Goal: Information Seeking & Learning: Learn about a topic

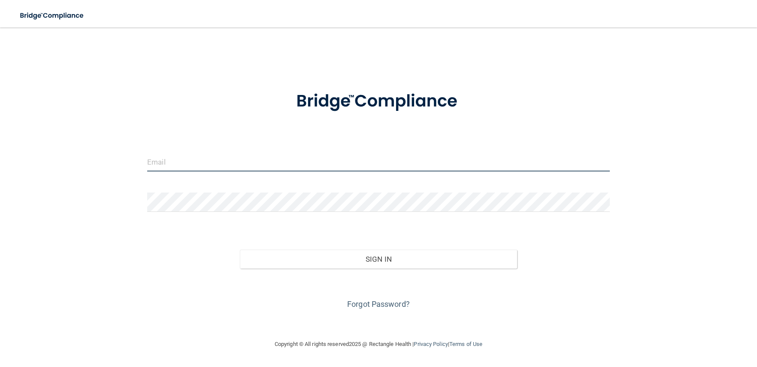
click at [288, 163] on input "email" at bounding box center [378, 161] width 463 height 19
type input "[PERSON_NAME][EMAIL_ADDRESS][PERSON_NAME][DOMAIN_NAME]"
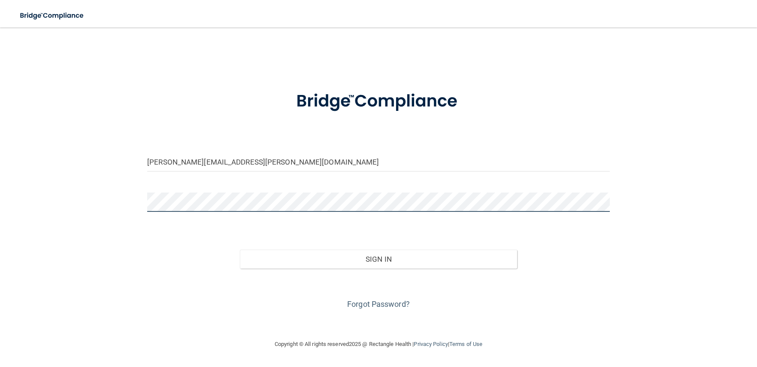
click at [240, 249] on button "Sign In" at bounding box center [379, 258] width 278 height 19
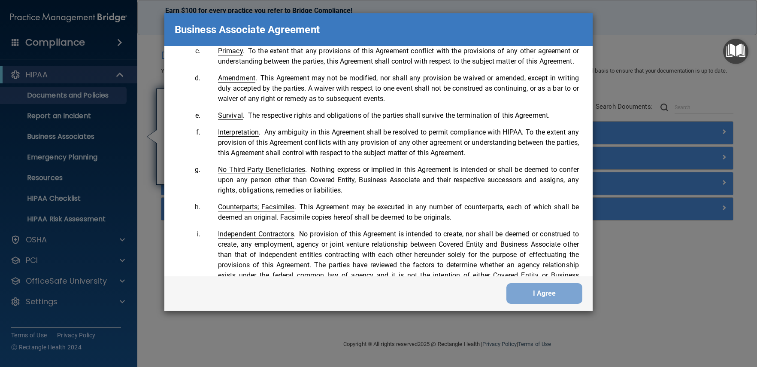
scroll to position [1750, 0]
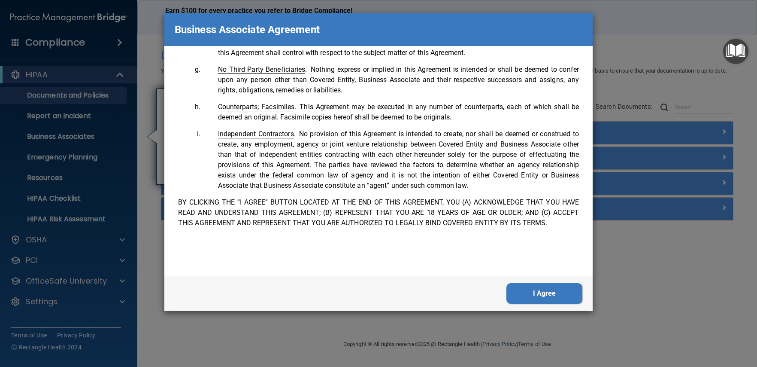
click at [538, 298] on button "I Agree" at bounding box center [545, 293] width 76 height 21
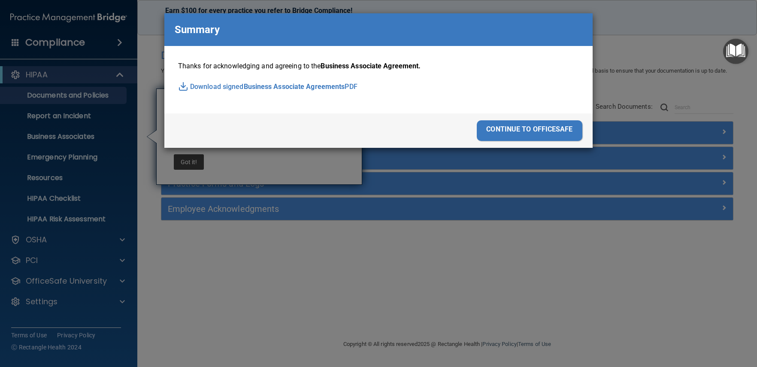
click at [508, 133] on div "continue to officesafe" at bounding box center [530, 130] width 106 height 21
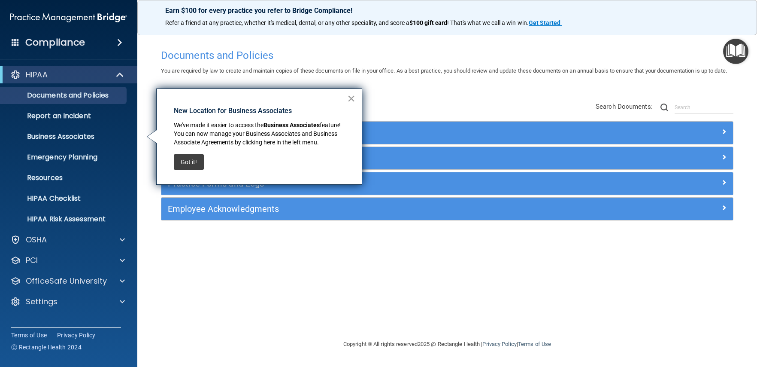
click at [350, 96] on button "×" at bounding box center [351, 98] width 8 height 14
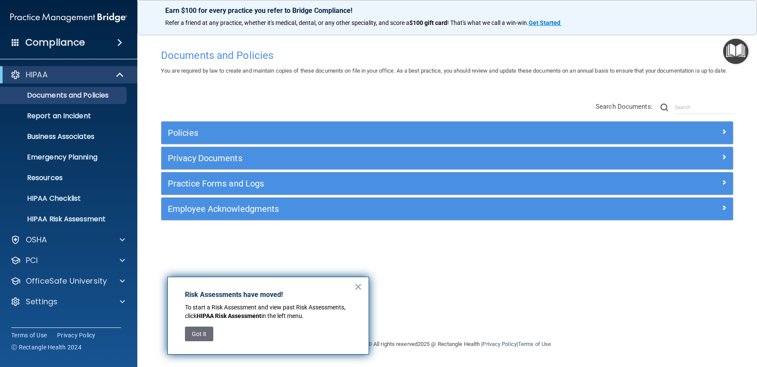
click at [79, 44] on h4 "Compliance" at bounding box center [55, 42] width 60 height 12
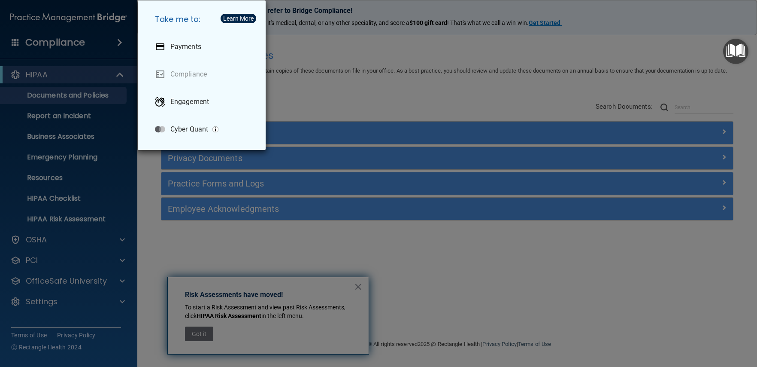
click at [94, 76] on div "Take me to: Payments Compliance Engagement Cyber Quant" at bounding box center [378, 183] width 757 height 367
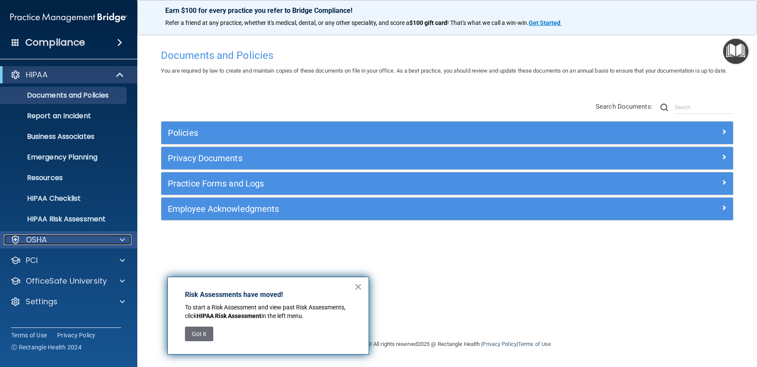
click at [97, 239] on div "OSHA" at bounding box center [57, 239] width 106 height 10
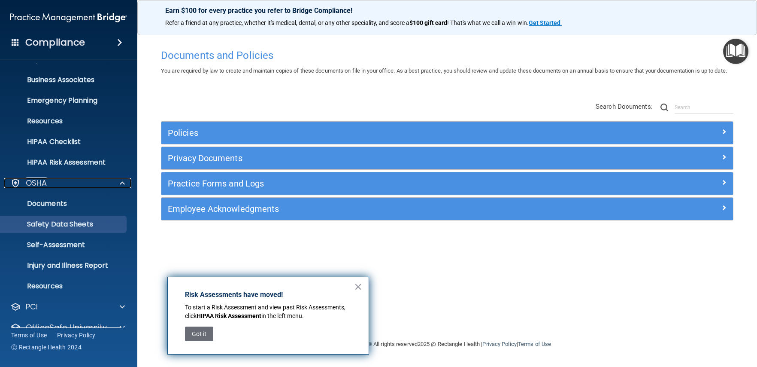
scroll to position [58, 0]
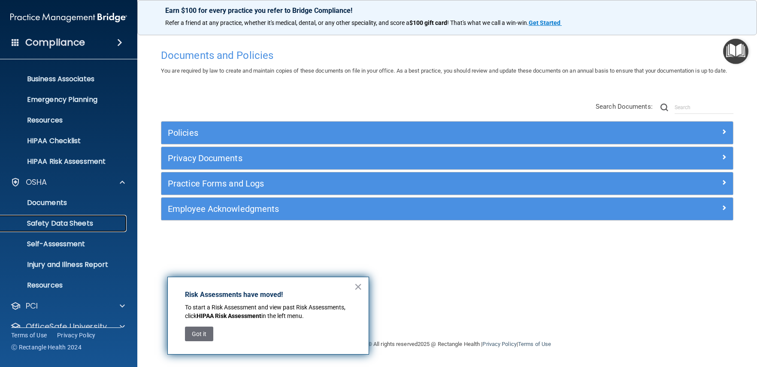
click at [59, 220] on p "Safety Data Sheets" at bounding box center [64, 223] width 117 height 9
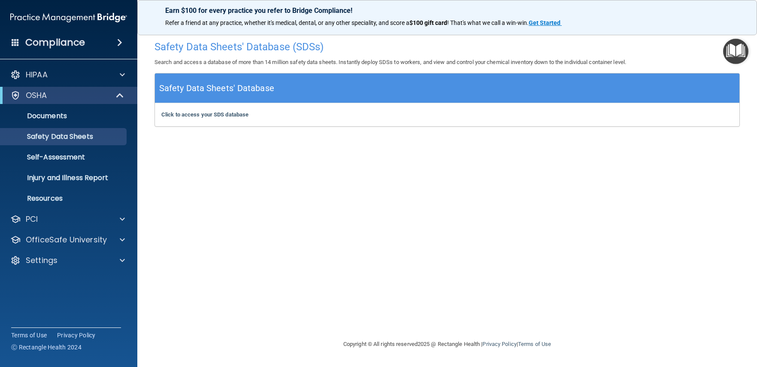
click at [731, 58] on img "Open Resource Center" at bounding box center [735, 51] width 25 height 25
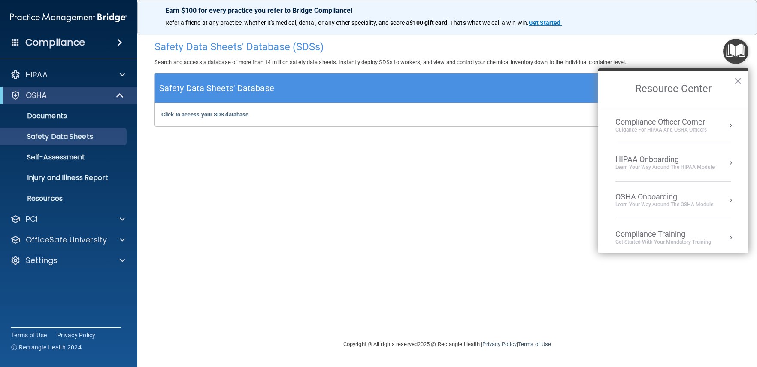
click at [692, 124] on div "Compliance Officer Corner" at bounding box center [661, 121] width 91 height 9
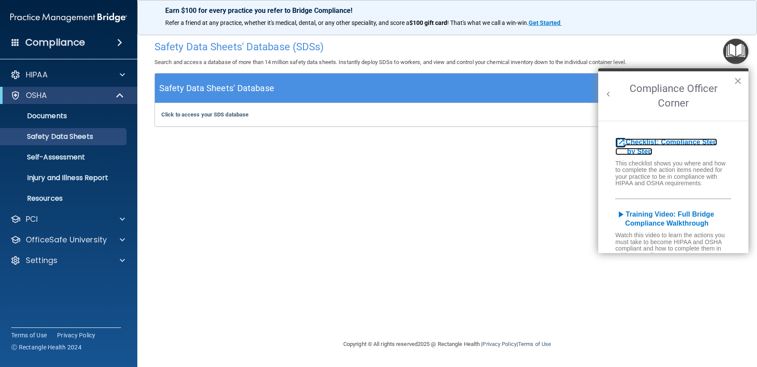
click at [676, 143] on b "Checklist: Compliance Step by Step" at bounding box center [667, 146] width 102 height 17
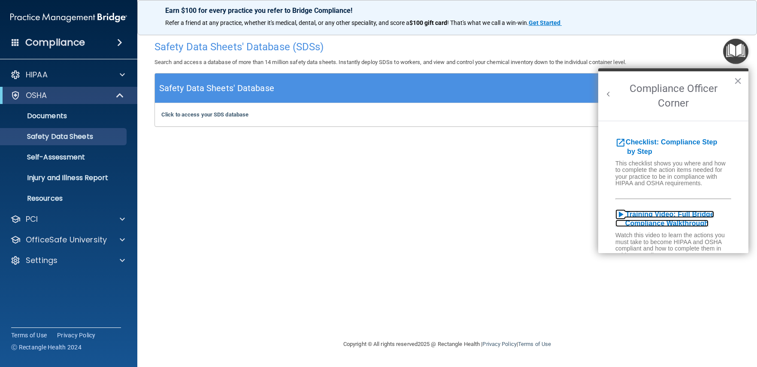
click at [665, 219] on b "Training Video: Full Bridge Compliance Walkthrough" at bounding box center [665, 218] width 99 height 17
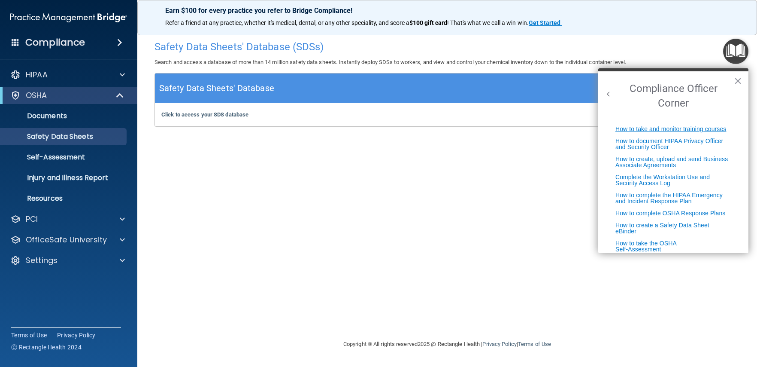
scroll to position [219, 0]
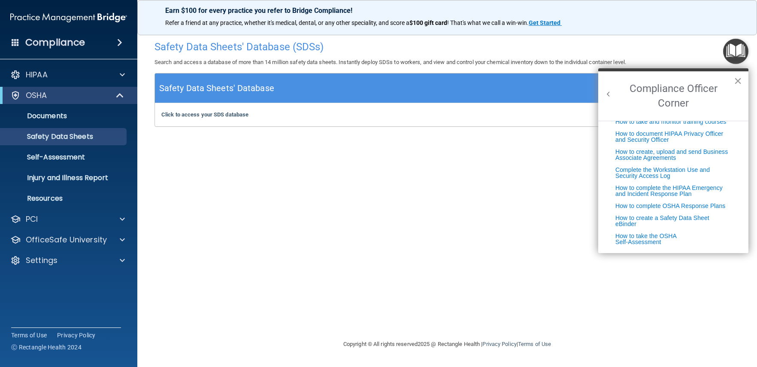
click at [740, 81] on button "×" at bounding box center [738, 81] width 8 height 14
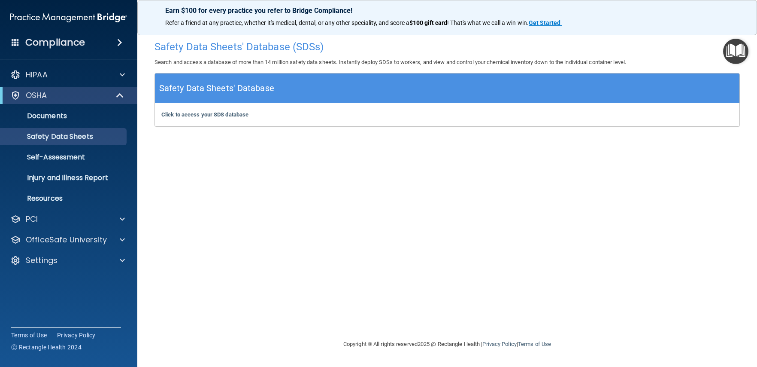
click at [736, 57] on img "Open Resource Center" at bounding box center [735, 51] width 25 height 25
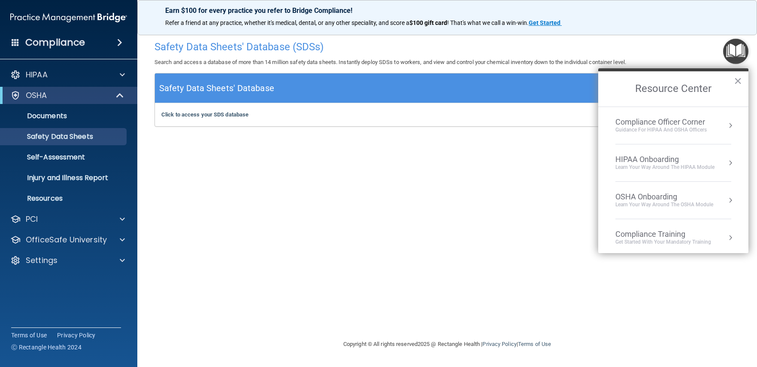
click at [717, 129] on div "Compliance Officer Corner Guidance for HIPAA and OSHA Officers" at bounding box center [674, 125] width 116 height 16
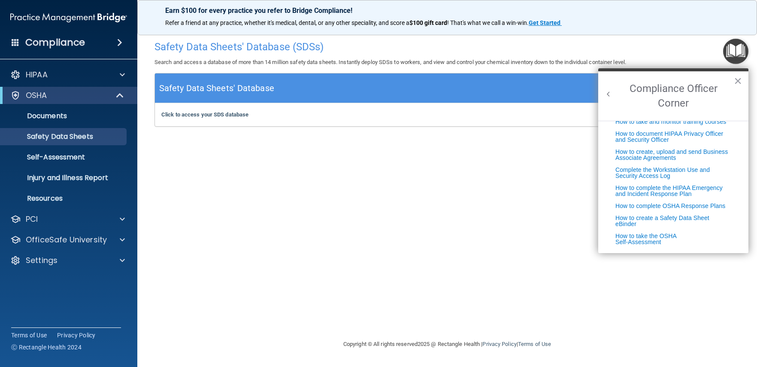
drag, startPoint x: 740, startPoint y: 79, endPoint x: 745, endPoint y: 48, distance: 31.3
click at [740, 79] on button "×" at bounding box center [738, 81] width 8 height 14
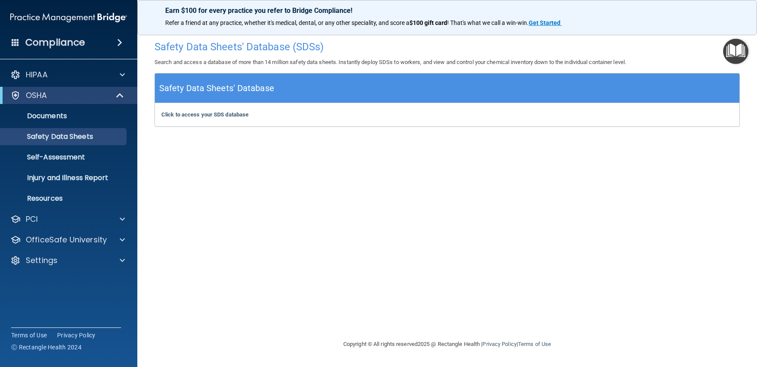
click at [736, 48] on img "Open Resource Center" at bounding box center [735, 51] width 25 height 25
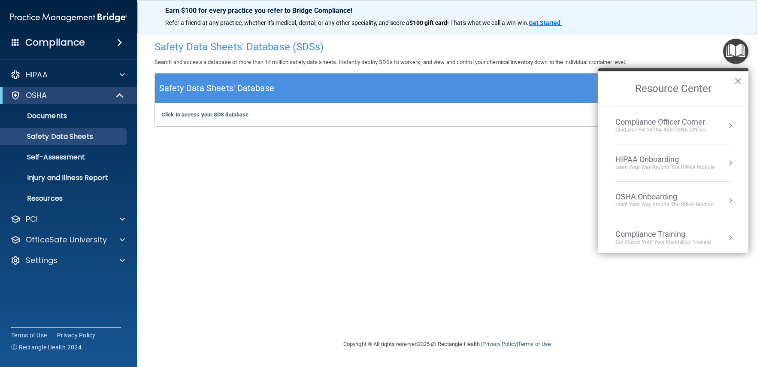
click at [661, 194] on div "OSHA Onboarding" at bounding box center [665, 196] width 98 height 9
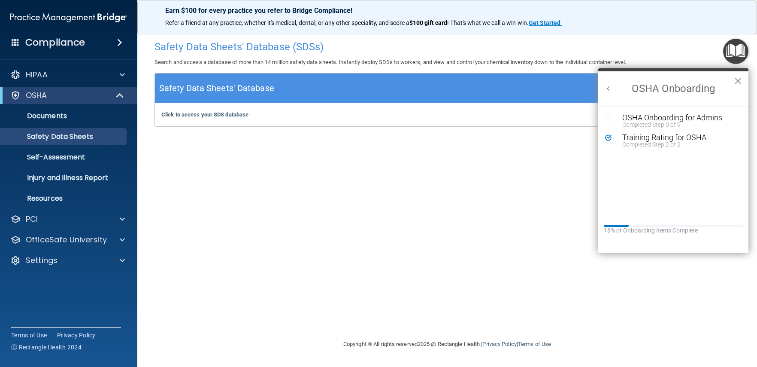
scroll to position [0, 0]
click at [650, 125] on div "Completed Step 0 of 9" at bounding box center [679, 124] width 115 height 6
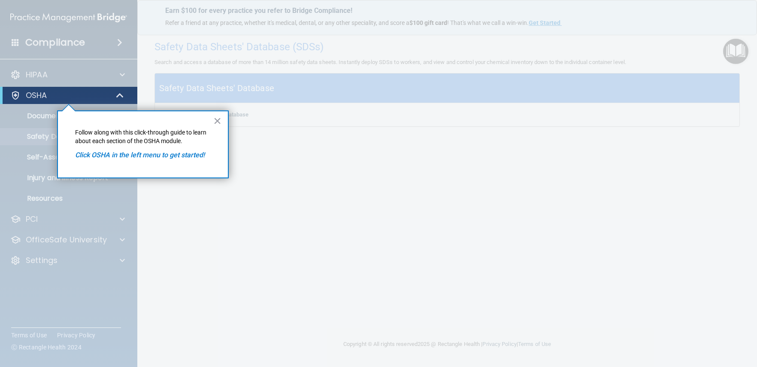
click at [146, 155] on em "Click OSHA in the left menu to get started!" at bounding box center [140, 155] width 130 height 8
click at [212, 122] on div "× Follow along with this click-through guide to learn about each section of the…" at bounding box center [143, 144] width 172 height 68
click at [214, 122] on button "×" at bounding box center [217, 121] width 8 height 14
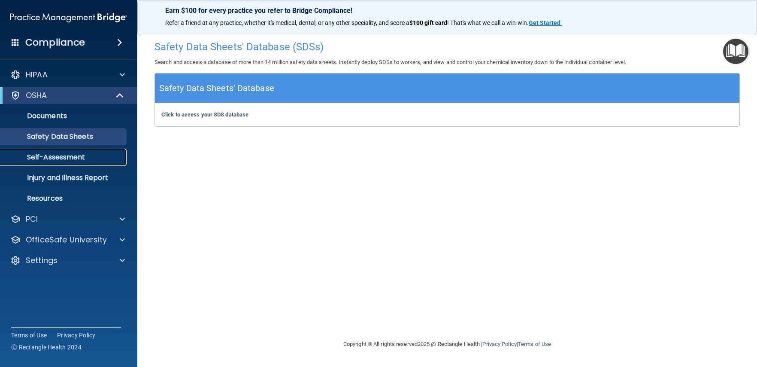
click at [86, 158] on p "Self-Assessment" at bounding box center [64, 157] width 117 height 9
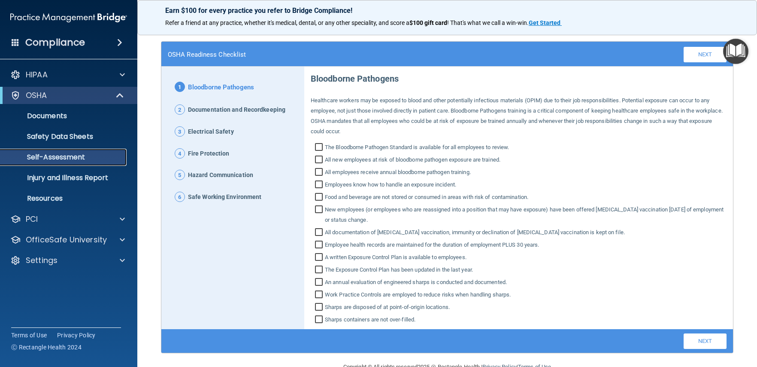
scroll to position [46, 0]
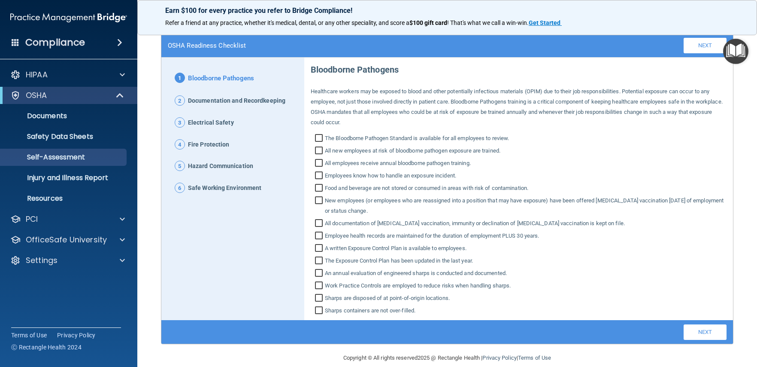
click at [319, 137] on input "The Bloodborne Pathogen Standard is available for all employees to review." at bounding box center [320, 139] width 10 height 9
checkbox input "true"
click at [318, 149] on input "All new employees at risk of bloodborne pathogen exposure are trained." at bounding box center [320, 151] width 10 height 9
checkbox input "true"
click at [318, 164] on input "All employees receive annual bloodborne pathogen training." at bounding box center [320, 164] width 10 height 9
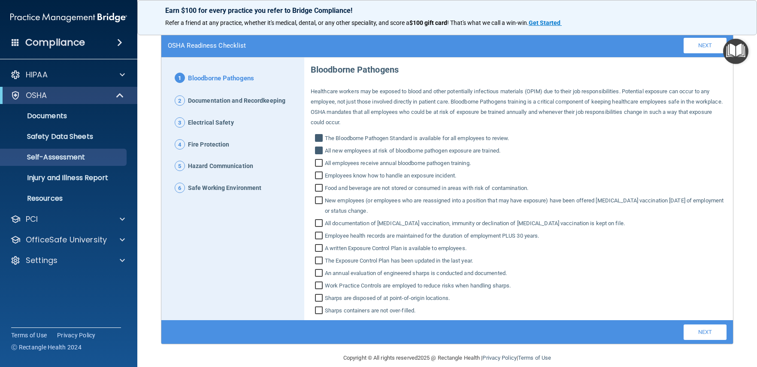
checkbox input "true"
click at [316, 178] on input "Employees know how to handle an exposure incident." at bounding box center [320, 176] width 10 height 9
checkbox input "true"
click at [318, 185] on input "Food and beverage are not stored or consumed in areas with risk of contaminatio…" at bounding box center [320, 189] width 10 height 9
checkbox input "true"
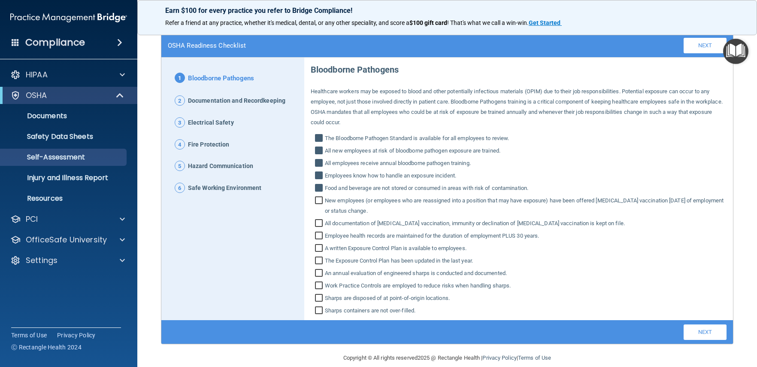
click at [318, 197] on input "New employees (or employees who are reassigned into a position that may have ex…" at bounding box center [320, 206] width 10 height 19
checkbox input "true"
click at [317, 228] on input "All documentation of Hepatitis B vaccination, immunity or declination of Hepati…" at bounding box center [320, 224] width 10 height 9
checkbox input "true"
click at [316, 237] on input "Employee health records are maintained for the duration of employment PLUS 30 y…" at bounding box center [320, 236] width 10 height 9
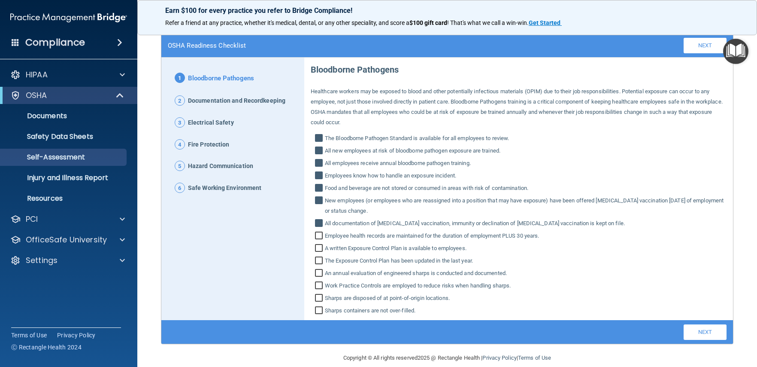
checkbox input "true"
click at [317, 252] on input "A written Exposure Control Plan is available to employees." at bounding box center [320, 249] width 10 height 9
checkbox input "true"
drag, startPoint x: 319, startPoint y: 261, endPoint x: 322, endPoint y: 267, distance: 6.9
click at [319, 261] on input "The Exposure Control Plan has been updated in the last year." at bounding box center [320, 261] width 10 height 9
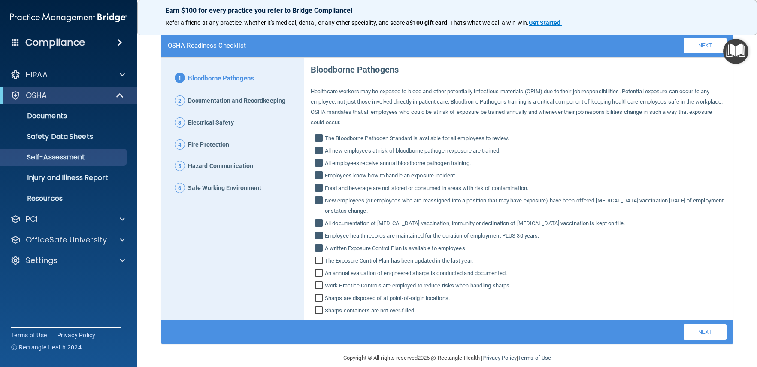
checkbox input "true"
click at [315, 273] on input "An annual evaluation of engineered sharps is conducted and documented." at bounding box center [320, 274] width 10 height 9
checkbox input "true"
click at [321, 287] on input "Work Practice Controls are employed to reduce risks when handling sharps." at bounding box center [320, 286] width 10 height 9
checkbox input "true"
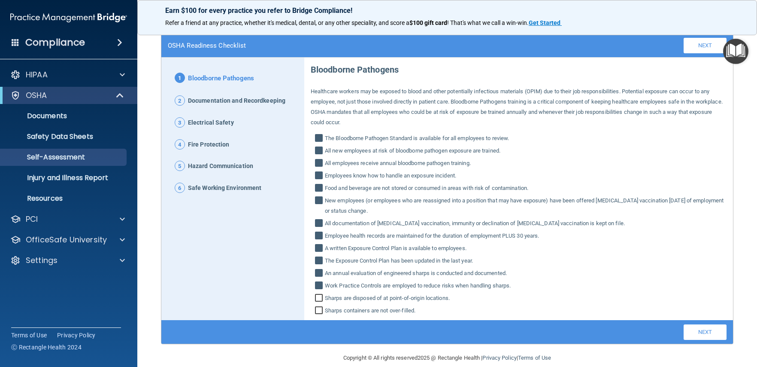
click at [319, 296] on input "Sharps are disposed of at point‐of‐origin locations." at bounding box center [320, 298] width 10 height 9
checkbox input "true"
drag, startPoint x: 316, startPoint y: 309, endPoint x: 319, endPoint y: 296, distance: 13.2
click at [316, 309] on input "Sharps containers are not over‐filled." at bounding box center [320, 311] width 10 height 9
checkbox input "true"
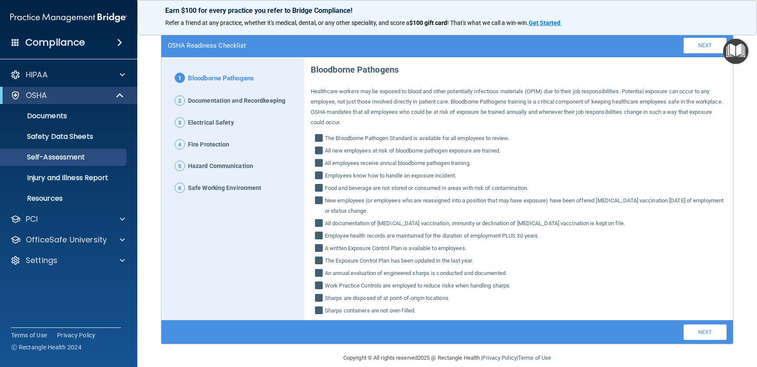
scroll to position [57, 0]
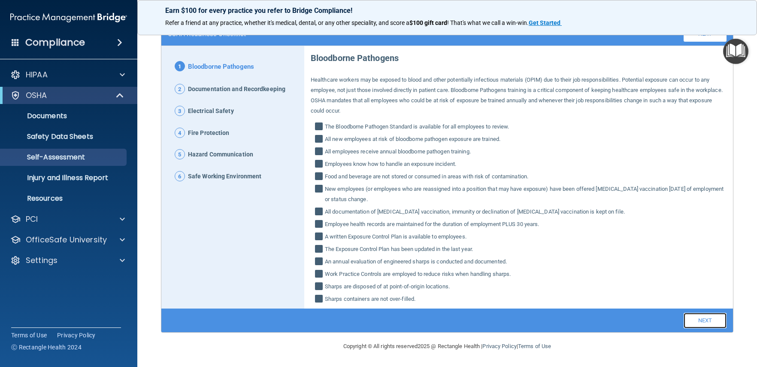
click at [690, 322] on link "Next" at bounding box center [705, 319] width 43 height 15
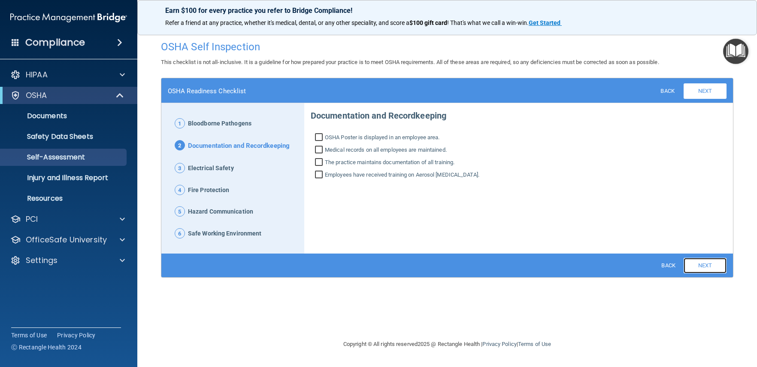
scroll to position [0, 0]
click at [319, 134] on input "OSHA Poster is displayed in an employee area." at bounding box center [320, 138] width 10 height 9
checkbox input "true"
click at [319, 147] on input "Medical records on all employees are maintained." at bounding box center [320, 150] width 10 height 9
checkbox input "true"
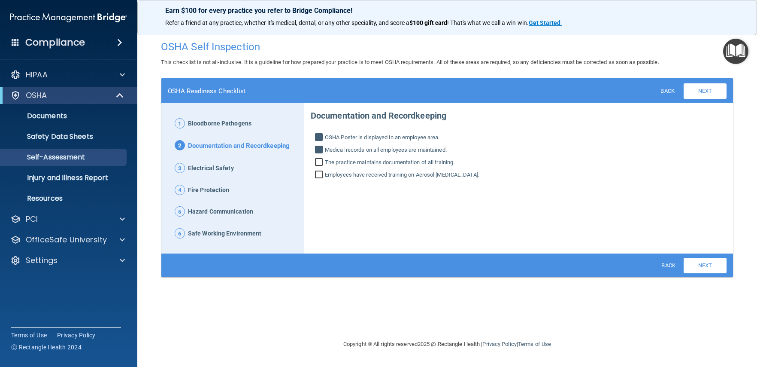
click at [319, 163] on input "The practice maintains documentation of all training." at bounding box center [320, 163] width 10 height 9
checkbox input "true"
click at [318, 175] on input "Employees have received training on Aerosol Transmissible Diseases." at bounding box center [320, 175] width 10 height 9
checkbox input "true"
click at [700, 262] on link "Next" at bounding box center [705, 265] width 43 height 15
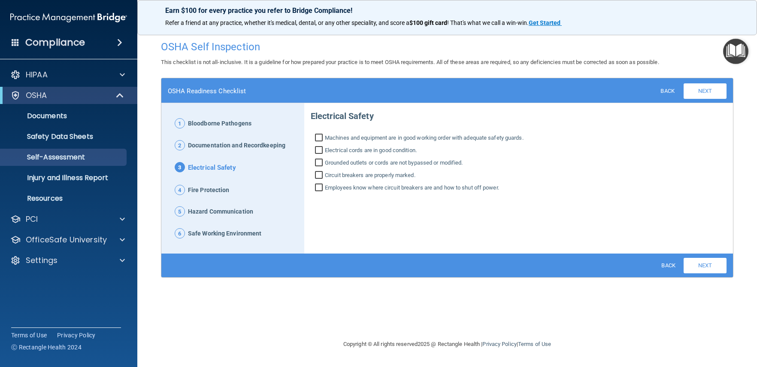
click at [319, 137] on input "Machines and equipment are in good working order with adequate safety guards." at bounding box center [320, 138] width 10 height 9
checkbox input "true"
click at [317, 150] on input "Electrical cords are in good condition." at bounding box center [320, 151] width 10 height 9
checkbox input "true"
click at [318, 159] on input "Grounded outlets or cords are not bypassed or modified." at bounding box center [320, 163] width 10 height 9
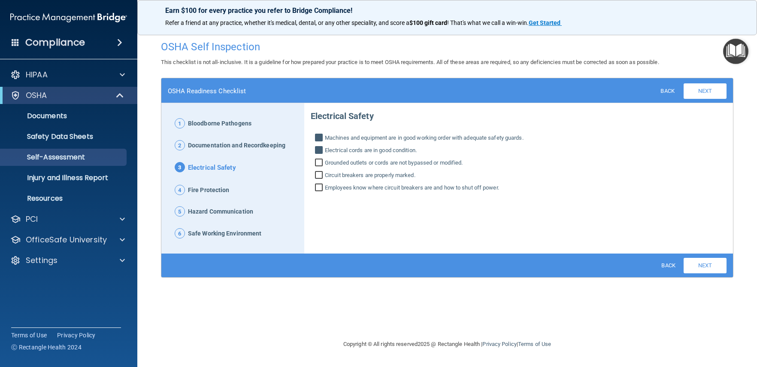
checkbox input "true"
click at [319, 174] on input "Circuit breakers are properly marked." at bounding box center [320, 176] width 10 height 9
checkbox input "true"
click at [322, 187] on input "Employees know where circuit breakers are and how to shut off power." at bounding box center [320, 188] width 10 height 9
checkbox input "true"
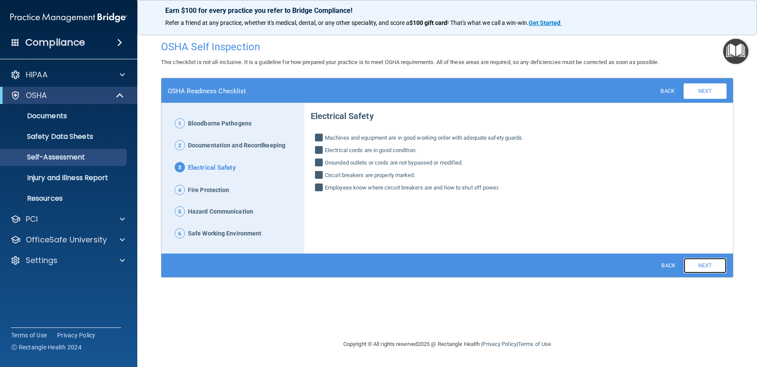
click at [696, 262] on link "Next" at bounding box center [705, 265] width 43 height 15
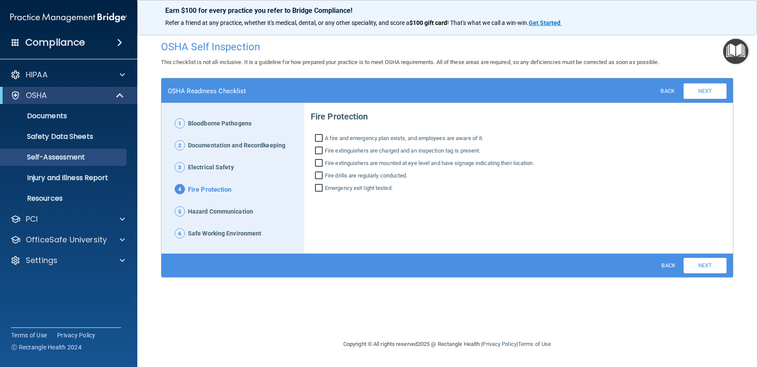
click at [322, 138] on input "A fire and emergency plan exists, and employees are aware of it." at bounding box center [320, 139] width 10 height 9
checkbox input "true"
click at [317, 147] on input "Fire extinguishers are charged and an inspection tag is present." at bounding box center [320, 151] width 10 height 9
checkbox input "true"
click at [319, 165] on input "Fire extinguishers are mounted at eye level and have signage indicating their l…" at bounding box center [320, 164] width 10 height 9
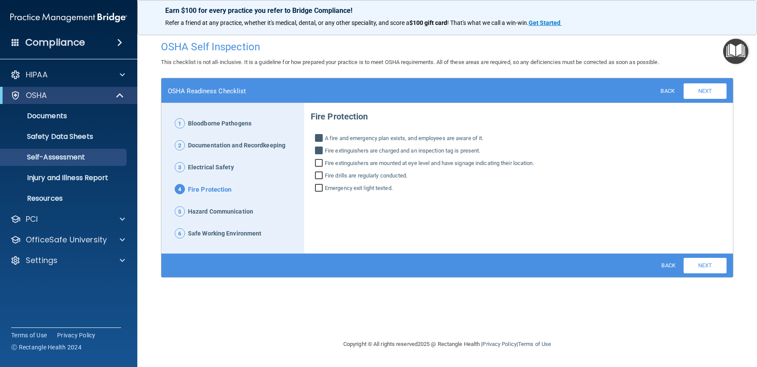
checkbox input "true"
drag, startPoint x: 321, startPoint y: 174, endPoint x: 321, endPoint y: 182, distance: 8.2
click at [321, 174] on input "Fire drills are regularly conducted." at bounding box center [320, 176] width 10 height 9
checkbox input "true"
drag, startPoint x: 321, startPoint y: 185, endPoint x: 503, endPoint y: 226, distance: 186.1
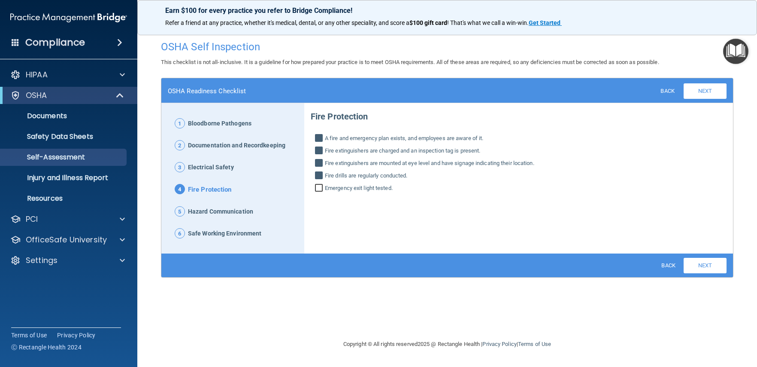
click at [321, 185] on input "Emergency exit light tested." at bounding box center [320, 189] width 10 height 9
checkbox input "true"
click at [700, 265] on link "Next" at bounding box center [705, 265] width 43 height 15
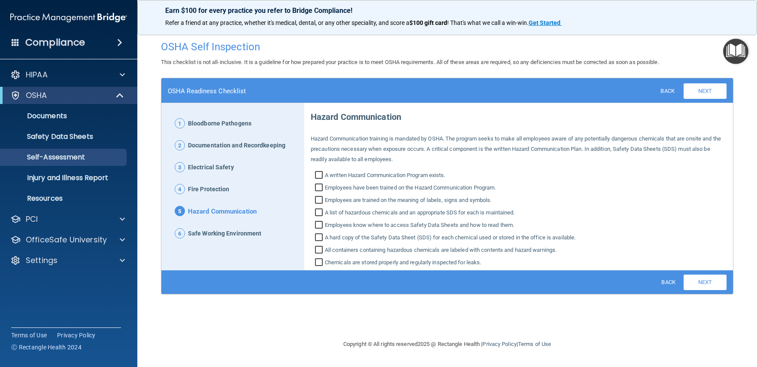
click at [322, 173] on input "A written Hazard Communication Program exists." at bounding box center [320, 176] width 10 height 9
checkbox input "true"
drag, startPoint x: 322, startPoint y: 186, endPoint x: 322, endPoint y: 196, distance: 9.9
click at [322, 186] on input "Employees have been trained on the Hazard Communication Program." at bounding box center [320, 188] width 10 height 9
checkbox input "true"
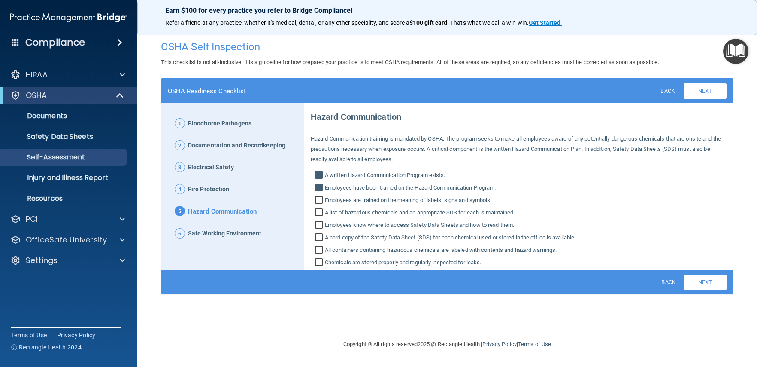
click at [322, 203] on input "Employees are trained on the meaning of labels, signs and symbols." at bounding box center [320, 201] width 10 height 9
checkbox input "true"
click at [322, 211] on input "A list of hazardous chemicals and an appropriate SDS for each is maintained." at bounding box center [320, 213] width 10 height 9
checkbox input "true"
click at [321, 221] on input "Employees know where to access Safety Data Sheets and how to read them." at bounding box center [320, 225] width 10 height 9
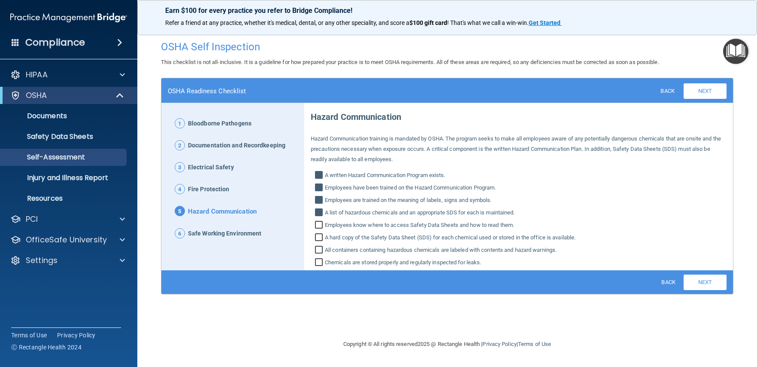
checkbox input "true"
click at [322, 237] on input "A hard copy of the Safety Data Sheet (SDS) for each chemical used or stored in …" at bounding box center [320, 238] width 10 height 9
checkbox input "true"
click at [322, 247] on input "All containers containing hazardous chemicals are labeled with contents and haz…" at bounding box center [320, 250] width 10 height 9
checkbox input "true"
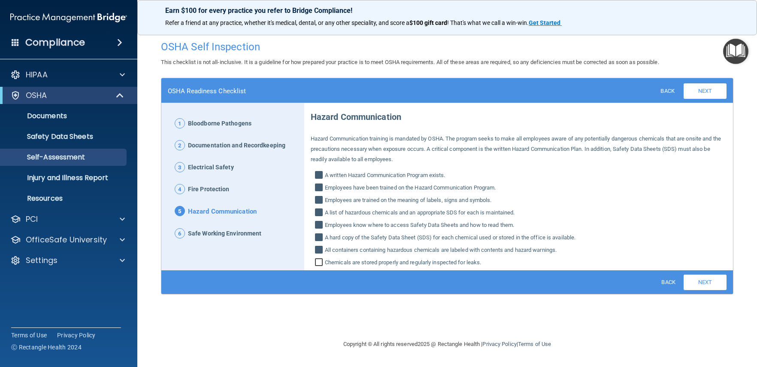
click at [322, 259] on input "Chemicals are stored properly and regularly inspected for leaks." at bounding box center [320, 263] width 10 height 9
checkbox input "true"
drag, startPoint x: 724, startPoint y: 285, endPoint x: 713, endPoint y: 287, distance: 11.4
click at [724, 285] on link "Next" at bounding box center [705, 281] width 43 height 15
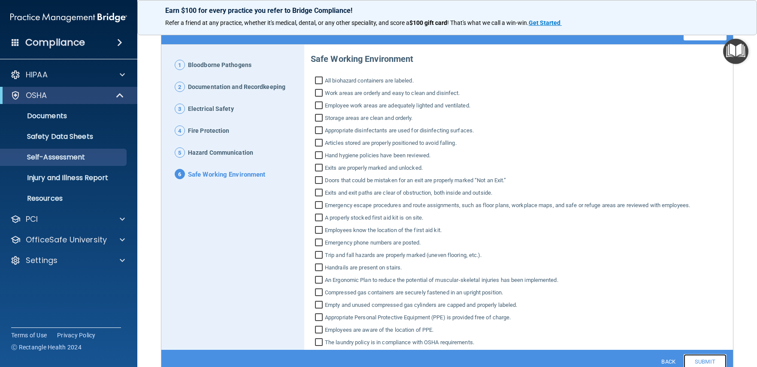
scroll to position [59, 0]
click at [320, 79] on input "All biohazard containers are labeled." at bounding box center [320, 81] width 10 height 9
checkbox input "true"
click at [317, 89] on input "Work areas are orderly and easy to clean and disinfect." at bounding box center [320, 93] width 10 height 9
checkbox input "true"
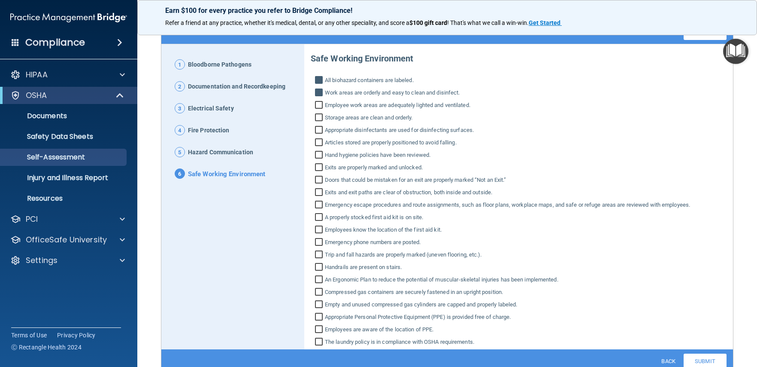
click at [319, 106] on input "Employee work areas are adequately lighted and ventilated." at bounding box center [320, 106] width 10 height 9
checkbox input "true"
click at [316, 121] on input "Storage areas are clean and orderly." at bounding box center [320, 118] width 10 height 9
checkbox input "true"
click at [320, 133] on input "Appropriate disinfectants are used for disinfecting surfaces." at bounding box center [320, 131] width 10 height 9
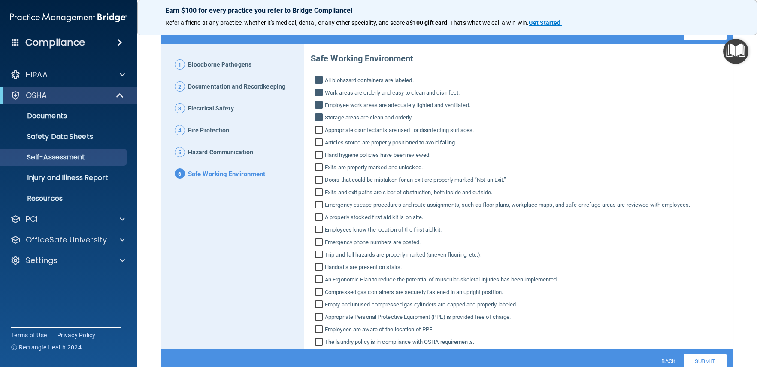
checkbox input "true"
click at [319, 143] on input "Articles stored are properly positioned to avoid falling." at bounding box center [320, 143] width 10 height 9
checkbox input "true"
drag, startPoint x: 319, startPoint y: 155, endPoint x: 318, endPoint y: 167, distance: 12.5
click at [319, 155] on input "Hand hygiene policies have been reviewed." at bounding box center [320, 156] width 10 height 9
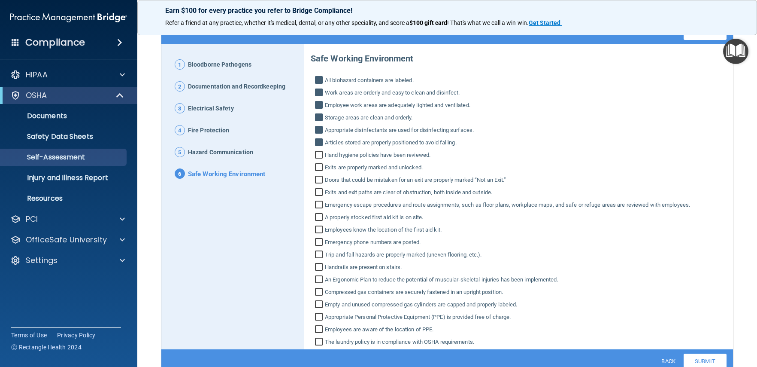
checkbox input "true"
click at [318, 168] on input "Exits are properly marked and unlocked." at bounding box center [320, 168] width 10 height 9
checkbox input "true"
click at [319, 180] on input "Doors that could be mistaken for an exit are properly marked “Not an Exit.”" at bounding box center [320, 180] width 10 height 9
checkbox input "true"
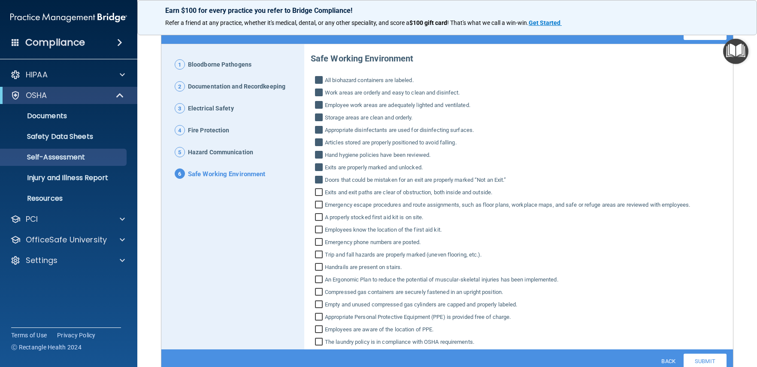
click at [319, 193] on input "Exits and exit paths are clear of obstruction, both inside and outside." at bounding box center [320, 193] width 10 height 9
checkbox input "true"
click at [317, 205] on input "Emergency escape procedures and route assignments, such as floor plans, workpla…" at bounding box center [320, 205] width 10 height 9
checkbox input "true"
click at [318, 214] on input "A properly stocked first aid kit is on site." at bounding box center [320, 218] width 10 height 9
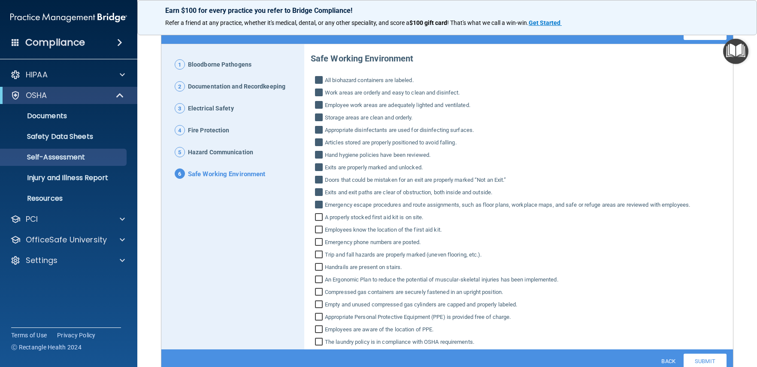
checkbox input "true"
click at [319, 231] on input "Employees know the location of the first aid kit." at bounding box center [320, 230] width 10 height 9
checkbox input "true"
click at [316, 242] on input "Emergency phone numbers are posted." at bounding box center [320, 243] width 10 height 9
checkbox input "true"
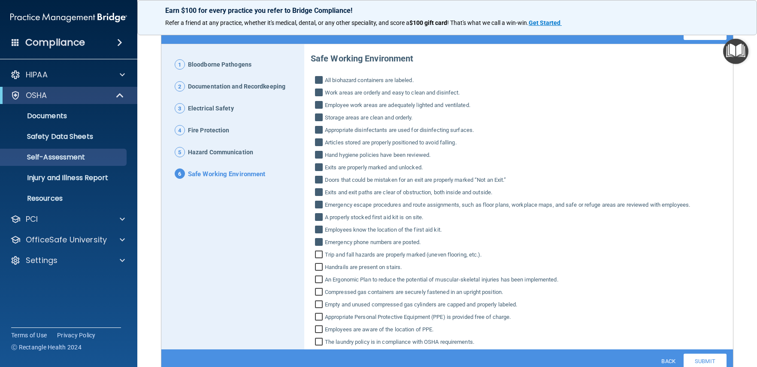
click at [318, 252] on input "Trip and fall hazards are properly marked (uneven flooring, etc.)." at bounding box center [320, 255] width 10 height 9
checkbox input "true"
click at [316, 269] on input "Handrails are present on stairs." at bounding box center [320, 268] width 10 height 9
checkbox input "true"
click at [318, 280] on input "An Ergonomic Plan to reduce the potential of muscular‐skeletal injuries has bee…" at bounding box center [320, 280] width 10 height 9
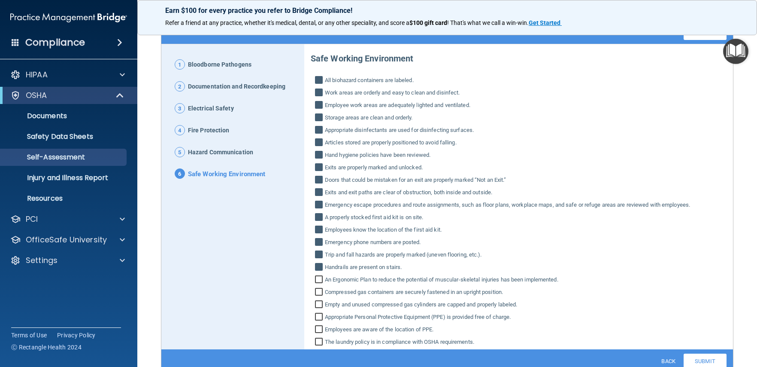
checkbox input "true"
click at [318, 290] on input "Compressed gas containers are securely fastened in an upright position." at bounding box center [320, 292] width 10 height 9
checkbox input "true"
click at [318, 305] on input "Empty and unused compressed gas cylinders are capped and properly labeled." at bounding box center [320, 305] width 10 height 9
checkbox input "true"
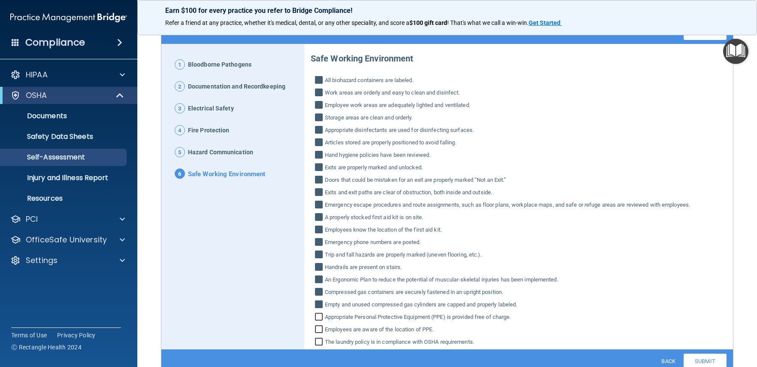
click at [319, 318] on input "Appropriate Personal Protective Equipment (PPE) is provided free of charge." at bounding box center [320, 317] width 10 height 9
checkbox input "true"
click at [319, 331] on input "Employees are aware of the location of PPE." at bounding box center [320, 330] width 10 height 9
checkbox input "true"
click at [319, 338] on input "The laundry policy is in compliance with OSHA requirements." at bounding box center [320, 342] width 10 height 9
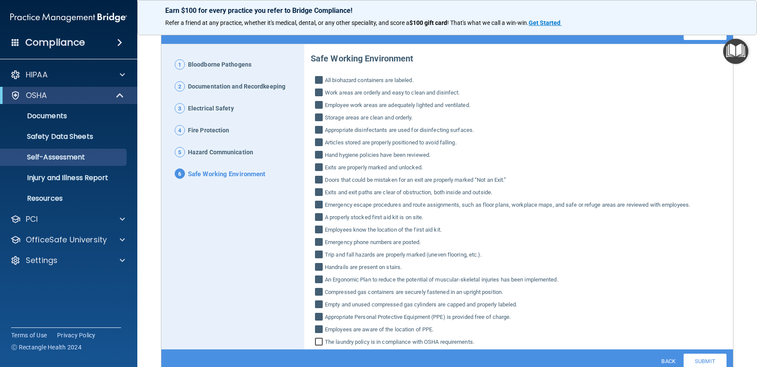
checkbox input "true"
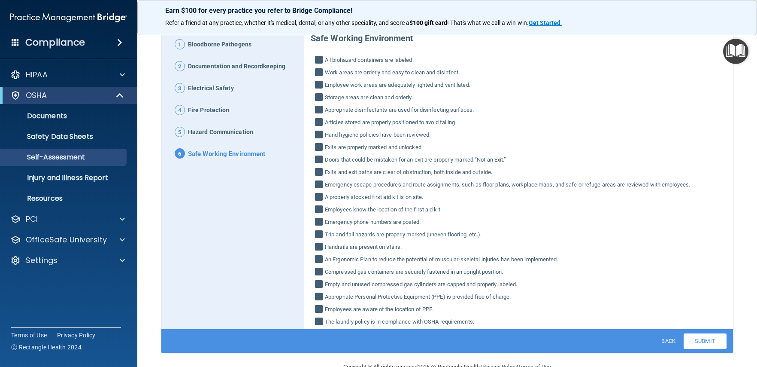
scroll to position [100, 0]
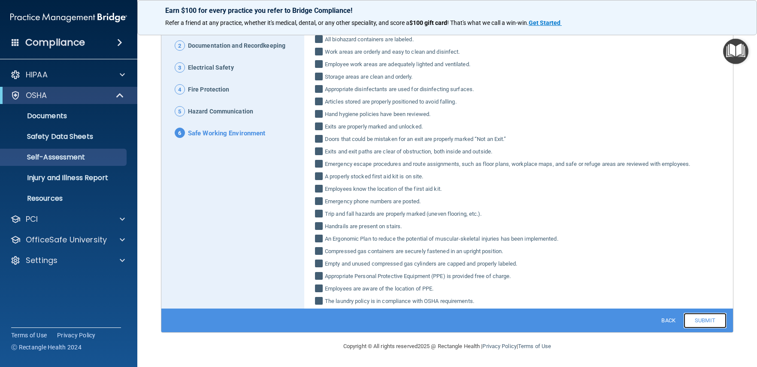
click at [695, 321] on link "Submit" at bounding box center [705, 319] width 43 height 15
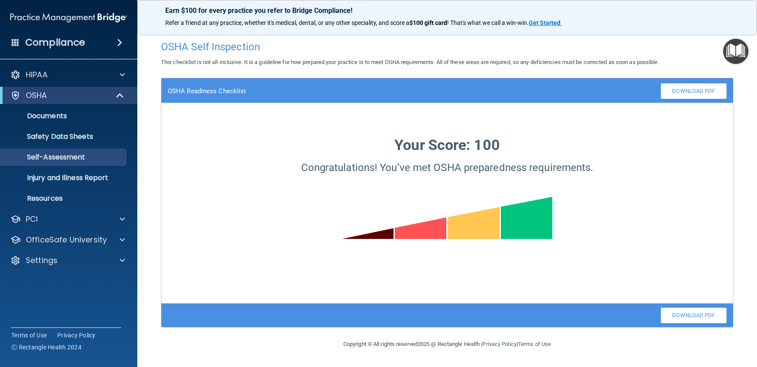
click at [729, 52] on img "Open Resource Center" at bounding box center [735, 51] width 25 height 25
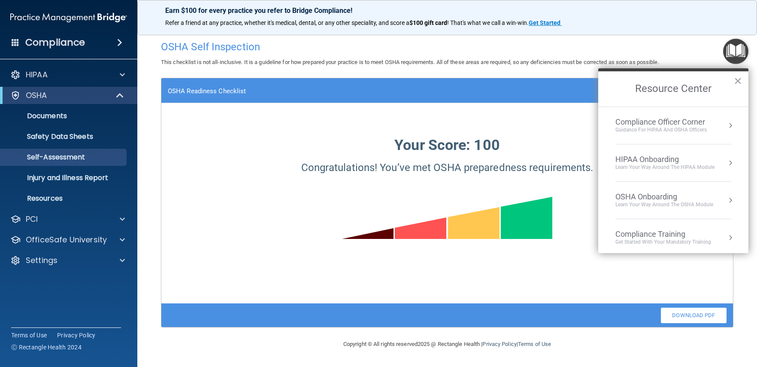
click at [709, 158] on div "HIPAA Onboarding" at bounding box center [665, 159] width 99 height 9
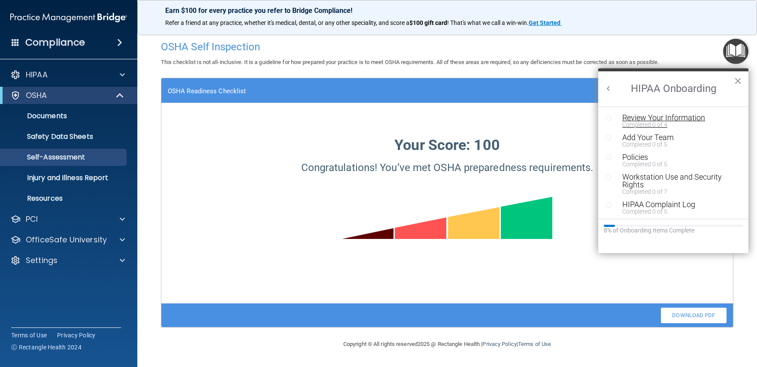
click at [646, 119] on div "Review Your Information" at bounding box center [676, 118] width 109 height 8
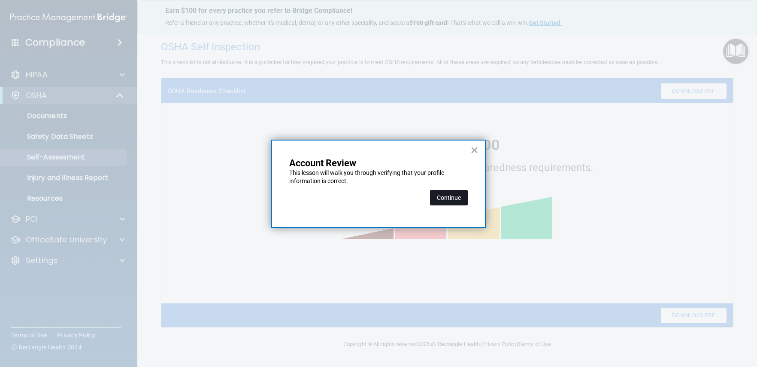
click at [445, 197] on button "Continue" at bounding box center [449, 197] width 38 height 15
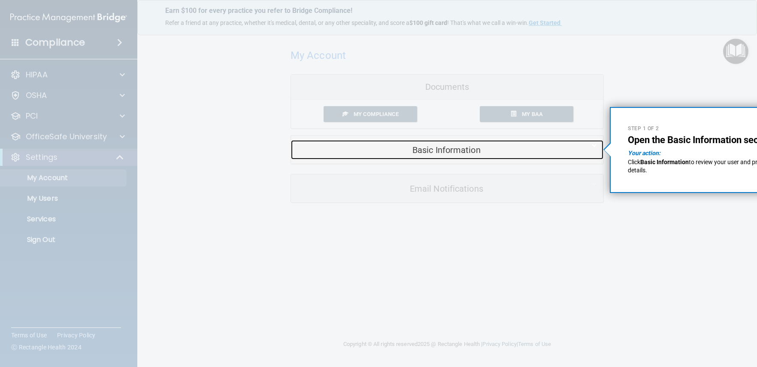
click at [417, 143] on div "Basic Information" at bounding box center [434, 149] width 286 height 19
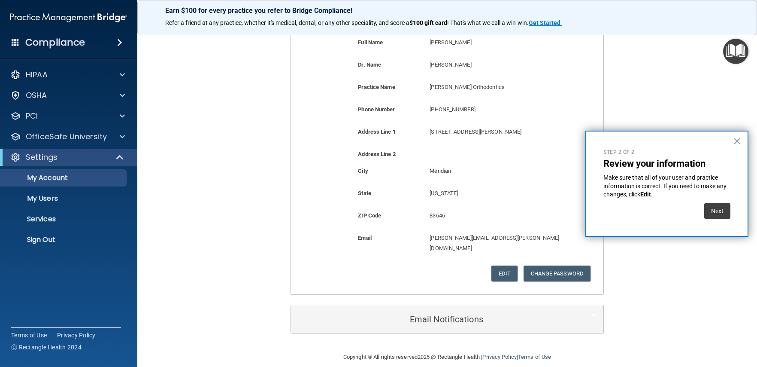
scroll to position [140, 0]
click at [719, 211] on button "Next" at bounding box center [717, 210] width 26 height 15
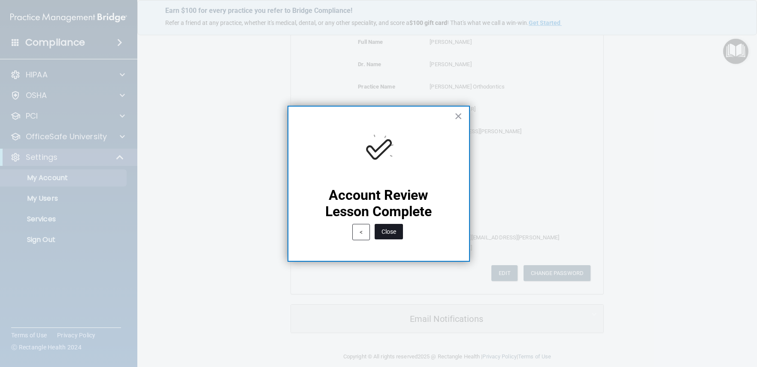
click at [389, 229] on button "Close" at bounding box center [389, 231] width 28 height 15
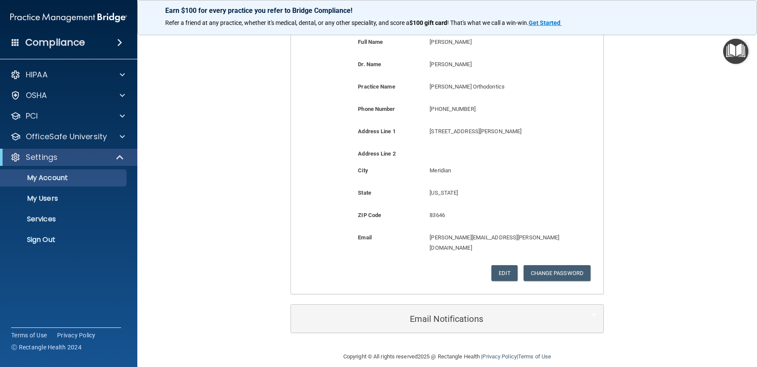
click at [743, 58] on img "Open Resource Center" at bounding box center [735, 51] width 25 height 25
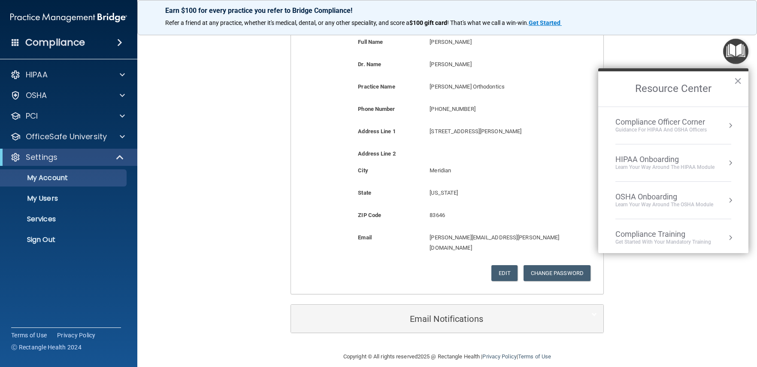
click at [691, 121] on div "Compliance Officer Corner" at bounding box center [661, 121] width 91 height 9
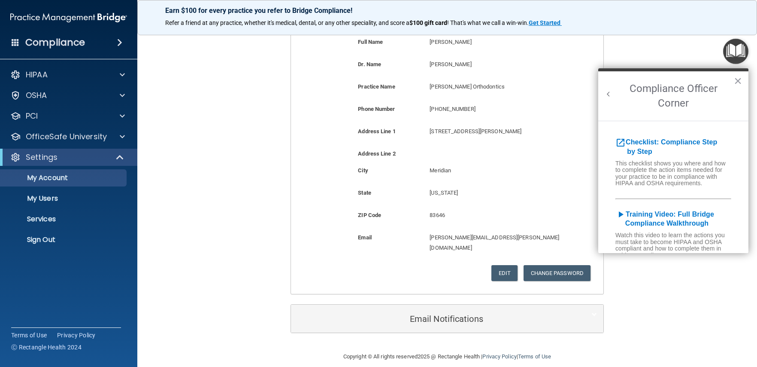
scroll to position [0, 0]
click at [737, 76] on button "×" at bounding box center [738, 81] width 8 height 14
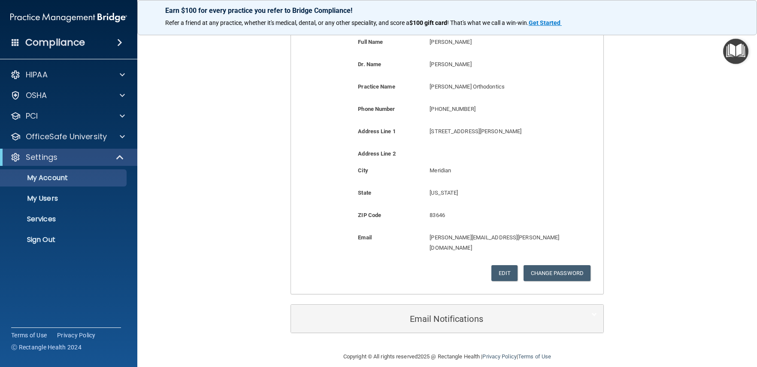
click at [729, 62] on img "Open Resource Center" at bounding box center [735, 51] width 25 height 25
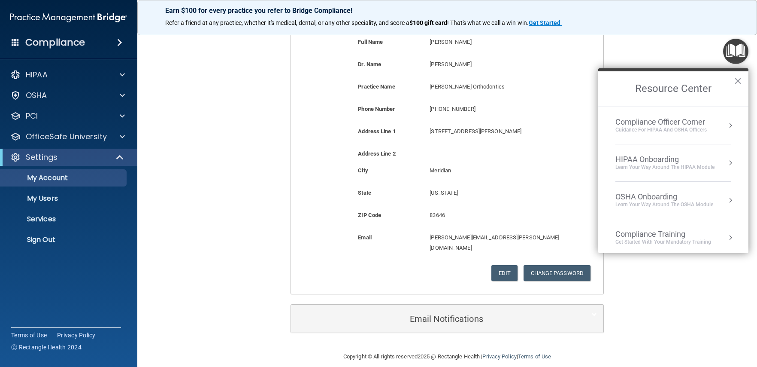
click at [714, 163] on div "HIPAA Onboarding Learn Your Way around the HIPAA module" at bounding box center [674, 163] width 116 height 16
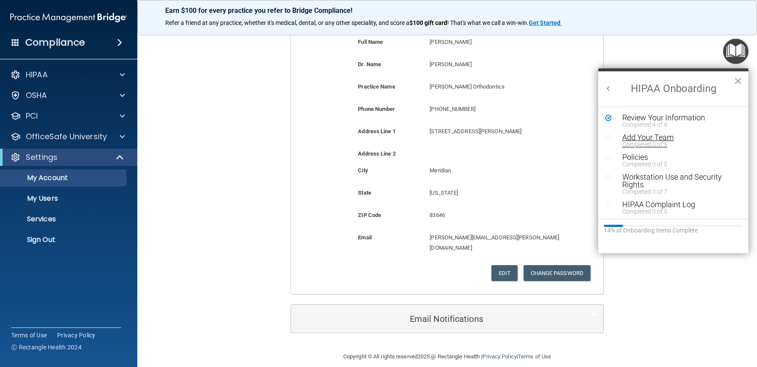
click at [653, 137] on div "Add Your Team" at bounding box center [676, 137] width 109 height 8
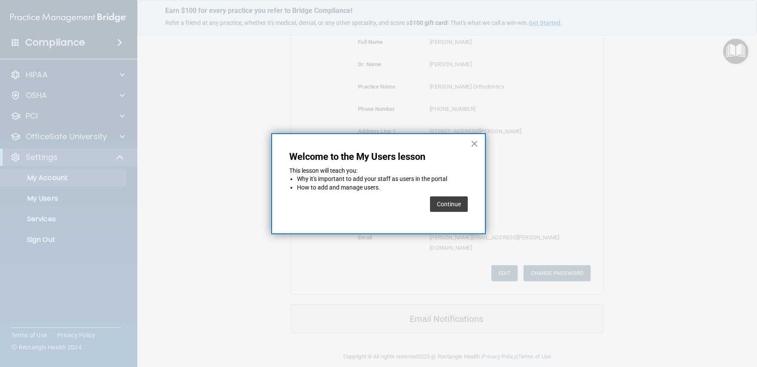
click at [453, 205] on button "Continue" at bounding box center [449, 203] width 38 height 15
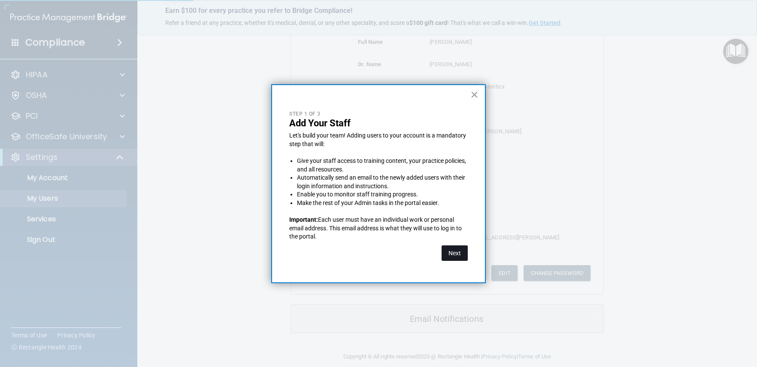
select select "20"
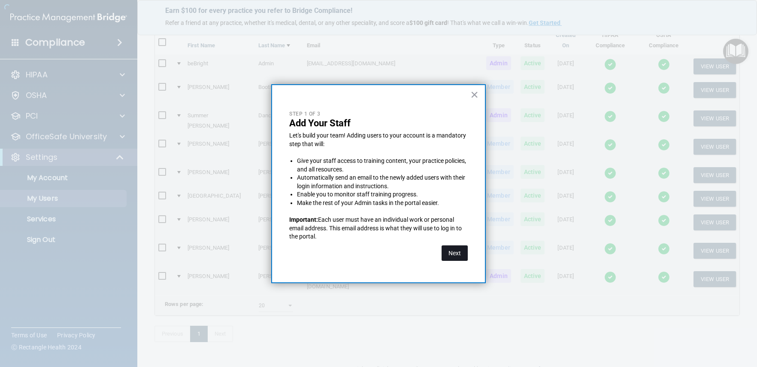
click at [457, 255] on button "Next" at bounding box center [455, 252] width 26 height 15
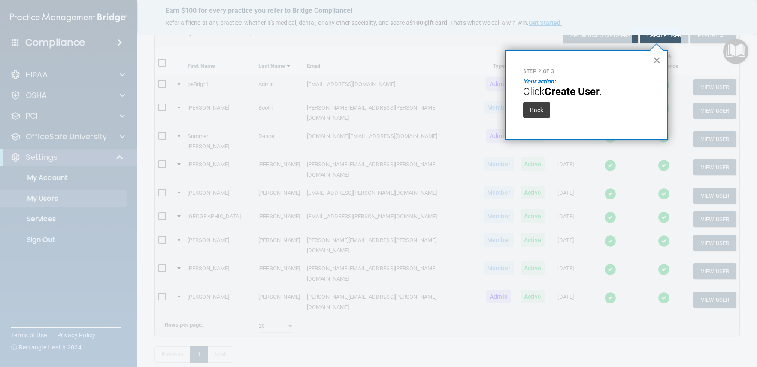
click at [660, 62] on button "×" at bounding box center [657, 60] width 8 height 14
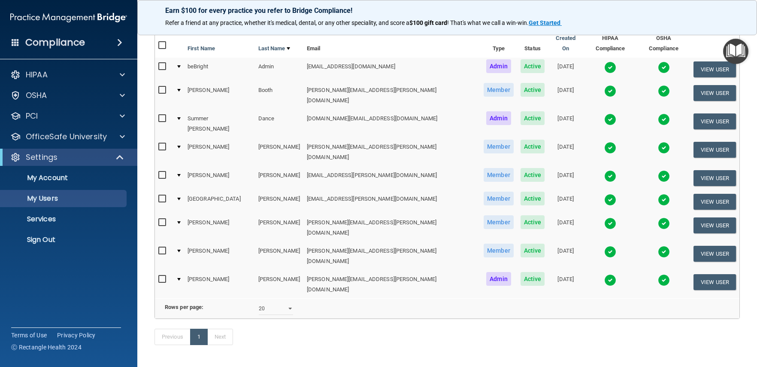
scroll to position [84, 0]
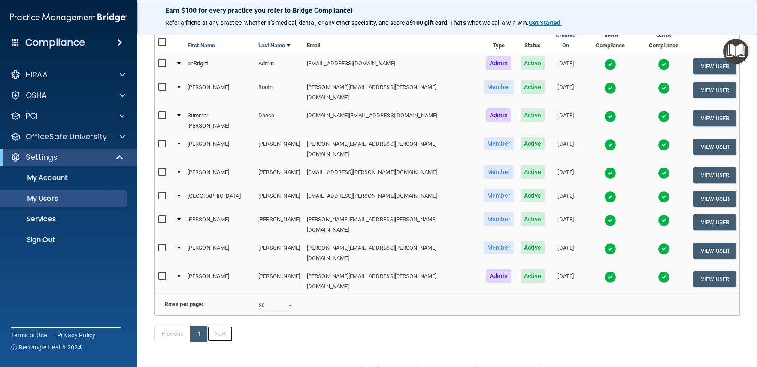
click at [219, 325] on link "Next" at bounding box center [220, 333] width 26 height 16
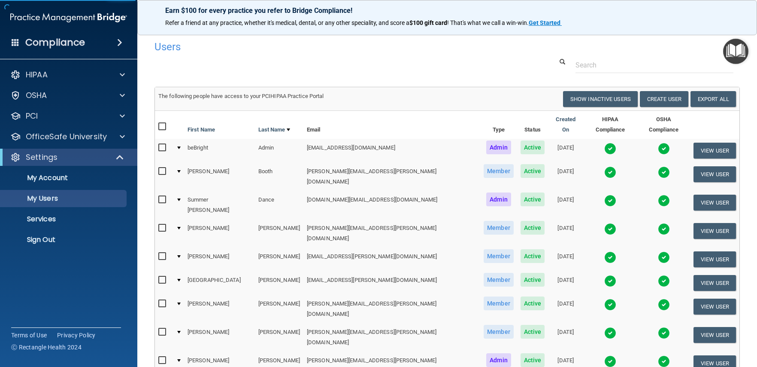
select select "20"
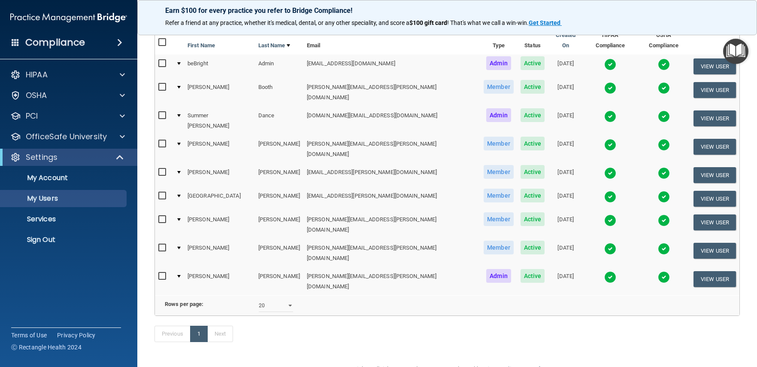
click at [164, 273] on input "checkbox" at bounding box center [163, 276] width 10 height 7
checkbox input "true"
click at [162, 244] on input "checkbox" at bounding box center [163, 247] width 10 height 7
checkbox input "true"
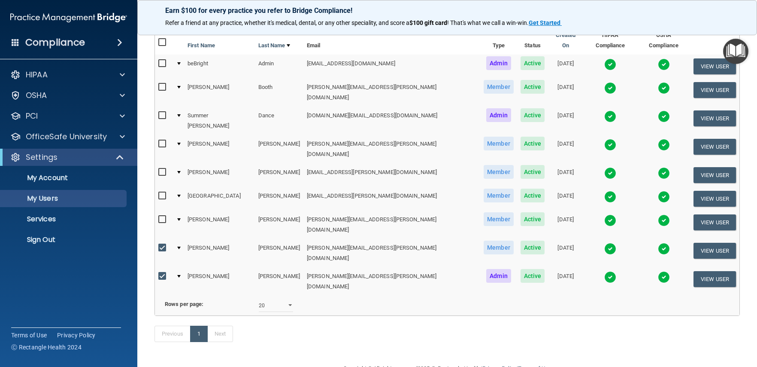
click at [162, 216] on input "checkbox" at bounding box center [163, 219] width 10 height 7
checkbox input "true"
click at [165, 192] on input "checkbox" at bounding box center [163, 195] width 10 height 7
checkbox input "true"
click at [167, 169] on input "checkbox" at bounding box center [163, 172] width 10 height 7
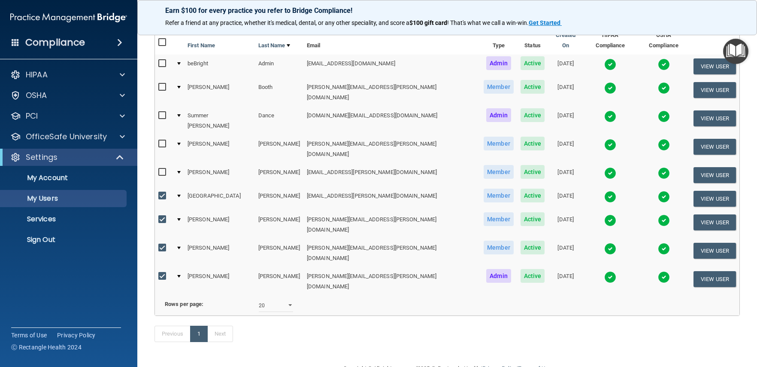
checkbox input "true"
click at [162, 140] on input "checkbox" at bounding box center [163, 143] width 10 height 7
checkbox input "true"
click at [161, 112] on input "checkbox" at bounding box center [163, 115] width 10 height 7
checkbox input "true"
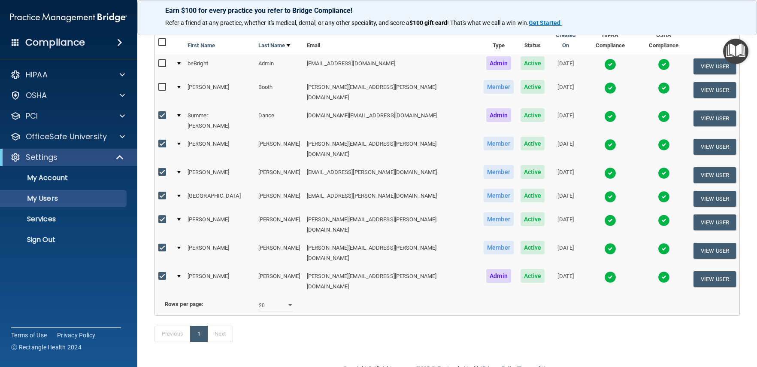
click at [161, 84] on input "checkbox" at bounding box center [163, 87] width 10 height 7
checkbox input "true"
click at [163, 60] on label at bounding box center [163, 63] width 11 height 10
click at [163, 60] on input "checkbox" at bounding box center [163, 63] width 10 height 7
checkbox input "true"
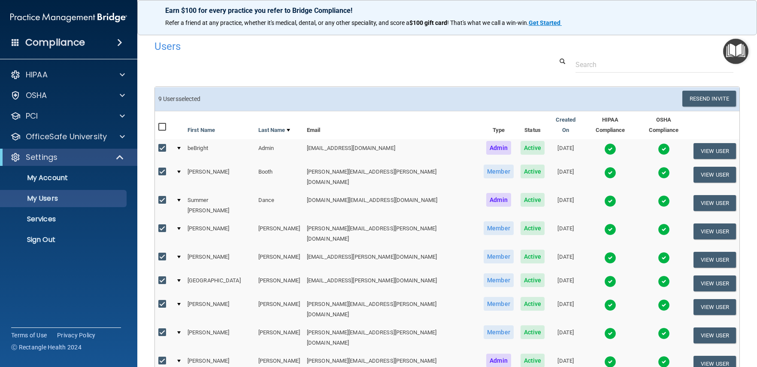
scroll to position [0, 0]
click at [159, 124] on input "checkbox" at bounding box center [163, 127] width 10 height 7
click at [290, 101] on h6 "9 User s selected" at bounding box center [299, 99] width 282 height 6
click at [164, 124] on input "checkbox" at bounding box center [163, 127] width 10 height 7
checkbox input "false"
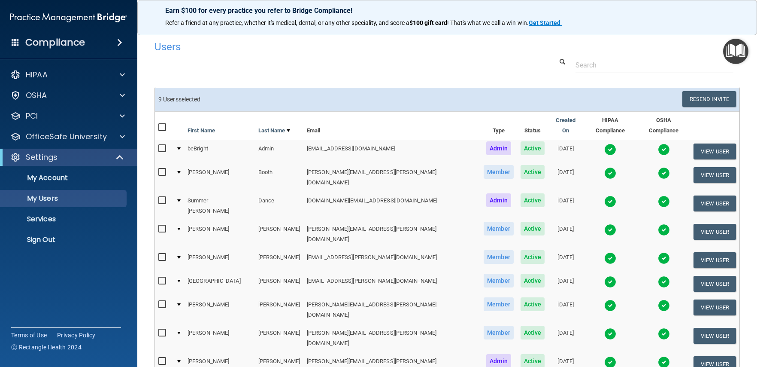
checkbox input "false"
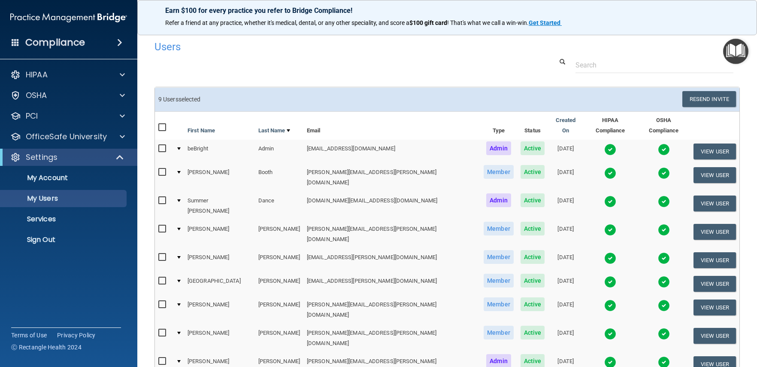
checkbox input "false"
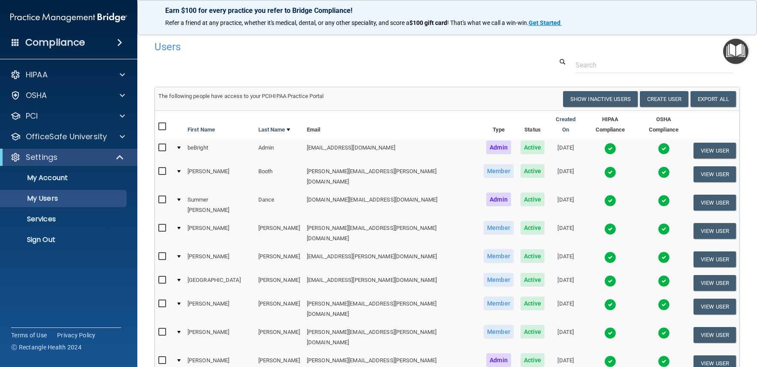
click at [433, 64] on div at bounding box center [447, 65] width 598 height 16
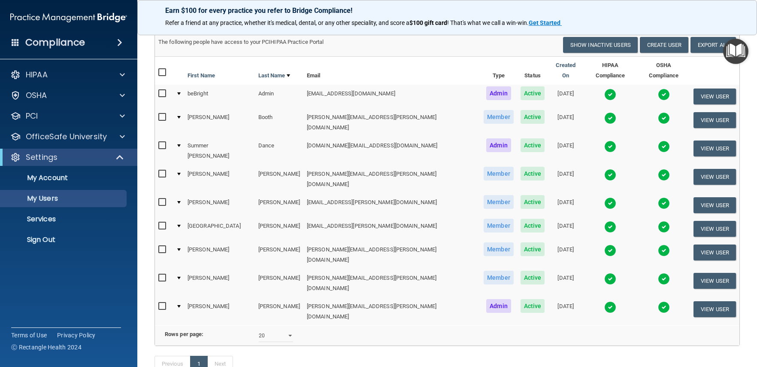
scroll to position [84, 0]
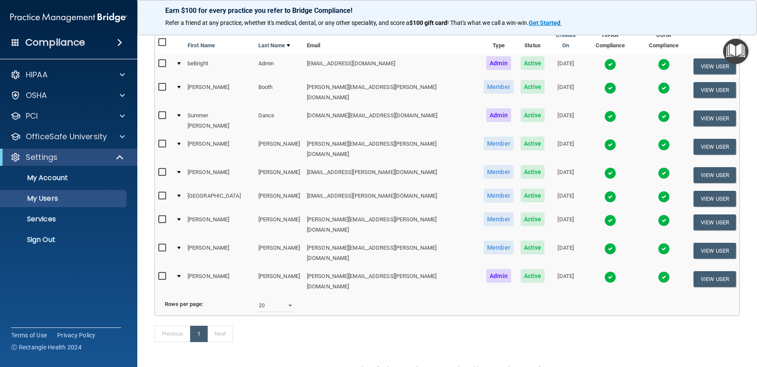
click at [740, 50] on img "Open Resource Center" at bounding box center [735, 51] width 25 height 25
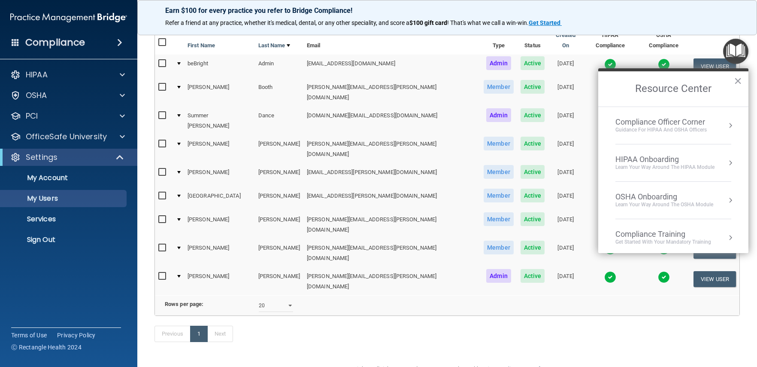
click at [701, 164] on div "Learn Your Way around the HIPAA module" at bounding box center [665, 167] width 99 height 7
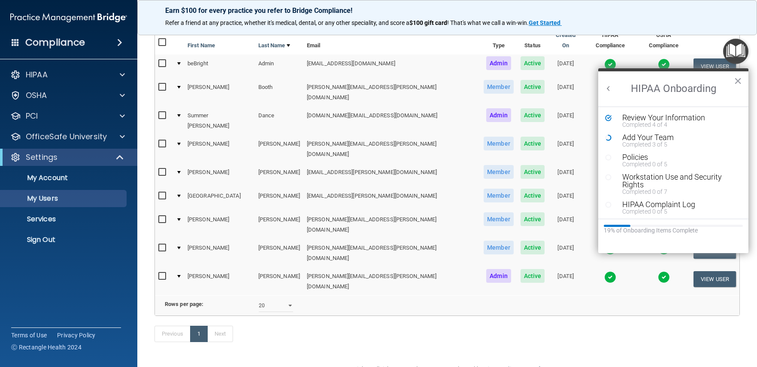
scroll to position [0, 0]
click at [734, 80] on button "×" at bounding box center [738, 81] width 8 height 14
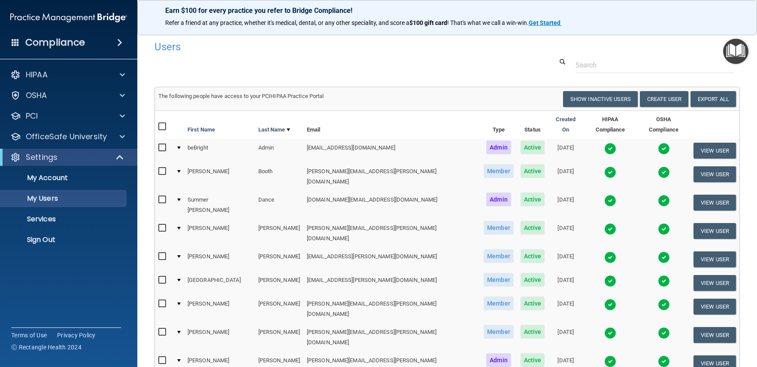
click at [161, 123] on input "checkbox" at bounding box center [163, 126] width 10 height 7
checkbox input "true"
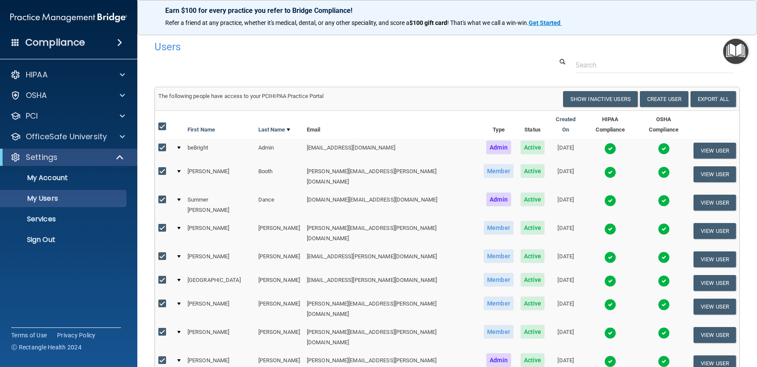
checkbox input "true"
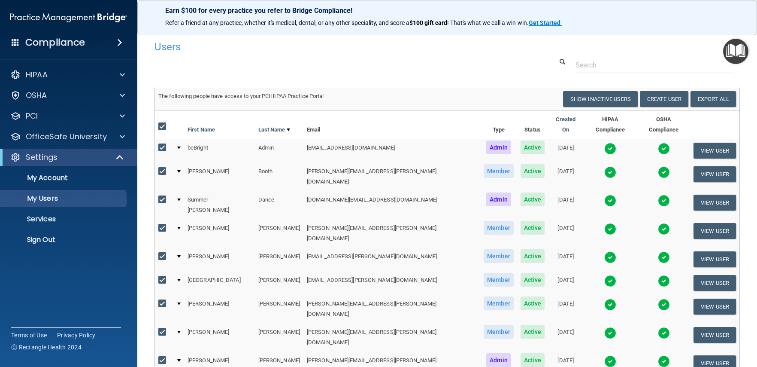
checkbox input "true"
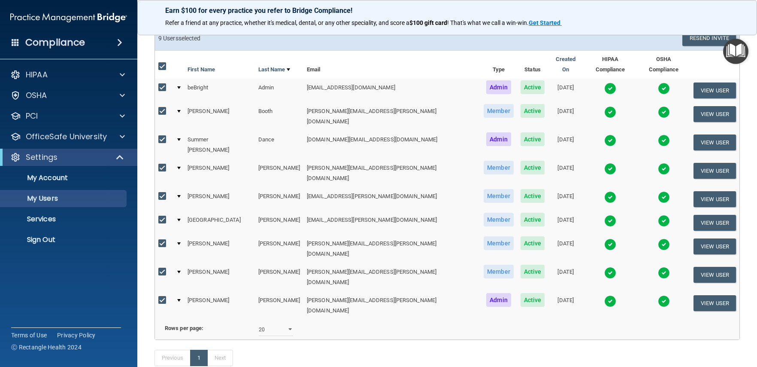
scroll to position [85, 0]
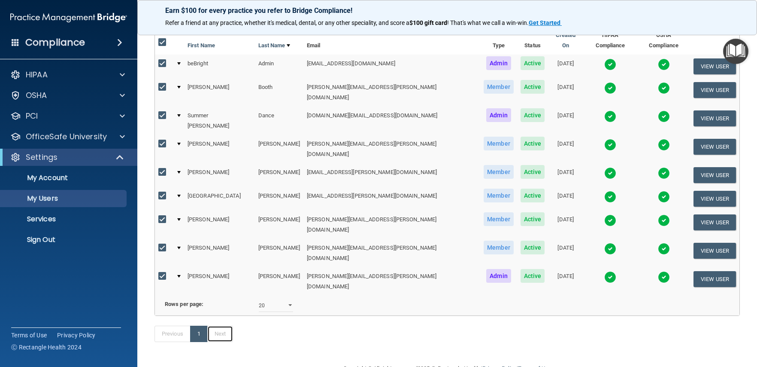
click at [217, 325] on link "Next" at bounding box center [220, 333] width 26 height 16
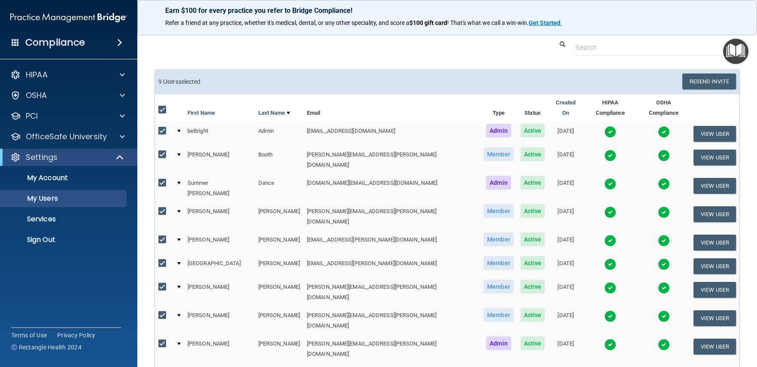
scroll to position [1, 0]
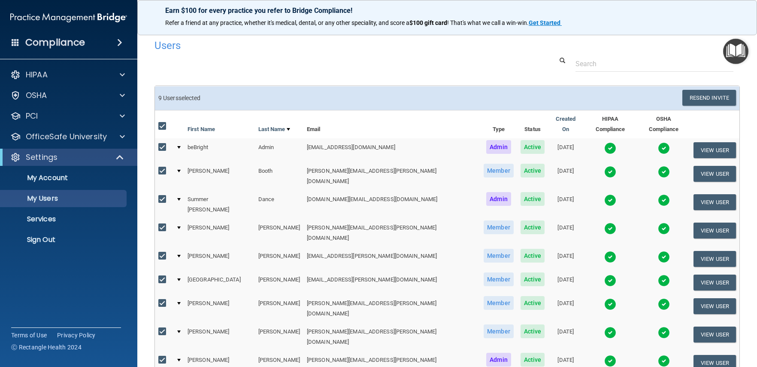
click at [161, 121] on label at bounding box center [163, 126] width 11 height 10
click at [161, 123] on input "checkbox" at bounding box center [163, 126] width 10 height 7
checkbox input "false"
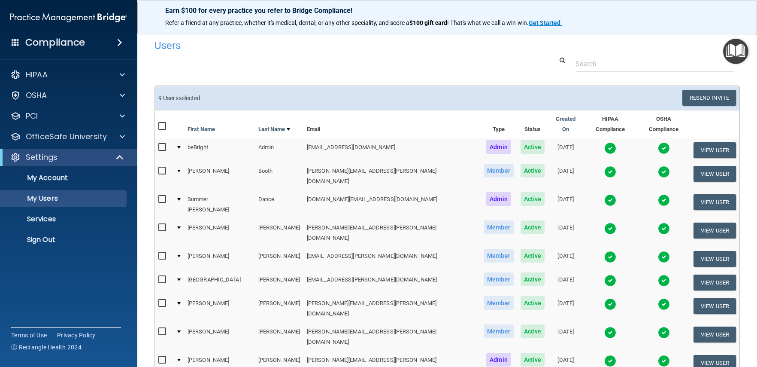
checkbox input "false"
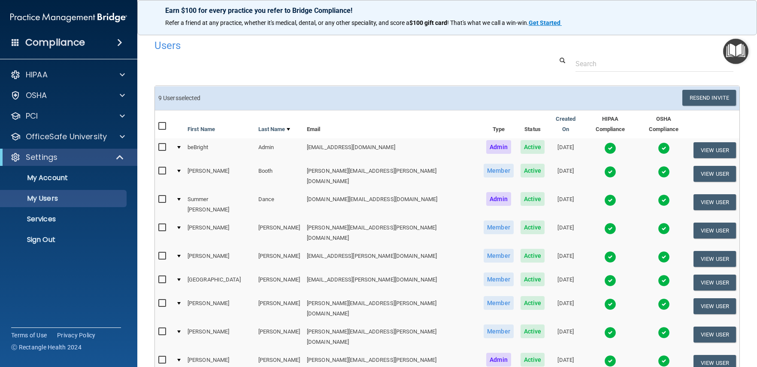
checkbox input "false"
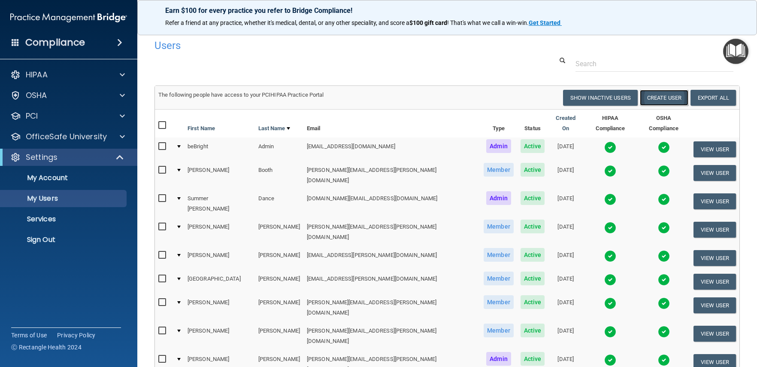
click at [669, 96] on button "Create User" at bounding box center [664, 98] width 49 height 16
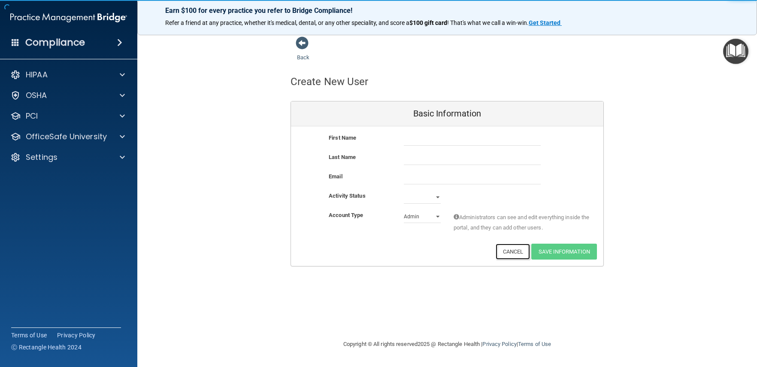
click at [517, 251] on button "Cancel" at bounding box center [513, 251] width 35 height 16
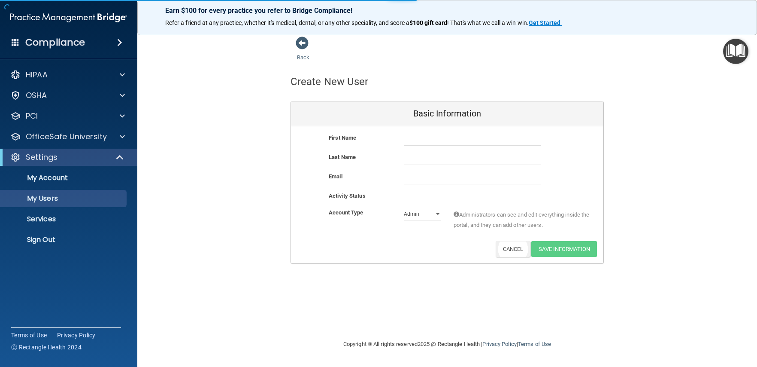
select select "20"
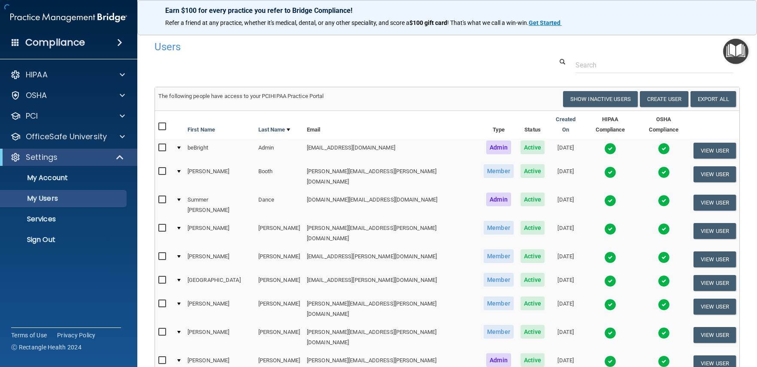
click at [548, 247] on td "10/18/2024" at bounding box center [565, 259] width 35 height 24
click at [737, 48] on img "Open Resource Center" at bounding box center [735, 51] width 25 height 25
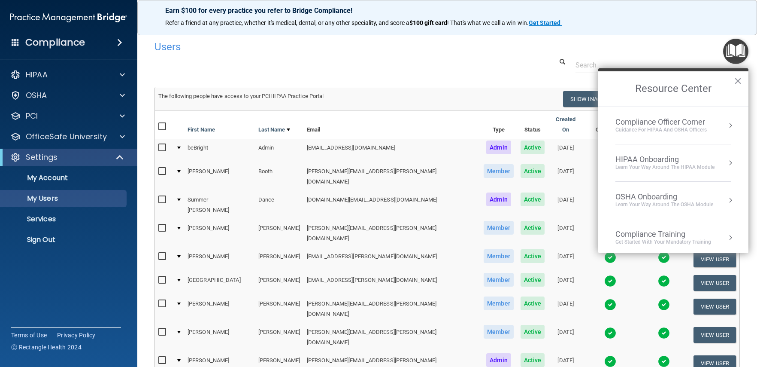
click at [702, 165] on div "Learn Your Way around the HIPAA module" at bounding box center [665, 167] width 99 height 7
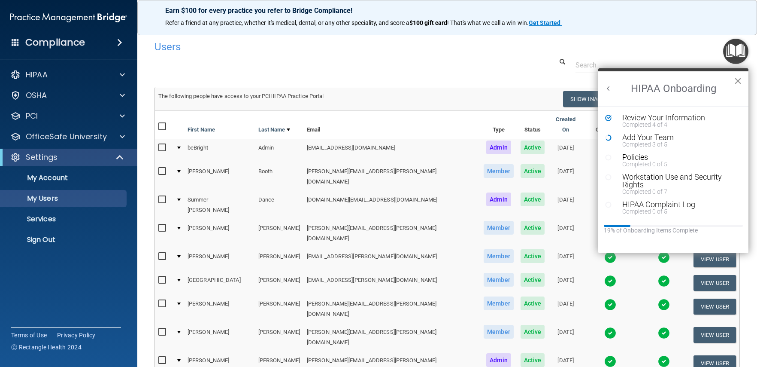
click at [735, 82] on button "×" at bounding box center [738, 81] width 8 height 14
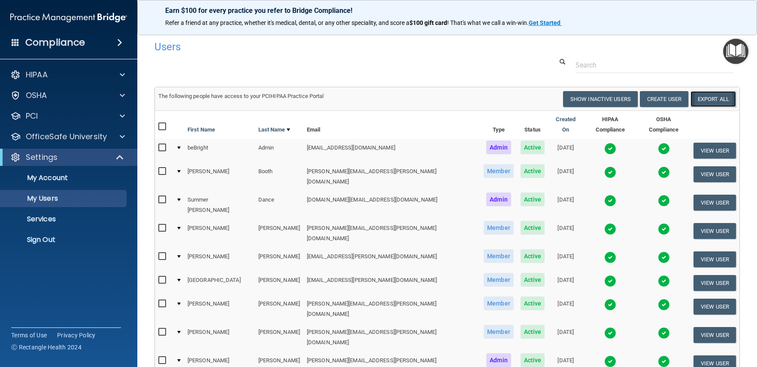
click at [715, 99] on link "Export All" at bounding box center [714, 99] width 46 height 16
drag, startPoint x: 168, startPoint y: 328, endPoint x: 181, endPoint y: 322, distance: 14.4
click at [168, 357] on input "checkbox" at bounding box center [163, 360] width 10 height 7
checkbox input "true"
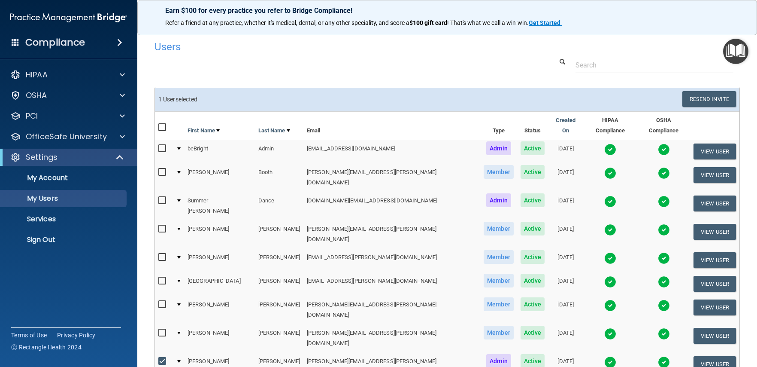
click at [256, 97] on h6 "1 User selected" at bounding box center [299, 99] width 282 height 6
click at [732, 49] on img "Open Resource Center" at bounding box center [735, 51] width 25 height 25
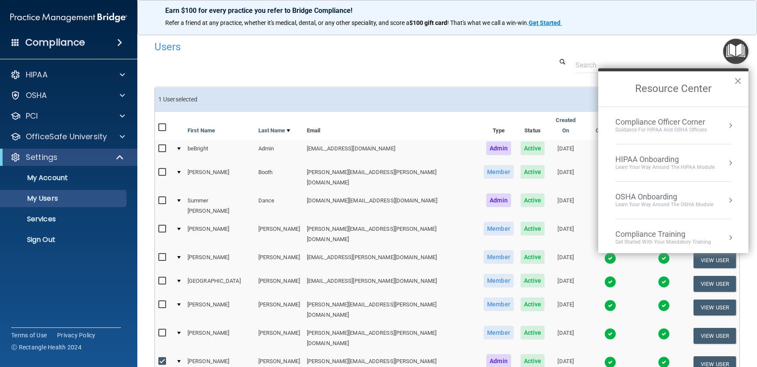
click at [698, 162] on div "HIPAA Onboarding" at bounding box center [665, 159] width 99 height 9
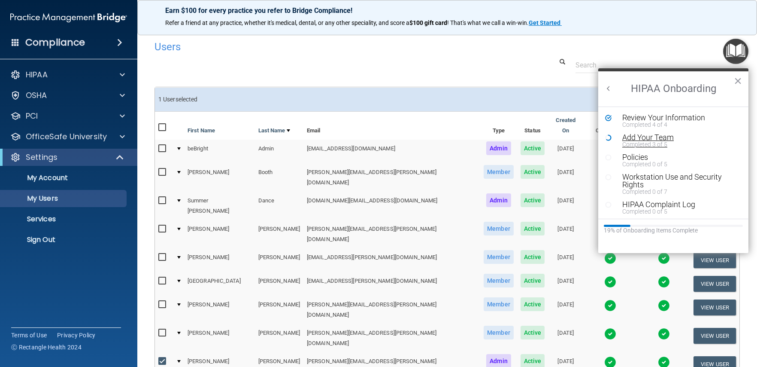
click at [658, 143] on div "Completed 3 of 5" at bounding box center [676, 144] width 109 height 6
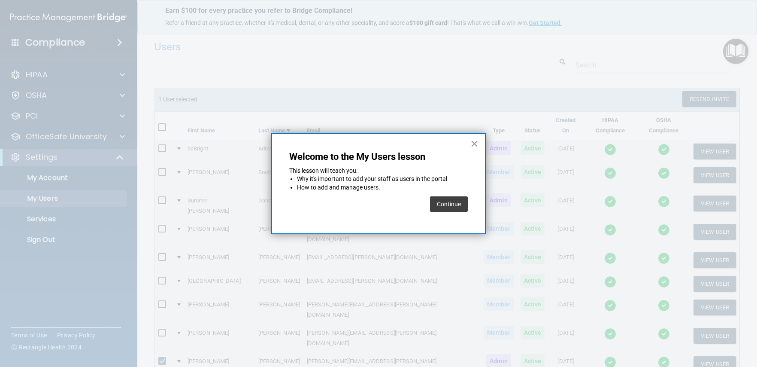
click at [450, 198] on button "Continue" at bounding box center [449, 203] width 38 height 15
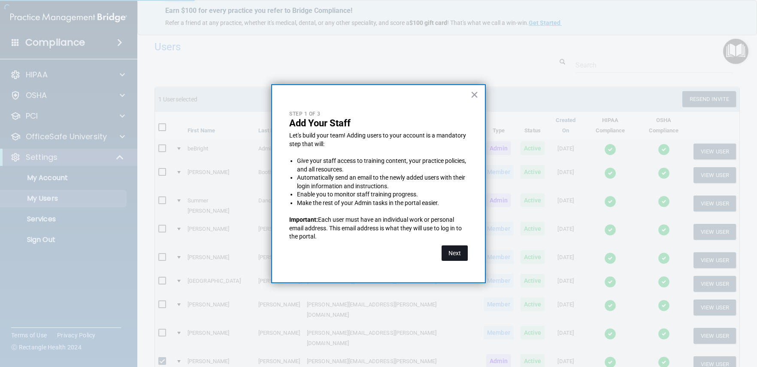
click at [446, 252] on button "Next" at bounding box center [455, 252] width 26 height 15
select select "20"
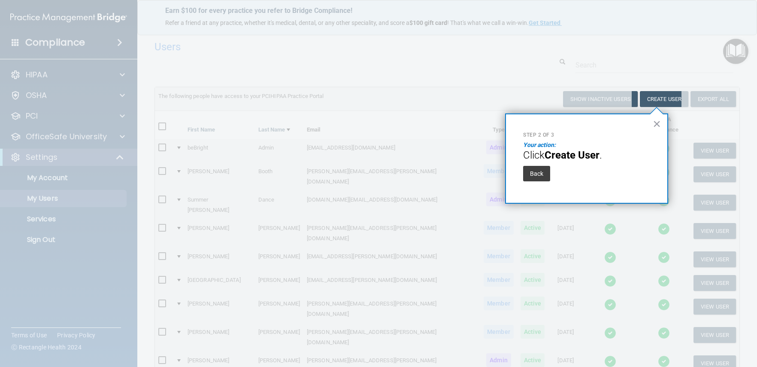
drag, startPoint x: 535, startPoint y: 172, endPoint x: 540, endPoint y: 167, distance: 7.3
click at [535, 172] on button "Back" at bounding box center [536, 173] width 27 height 15
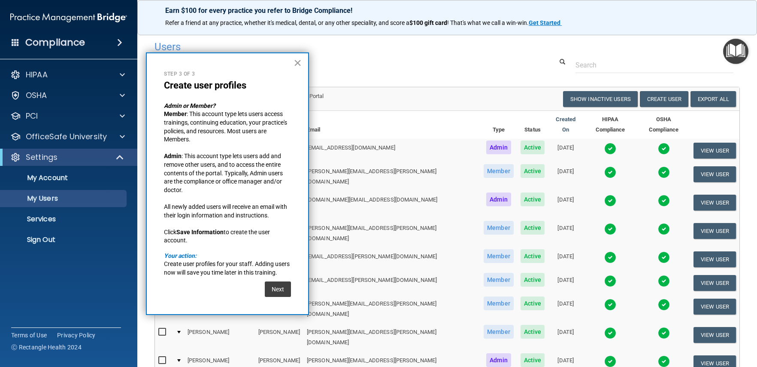
click at [301, 67] on button "×" at bounding box center [298, 63] width 8 height 14
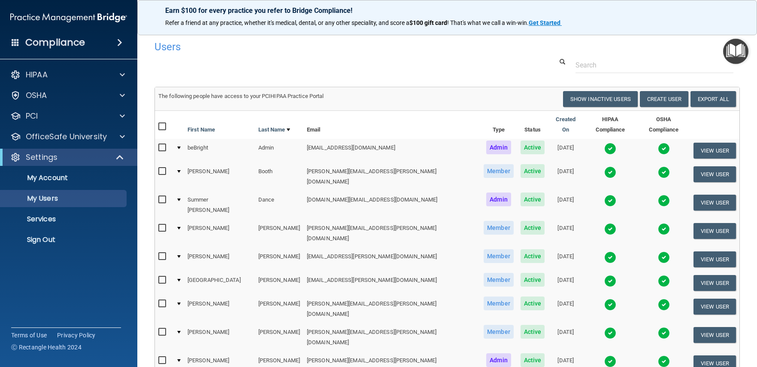
click at [161, 123] on input "checkbox" at bounding box center [163, 126] width 10 height 7
checkbox input "true"
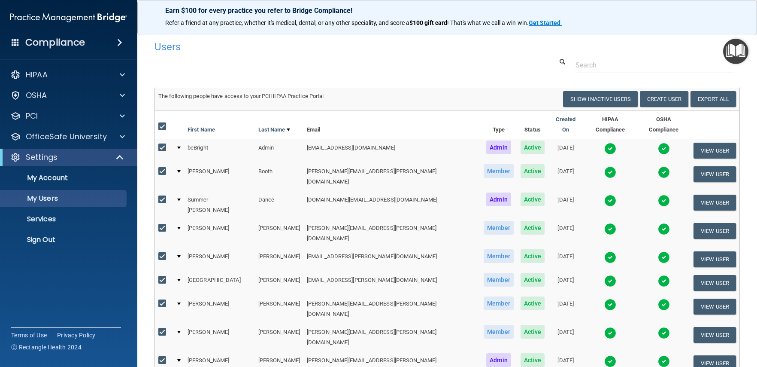
checkbox input "true"
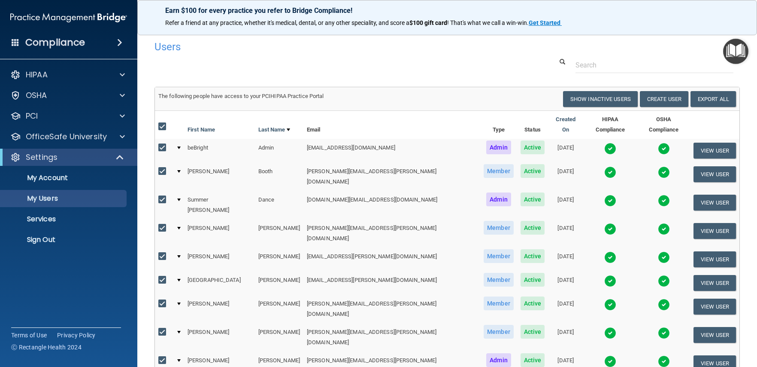
checkbox input "true"
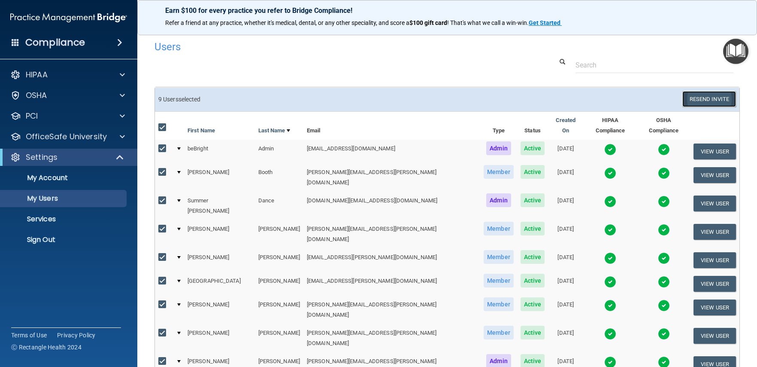
click at [695, 101] on button "Resend Invite" at bounding box center [710, 99] width 54 height 16
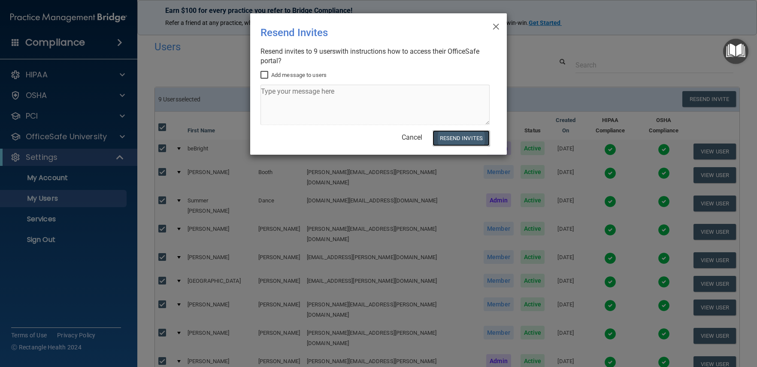
click at [458, 141] on button "Resend Invites" at bounding box center [461, 138] width 57 height 16
click at [493, 26] on span "×" at bounding box center [496, 25] width 8 height 17
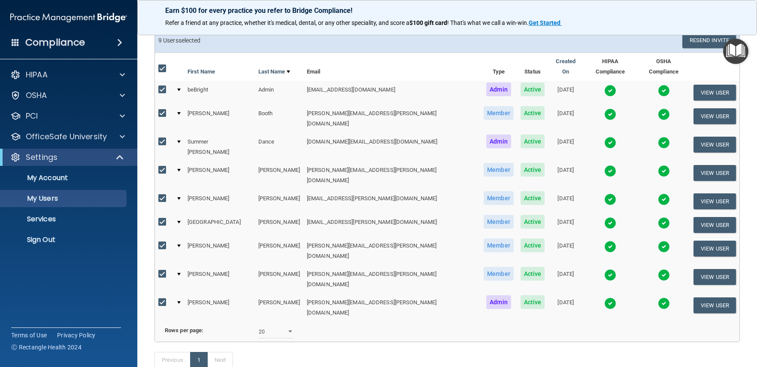
scroll to position [85, 0]
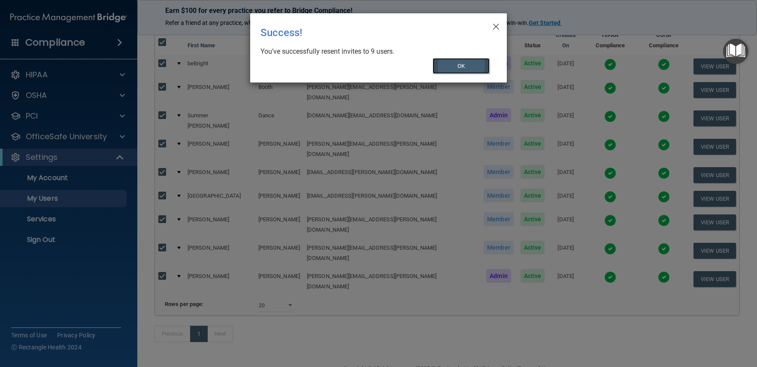
click at [464, 61] on button "OK" at bounding box center [462, 66] width 58 height 16
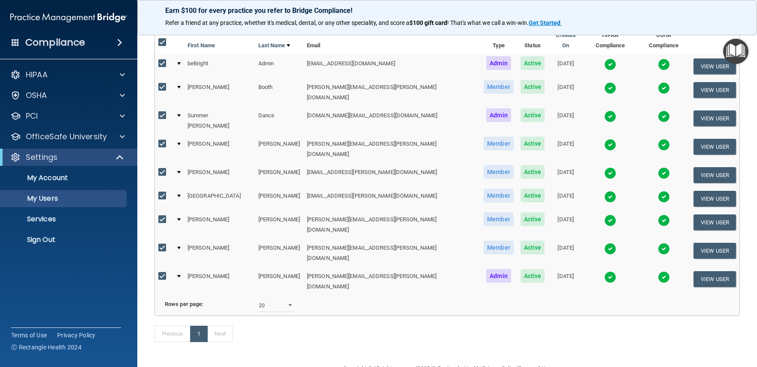
click at [743, 49] on img "Open Resource Center" at bounding box center [735, 51] width 25 height 25
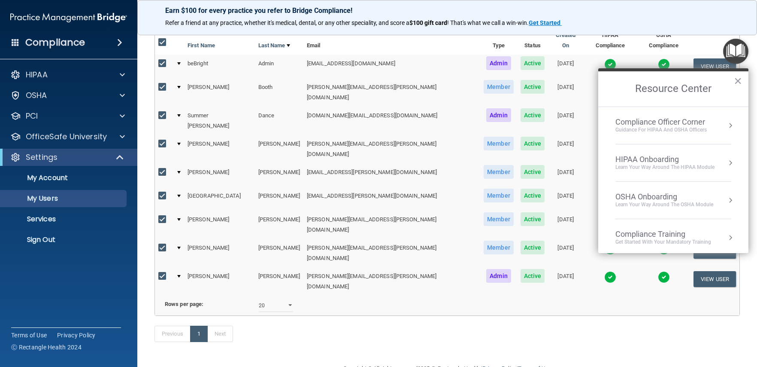
click at [677, 158] on div "HIPAA Onboarding" at bounding box center [665, 159] width 99 height 9
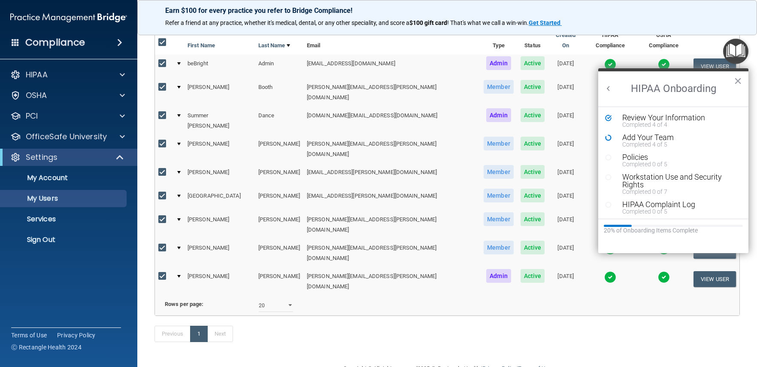
scroll to position [0, 0]
click at [660, 141] on div "Completed 4 of 5" at bounding box center [676, 144] width 109 height 6
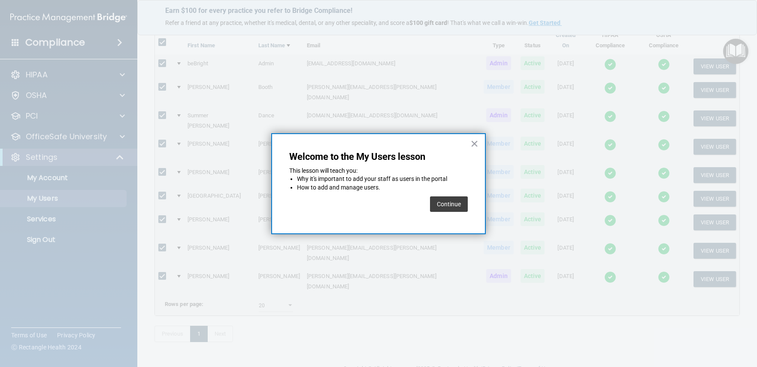
click at [446, 204] on button "Continue" at bounding box center [449, 203] width 38 height 15
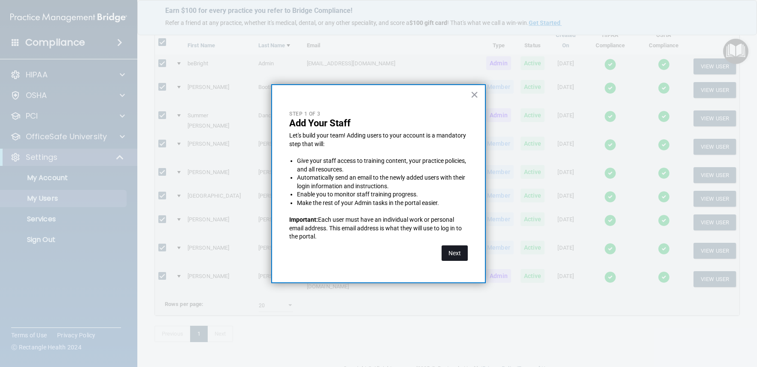
click at [454, 255] on button "Next" at bounding box center [455, 252] width 26 height 15
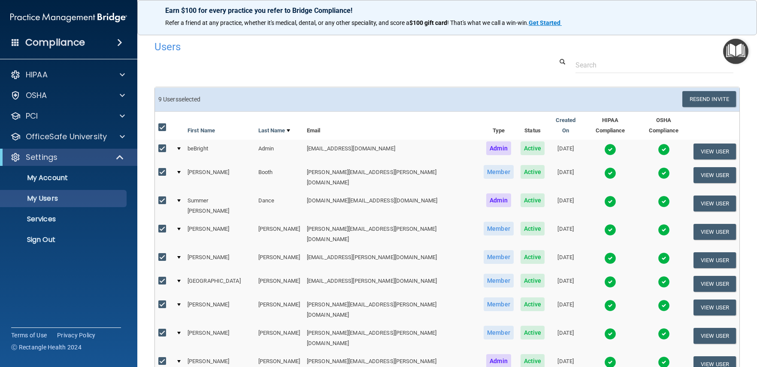
click at [740, 53] on img "Open Resource Center" at bounding box center [735, 51] width 25 height 25
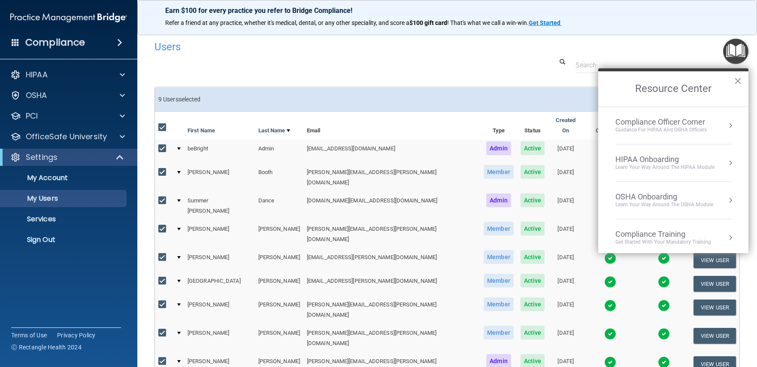
click at [680, 166] on div "Learn Your Way around the HIPAA module" at bounding box center [665, 167] width 99 height 7
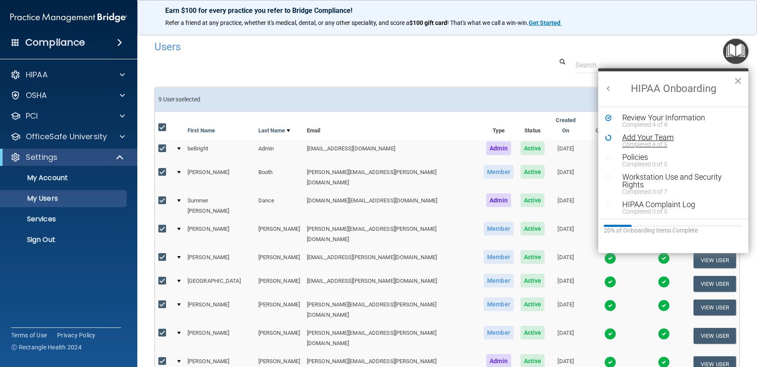
click at [650, 143] on div "Completed 4 of 5" at bounding box center [676, 144] width 109 height 6
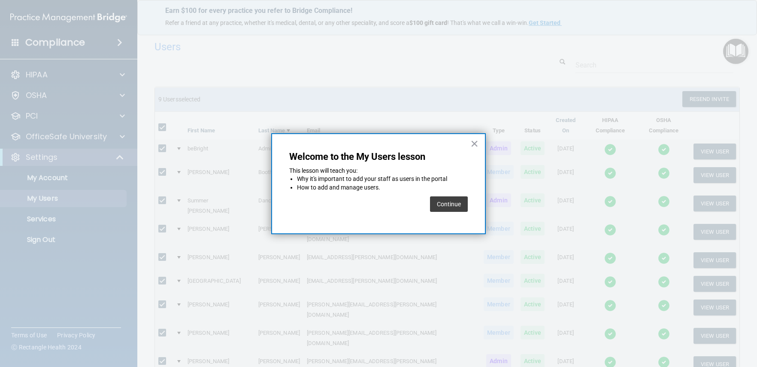
click at [441, 205] on button "Continue" at bounding box center [449, 203] width 38 height 15
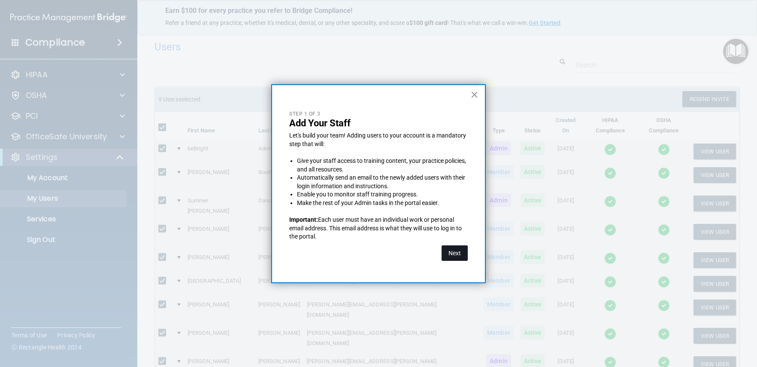
click at [444, 255] on button "Next" at bounding box center [455, 252] width 26 height 15
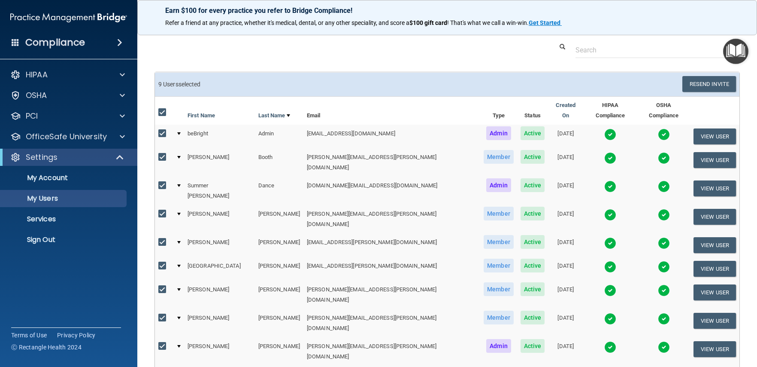
scroll to position [24, 0]
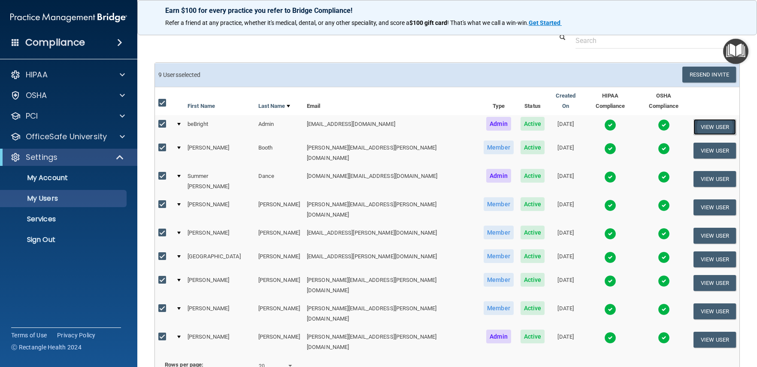
click at [694, 120] on button "View User" at bounding box center [715, 127] width 42 height 16
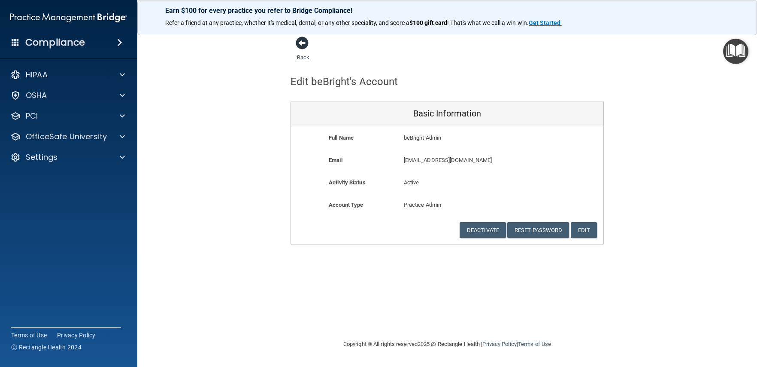
click at [303, 41] on span at bounding box center [302, 42] width 13 height 13
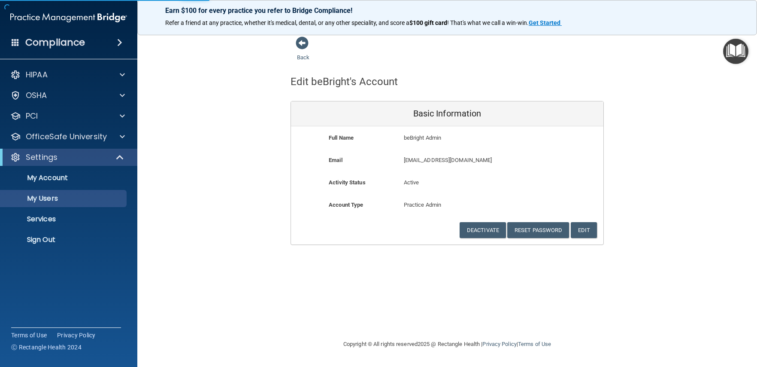
select select "20"
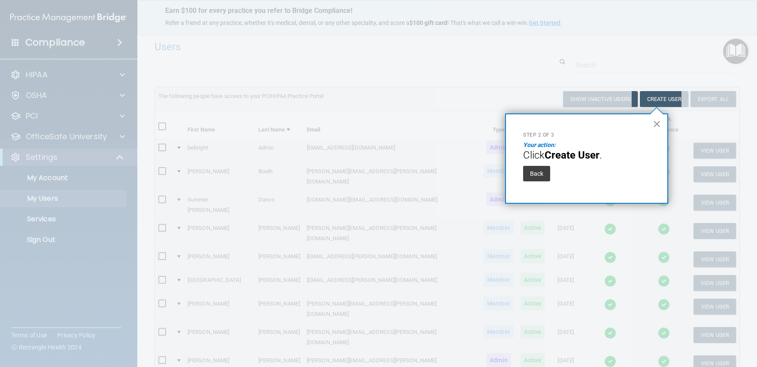
click at [653, 124] on button "×" at bounding box center [657, 124] width 8 height 14
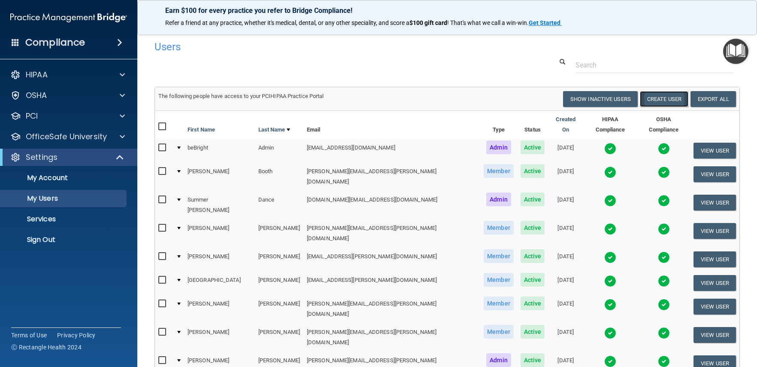
click at [662, 95] on button "Create User" at bounding box center [664, 99] width 49 height 16
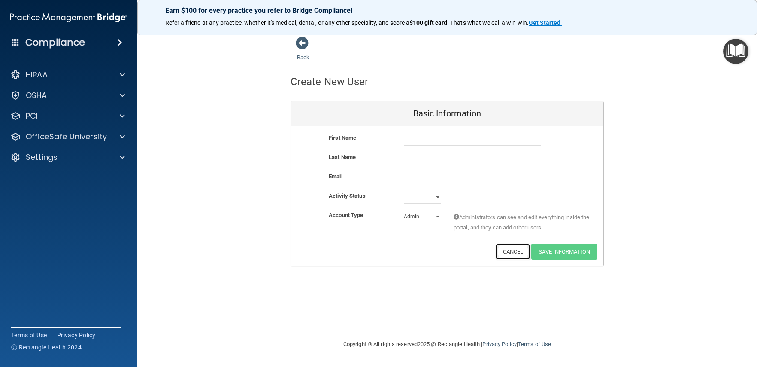
click at [519, 255] on button "Cancel" at bounding box center [513, 251] width 35 height 16
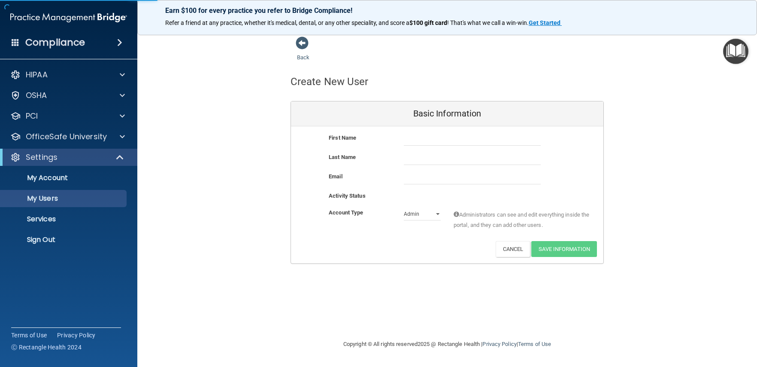
select select "20"
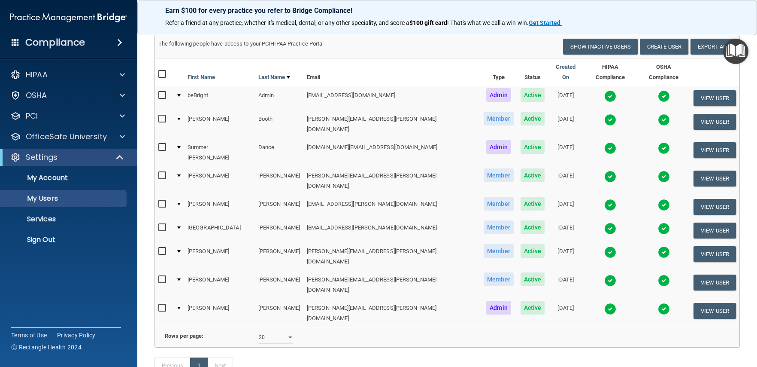
scroll to position [51, 0]
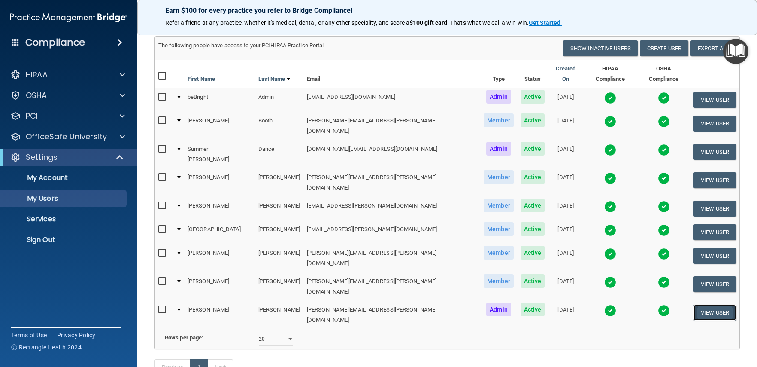
click at [713, 304] on button "View User" at bounding box center [715, 312] width 42 height 16
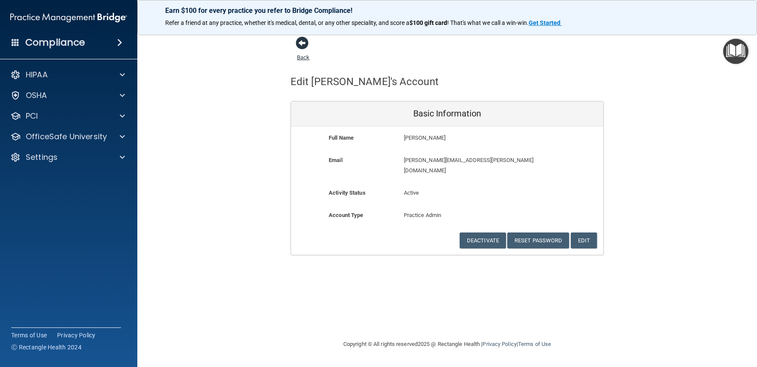
click at [300, 42] on span at bounding box center [302, 42] width 13 height 13
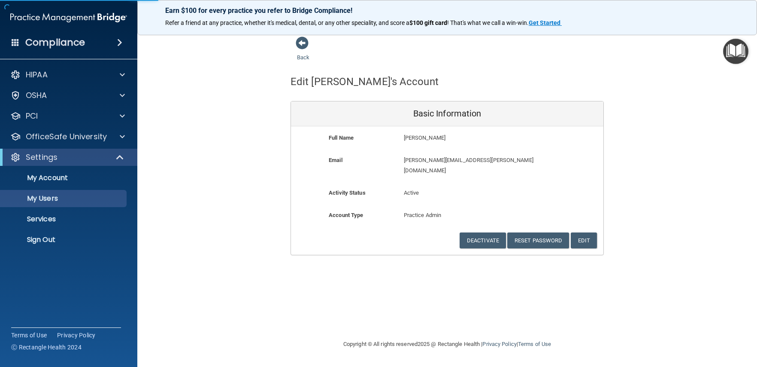
select select "20"
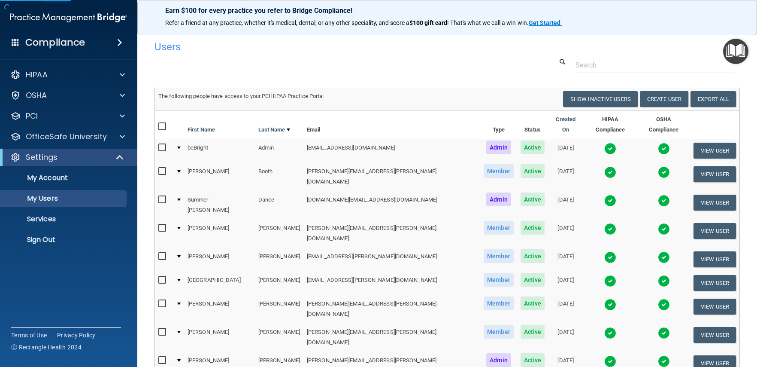
click at [740, 50] on img "Open Resource Center" at bounding box center [735, 51] width 25 height 25
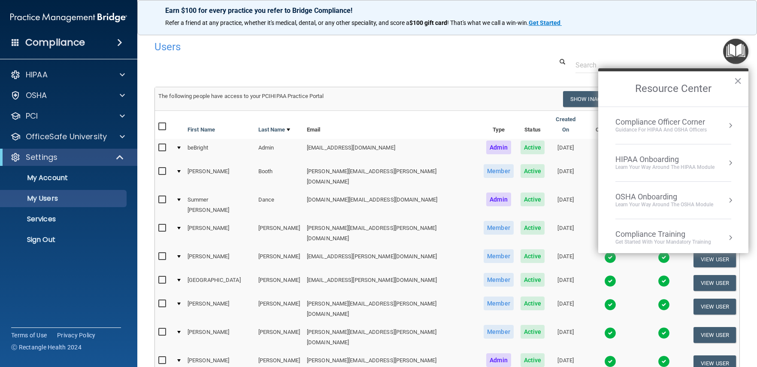
click at [708, 159] on div "HIPAA Onboarding" at bounding box center [665, 159] width 99 height 9
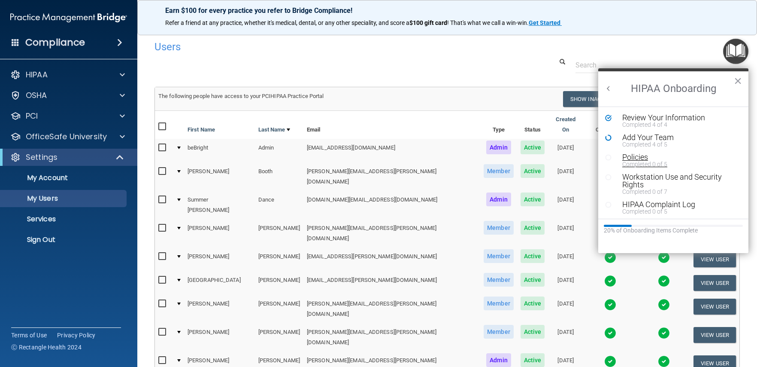
click at [650, 166] on div "Completed 0 of 5" at bounding box center [676, 164] width 109 height 6
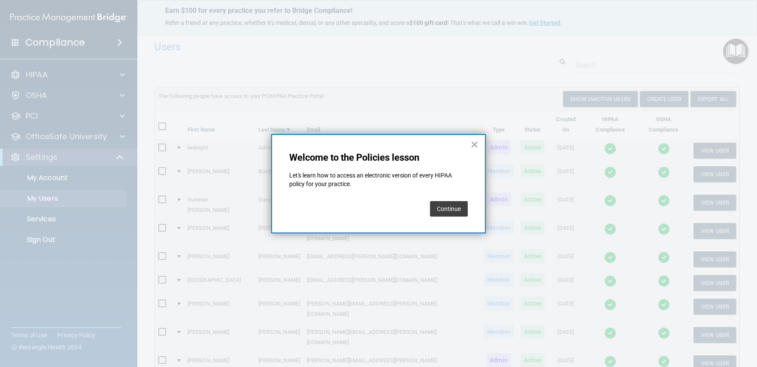
click at [444, 211] on button "Continue" at bounding box center [449, 208] width 38 height 15
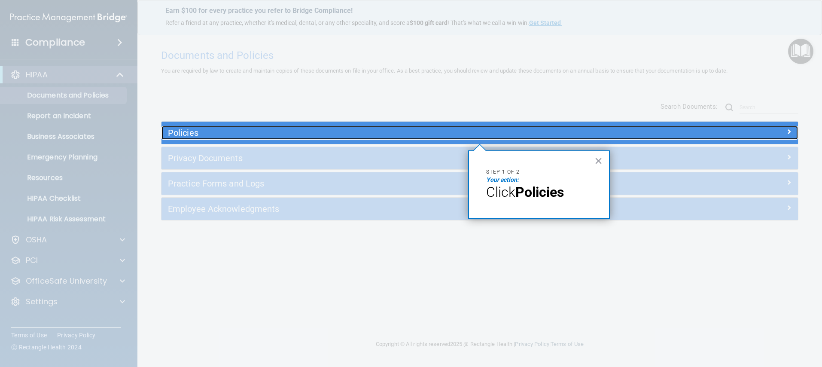
click at [176, 130] on h5 "Policies" at bounding box center [400, 132] width 464 height 9
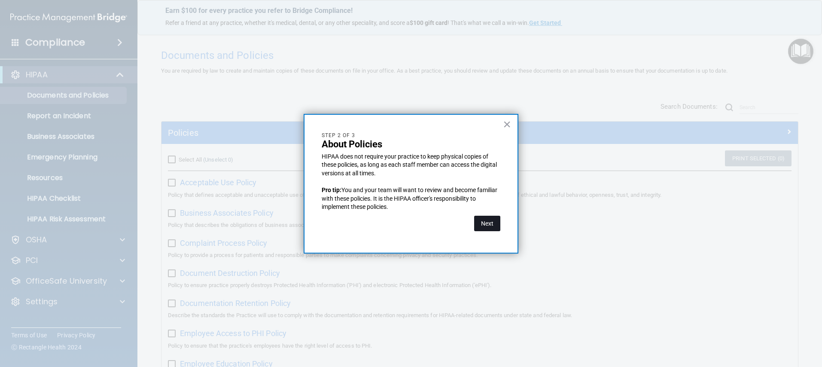
click at [487, 225] on button "Next" at bounding box center [487, 222] width 26 height 15
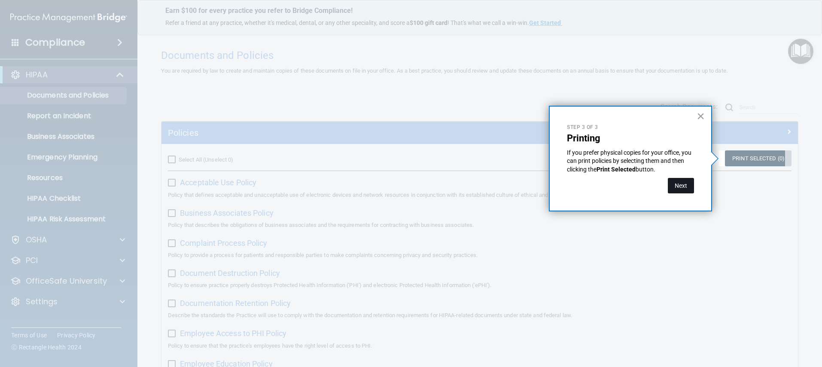
click at [677, 185] on button "Next" at bounding box center [680, 185] width 26 height 15
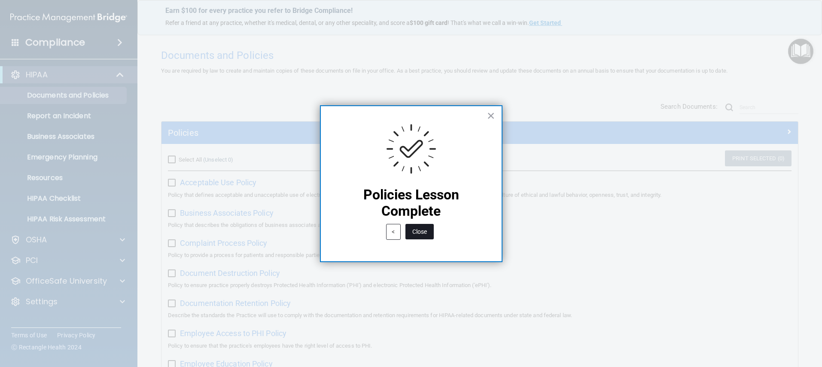
click at [418, 228] on button "Close" at bounding box center [419, 231] width 28 height 15
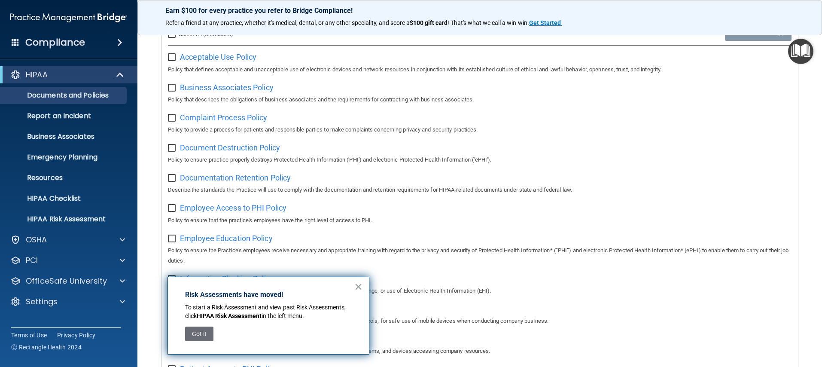
scroll to position [126, 0]
click at [204, 332] on button "Got it" at bounding box center [199, 333] width 28 height 15
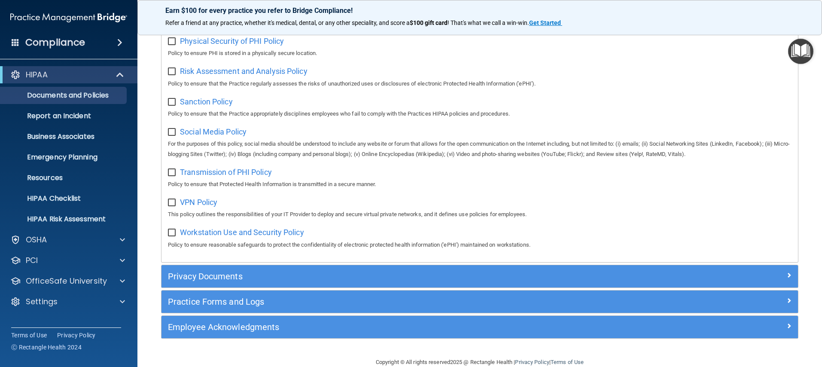
scroll to position [589, 0]
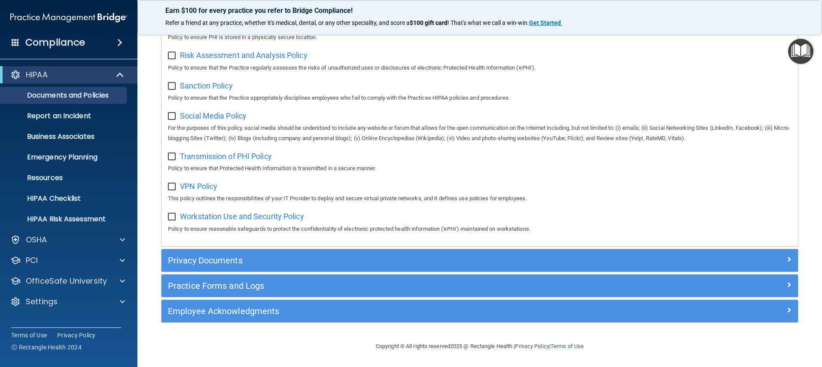
click at [757, 56] on img "Open Resource Center" at bounding box center [800, 51] width 25 height 25
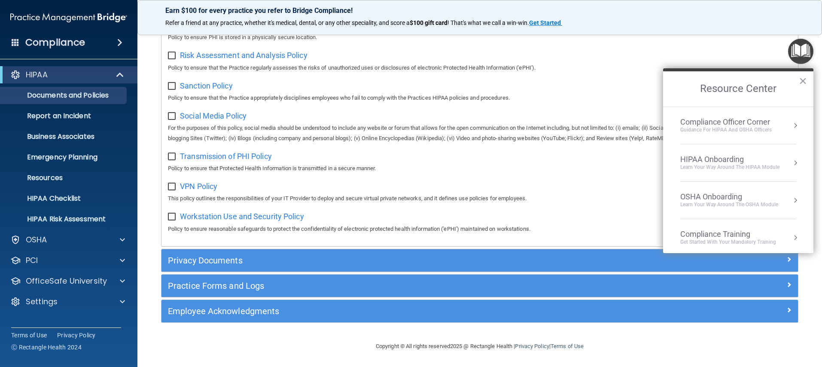
click at [757, 164] on div "Learn Your Way around the HIPAA module" at bounding box center [729, 167] width 99 height 7
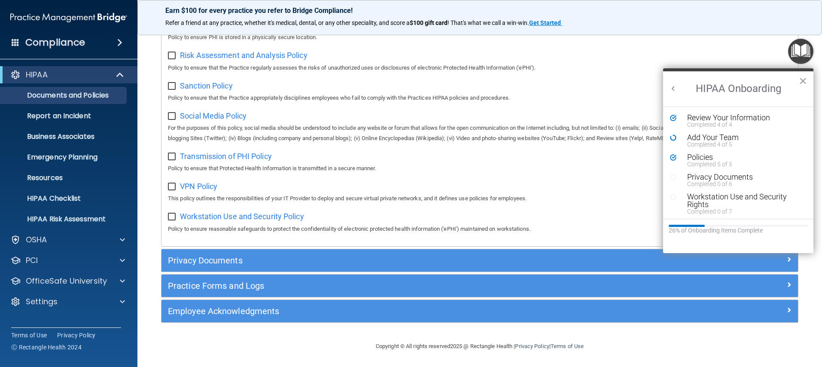
scroll to position [0, 0]
click at [714, 176] on div "Privacy Documents" at bounding box center [741, 177] width 109 height 8
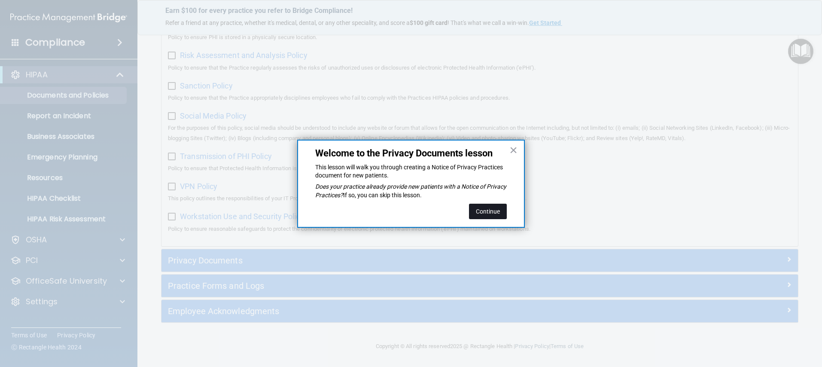
click at [494, 210] on button "Continue" at bounding box center [488, 210] width 38 height 15
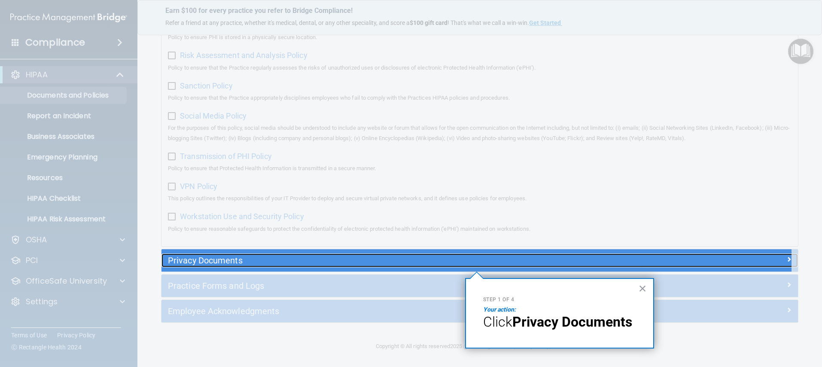
click at [227, 261] on h5 "Privacy Documents" at bounding box center [400, 259] width 464 height 9
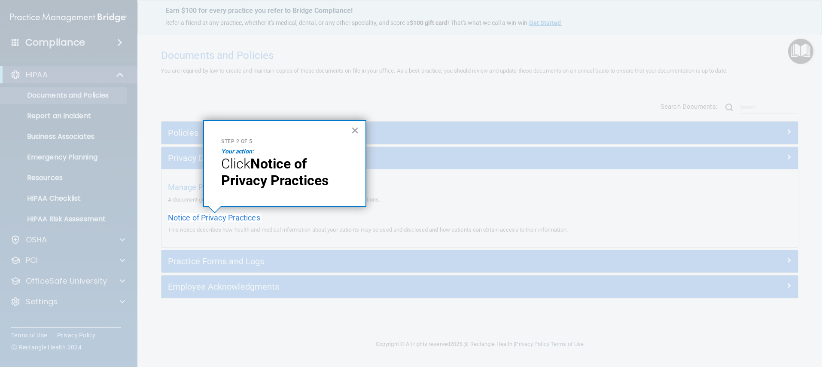
drag, startPoint x: 364, startPoint y: 130, endPoint x: 303, endPoint y: 169, distance: 73.1
click at [364, 130] on div "× Step 2 of 5 Your action: Click Notice of Privacy Practices" at bounding box center [284, 163] width 163 height 87
click at [242, 219] on span "Notice of Privacy Practices" at bounding box center [214, 217] width 92 height 9
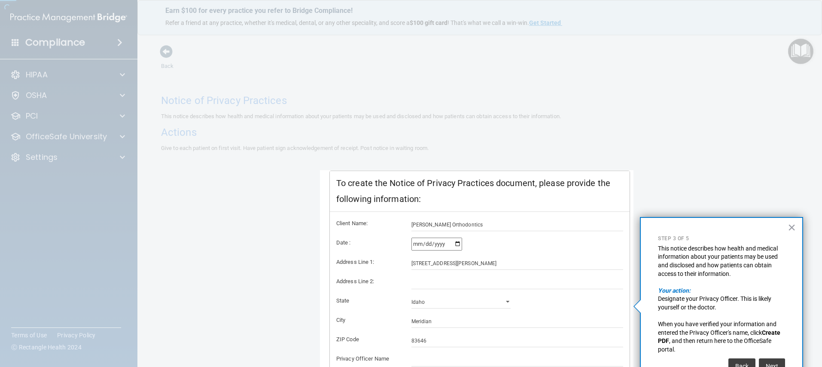
scroll to position [76, 0]
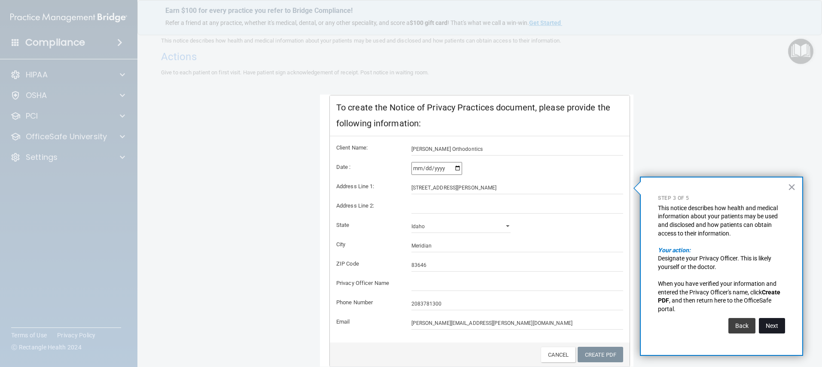
click at [757, 319] on button "Next" at bounding box center [771, 325] width 26 height 15
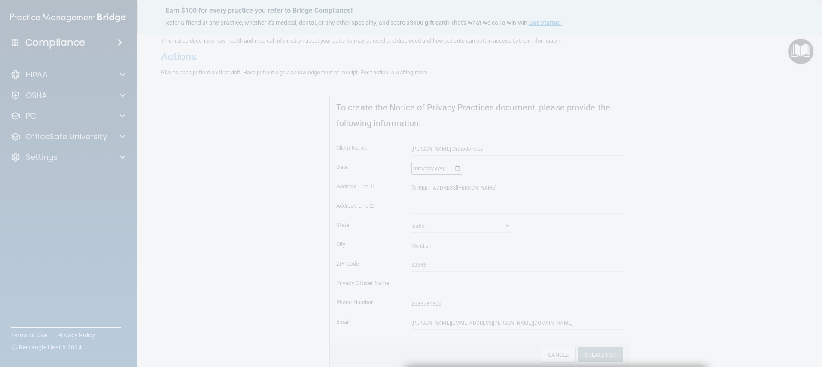
scroll to position [249, 0]
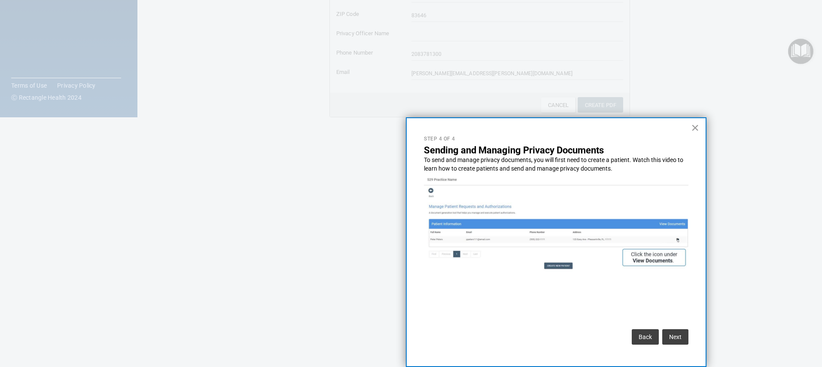
click at [693, 125] on button "×" at bounding box center [695, 128] width 8 height 14
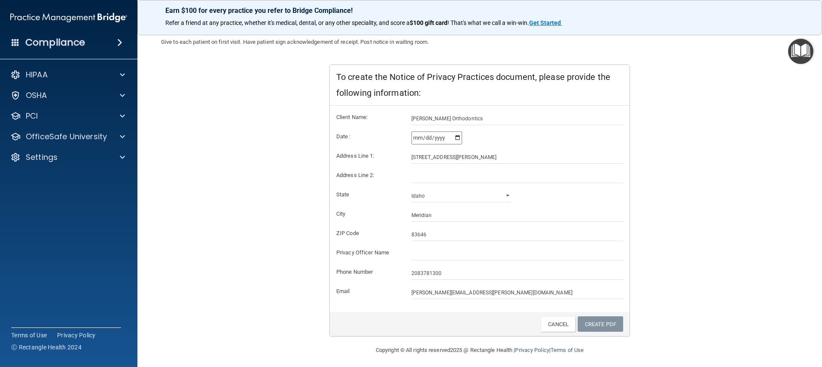
scroll to position [0, 0]
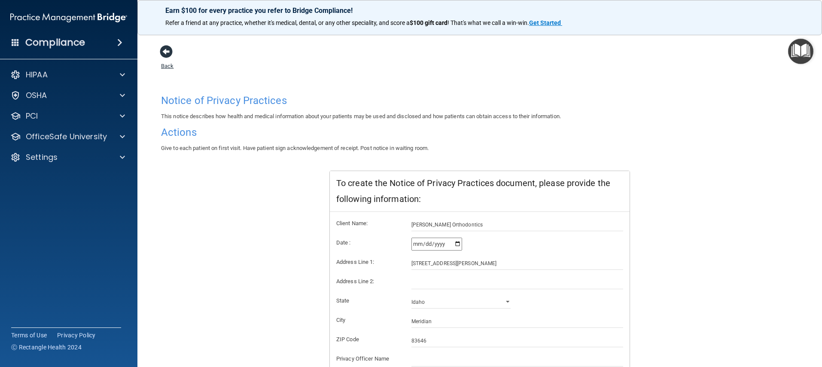
click at [164, 50] on span at bounding box center [166, 51] width 13 height 13
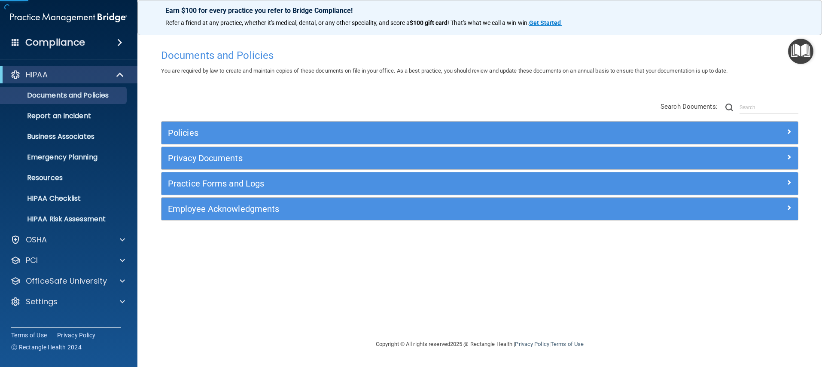
click at [757, 58] on img "Open Resource Center" at bounding box center [800, 51] width 25 height 25
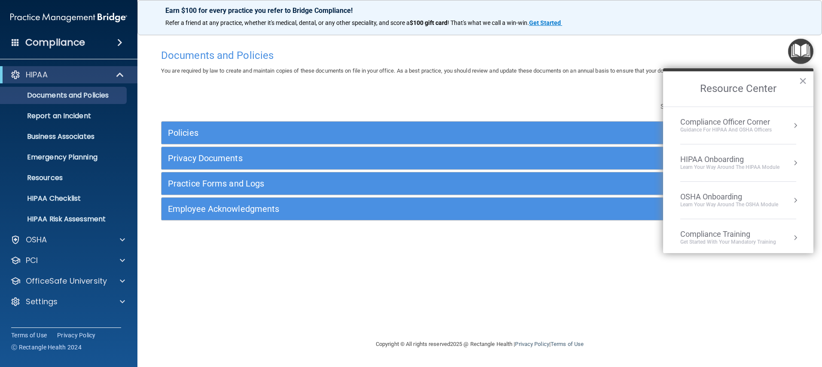
click at [757, 163] on button "Resource Center" at bounding box center [795, 162] width 9 height 9
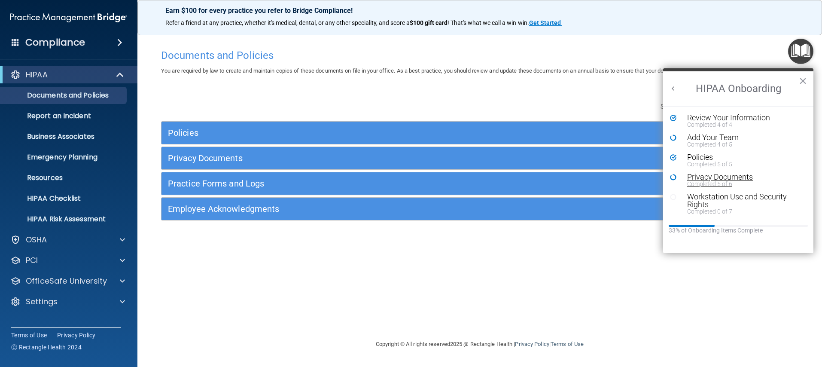
click at [734, 173] on div "Privacy Documents" at bounding box center [741, 177] width 109 height 8
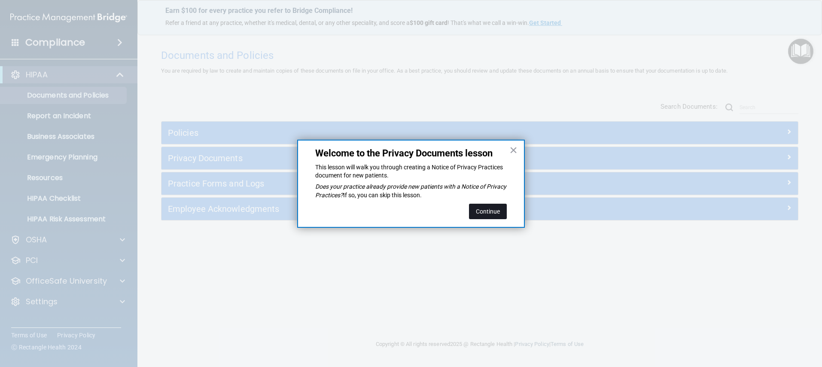
click at [493, 210] on button "Continue" at bounding box center [488, 210] width 38 height 15
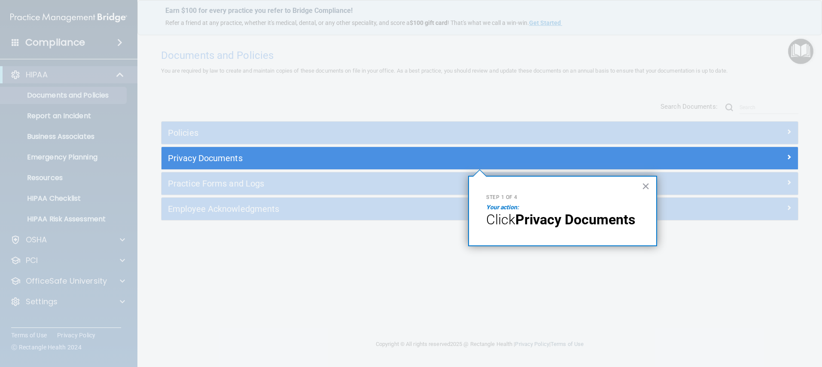
click at [540, 222] on strong "Privacy Documents" at bounding box center [575, 219] width 120 height 16
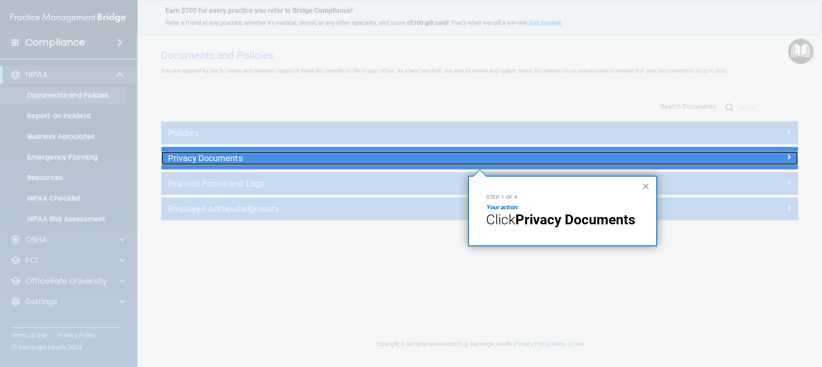
click at [199, 161] on h5 "Privacy Documents" at bounding box center [400, 157] width 464 height 9
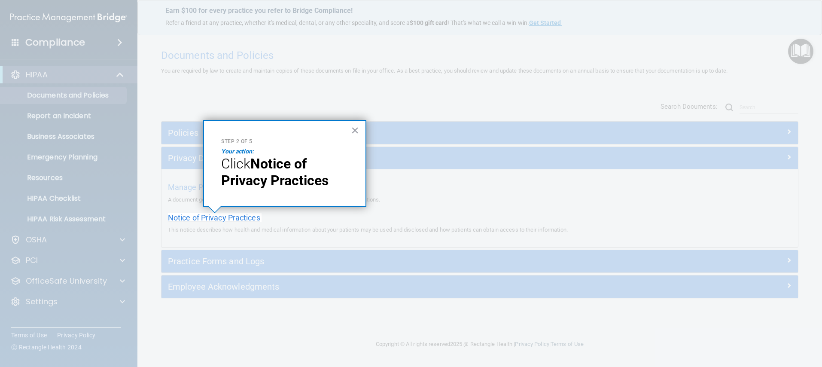
click at [221, 220] on span "Notice of Privacy Practices" at bounding box center [214, 217] width 92 height 9
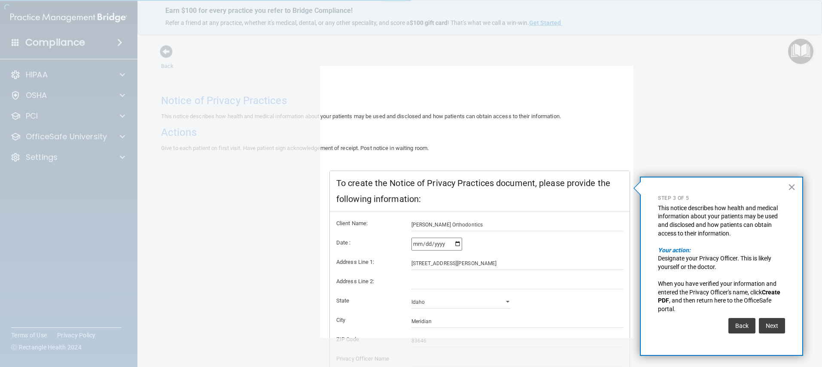
scroll to position [76, 0]
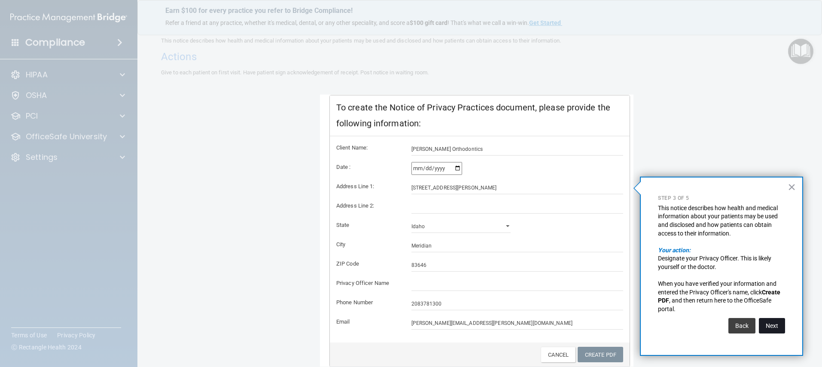
click at [757, 325] on button "Next" at bounding box center [771, 325] width 26 height 15
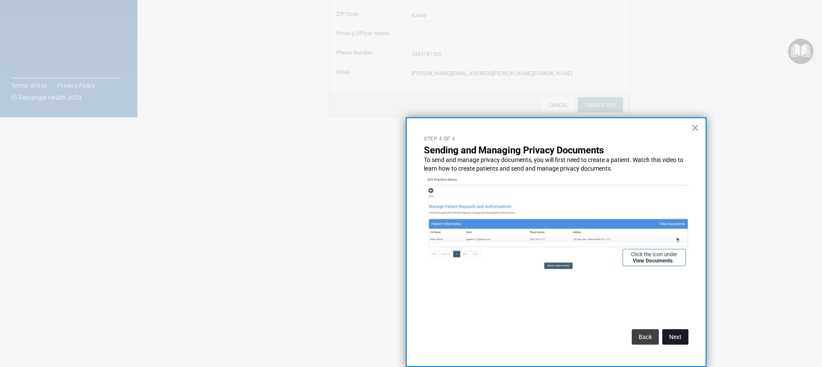
click at [679, 337] on button "Next" at bounding box center [675, 336] width 26 height 15
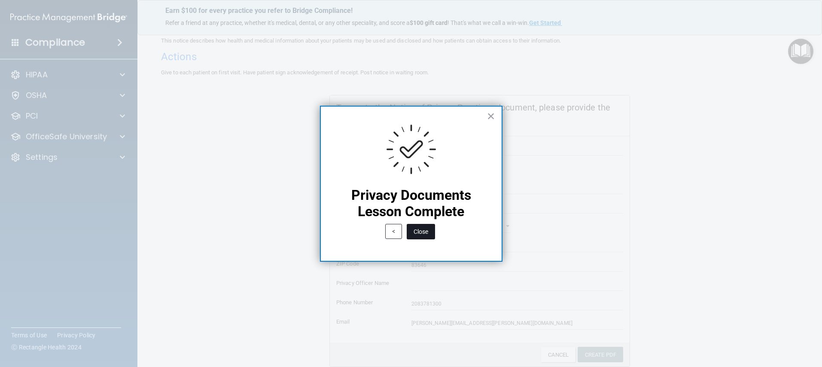
click at [425, 231] on button "Close" at bounding box center [421, 231] width 28 height 15
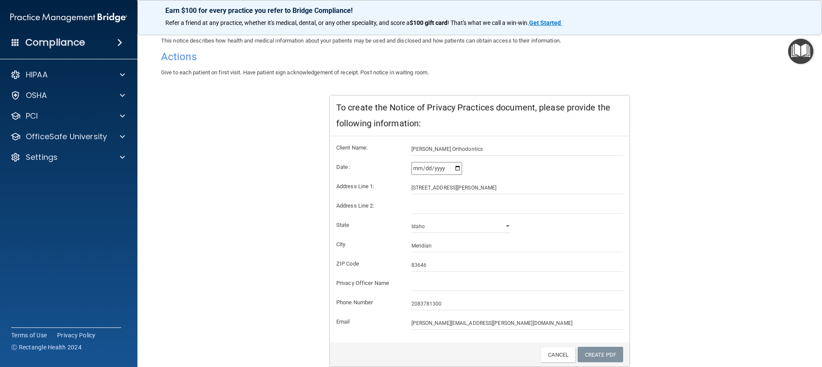
click at [757, 51] on img "Open Resource Center" at bounding box center [800, 51] width 25 height 25
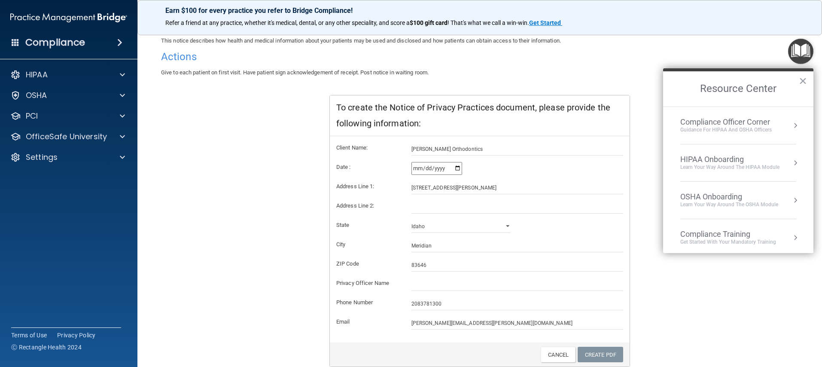
click at [704, 165] on div "Learn Your Way around the HIPAA module" at bounding box center [729, 167] width 99 height 7
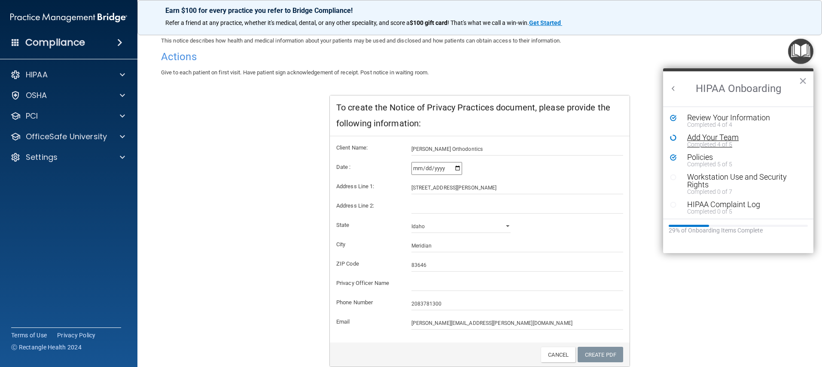
click at [699, 135] on div "Add Your Team" at bounding box center [741, 137] width 109 height 8
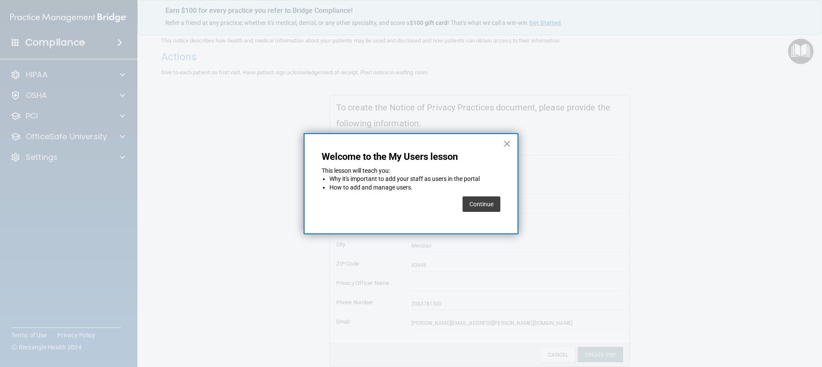
click at [497, 205] on button "Continue" at bounding box center [481, 203] width 38 height 15
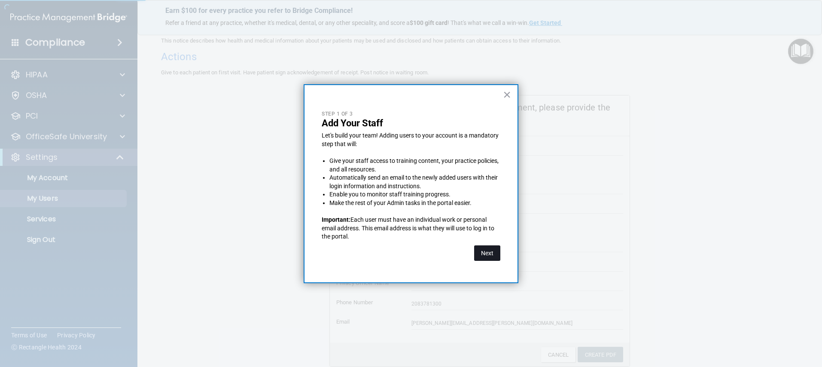
select select "20"
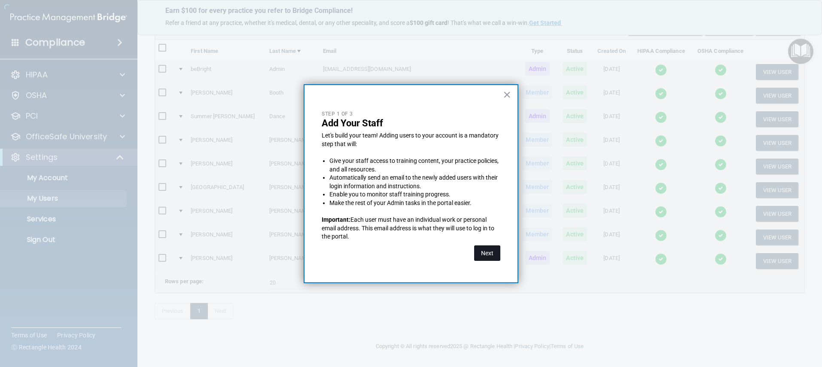
scroll to position [50, 0]
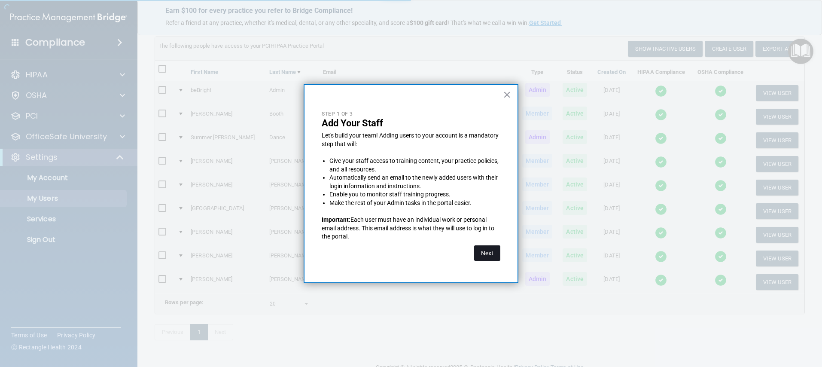
click at [488, 251] on button "Next" at bounding box center [487, 252] width 26 height 15
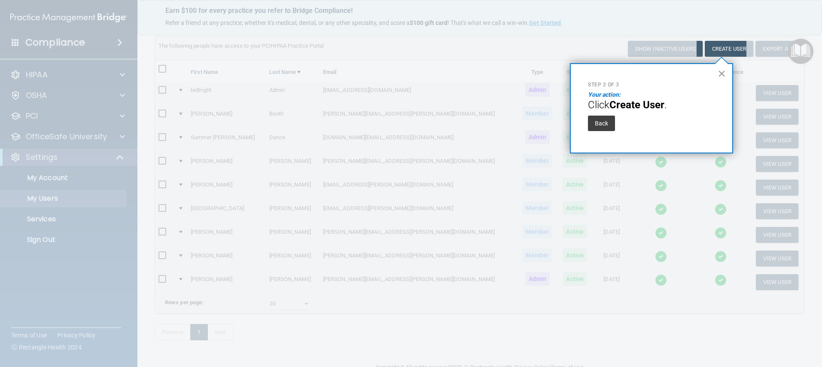
click at [718, 75] on button "×" at bounding box center [721, 74] width 8 height 14
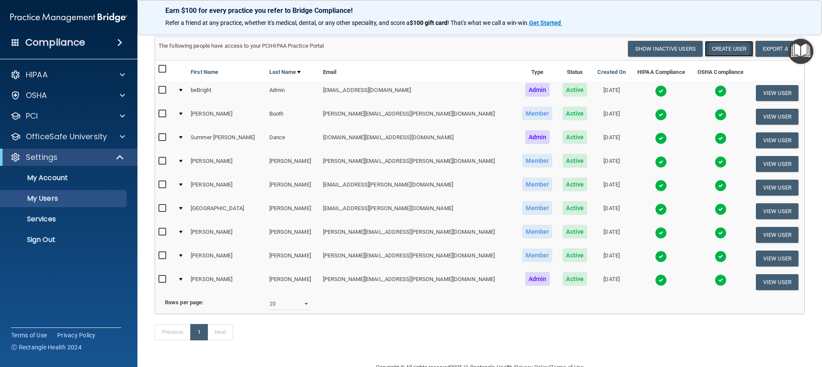
click at [719, 52] on button "Create User" at bounding box center [728, 49] width 49 height 16
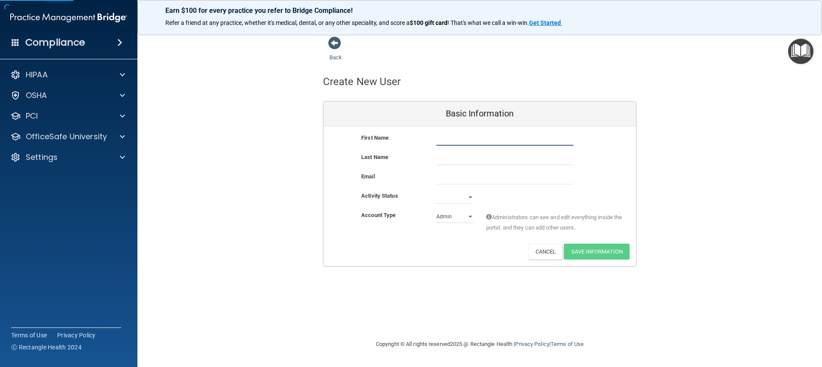
click at [444, 143] on input "text" at bounding box center [504, 139] width 137 height 13
type input "Chris"
type input "Kelson"
click at [545, 256] on button "Cancel" at bounding box center [545, 251] width 35 height 16
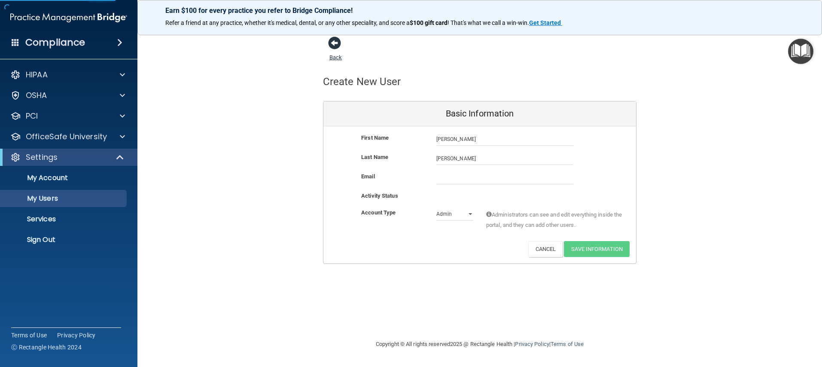
click at [335, 48] on span at bounding box center [334, 42] width 13 height 13
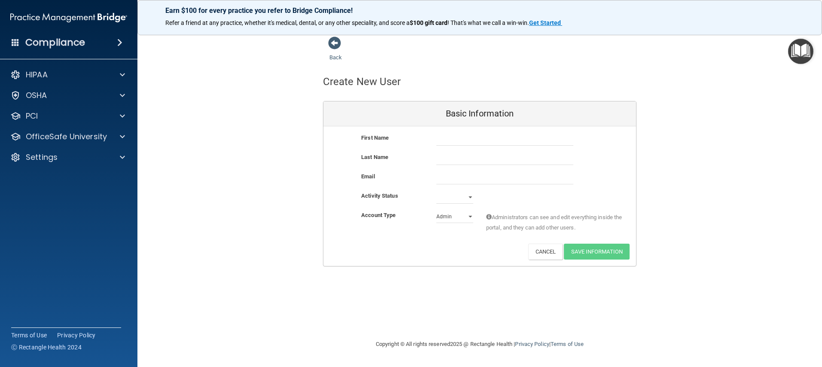
click at [757, 52] on img "Open Resource Center" at bounding box center [800, 51] width 25 height 25
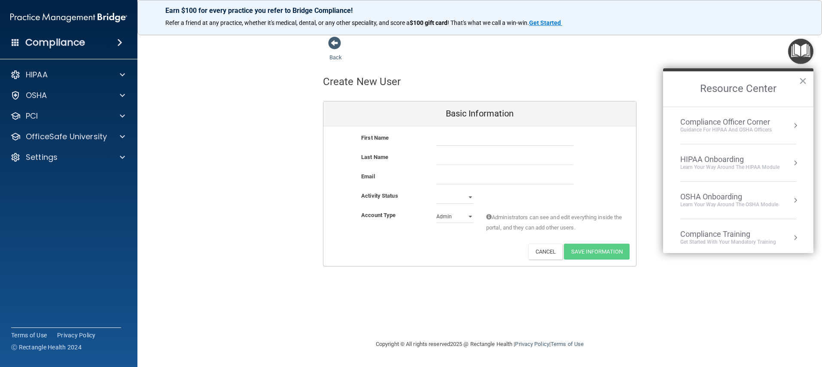
click at [739, 168] on div "Learn Your Way around the HIPAA module" at bounding box center [729, 167] width 99 height 7
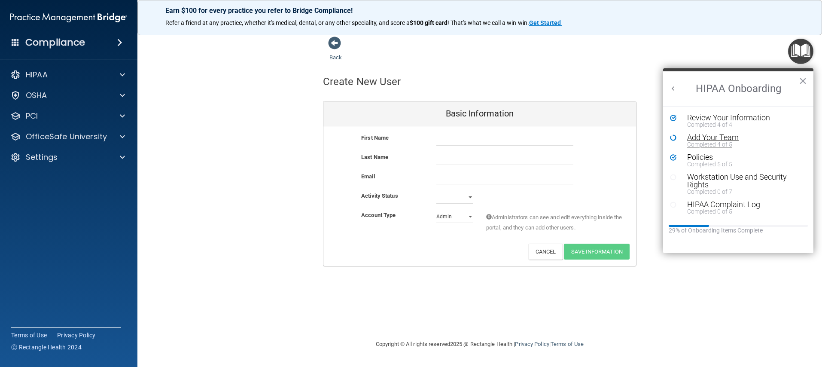
click at [725, 139] on div "Add Your Team" at bounding box center [741, 137] width 109 height 8
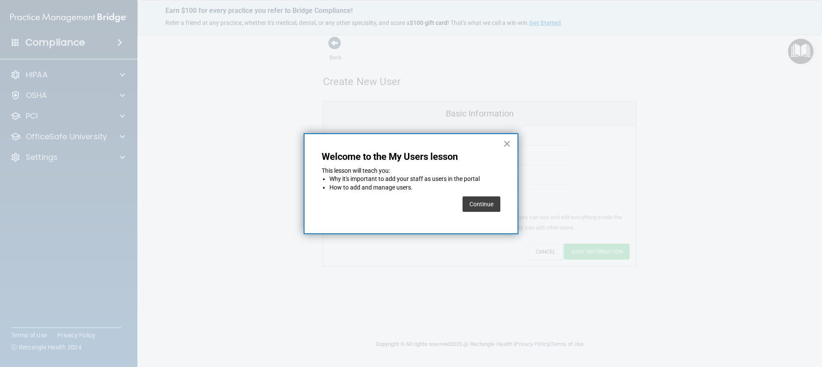
click at [488, 205] on button "Continue" at bounding box center [481, 203] width 38 height 15
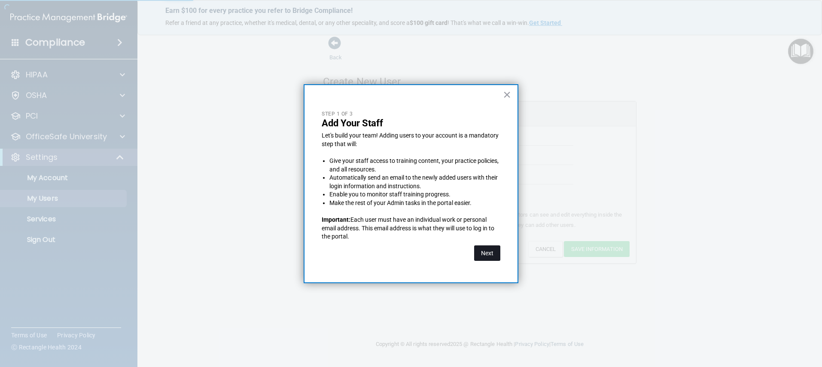
click at [482, 249] on button "Next" at bounding box center [487, 252] width 26 height 15
select select "20"
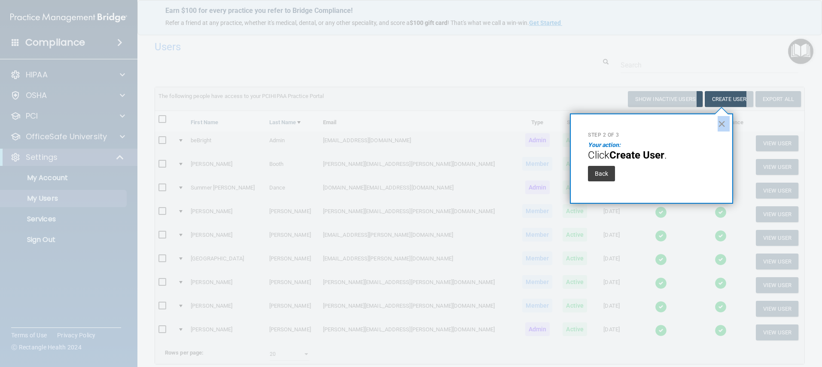
click at [716, 123] on div "× Step 2 of 3 Your action: Click Create User . Back" at bounding box center [651, 158] width 163 height 90
click at [719, 128] on button "×" at bounding box center [721, 124] width 8 height 14
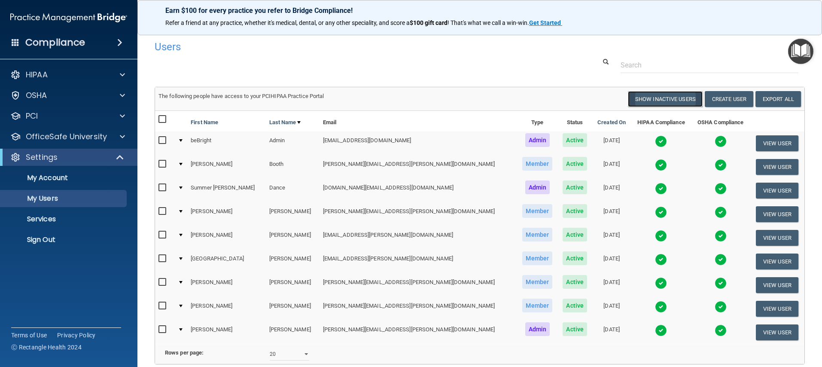
click at [664, 101] on button "Show Inactive Users" at bounding box center [665, 99] width 75 height 16
select select "20"
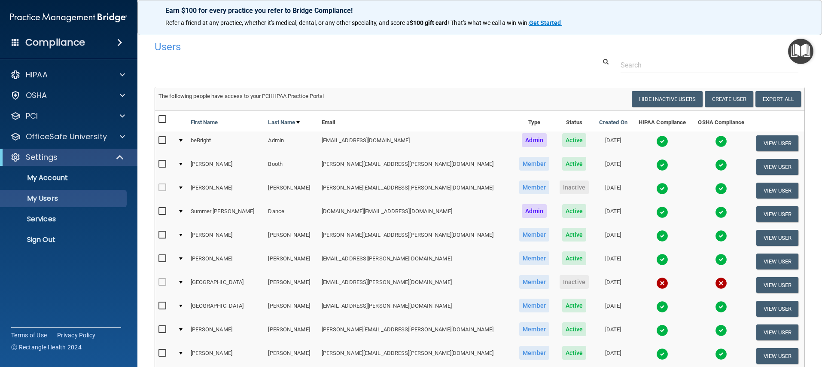
click at [757, 48] on img "Open Resource Center" at bounding box center [800, 51] width 25 height 25
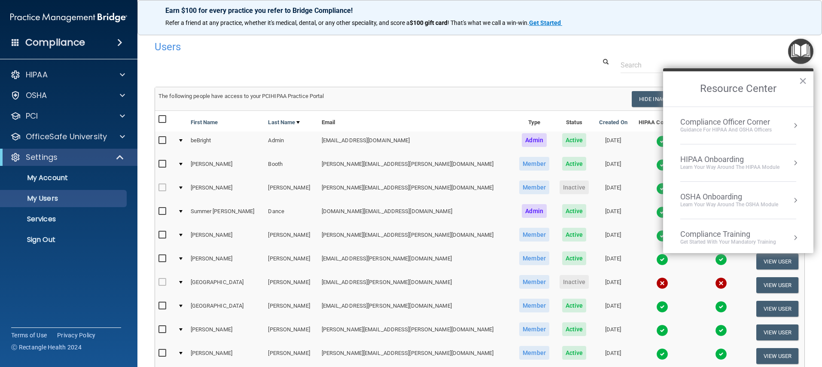
click at [751, 170] on div "Learn Your Way around the HIPAA module" at bounding box center [729, 167] width 99 height 7
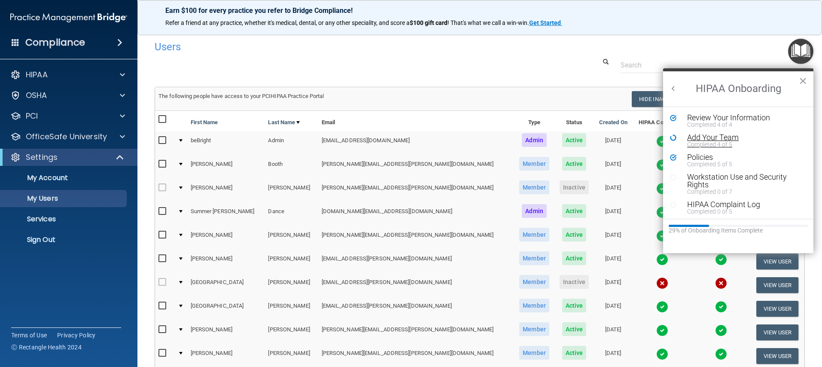
click at [721, 144] on div "Completed 4 of 5" at bounding box center [741, 144] width 109 height 6
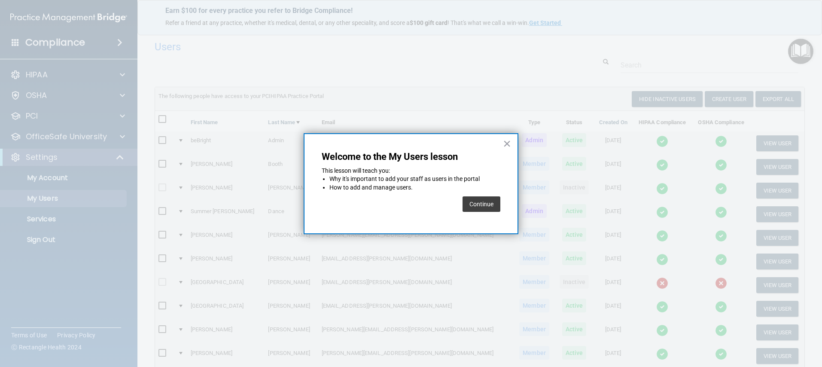
click at [472, 196] on button "Continue" at bounding box center [481, 203] width 38 height 15
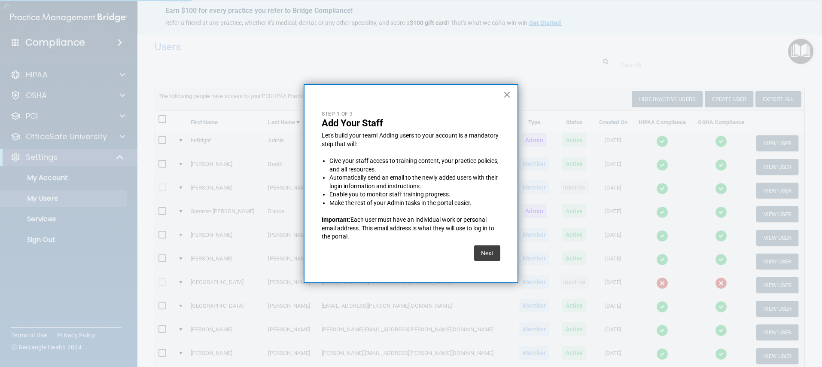
select select "20"
click at [490, 253] on button "Next" at bounding box center [487, 252] width 26 height 15
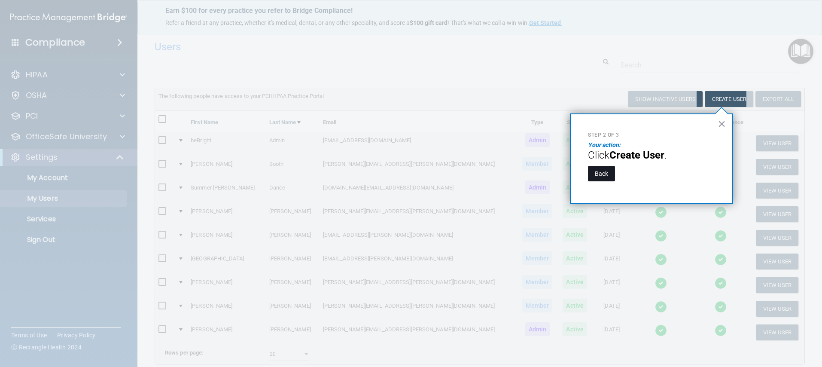
click at [600, 170] on button "Back" at bounding box center [601, 173] width 27 height 15
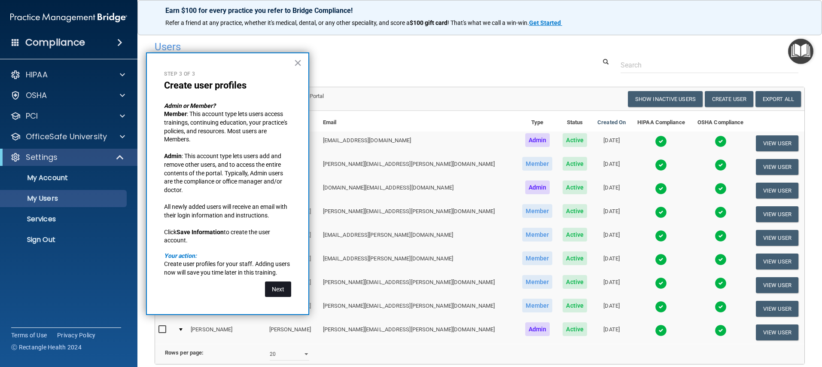
click at [279, 289] on button "Next" at bounding box center [278, 288] width 26 height 15
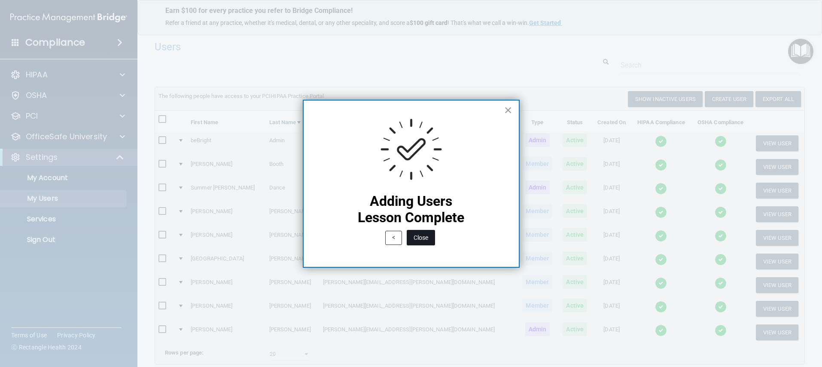
click at [427, 241] on button "Close" at bounding box center [421, 237] width 28 height 15
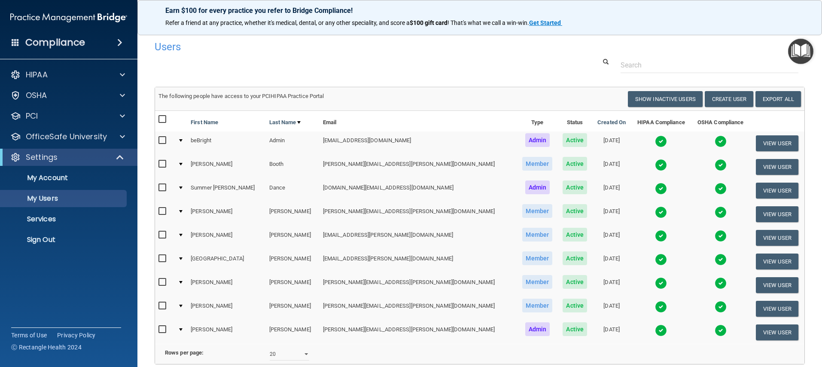
click at [757, 49] on img "Open Resource Center" at bounding box center [800, 51] width 25 height 25
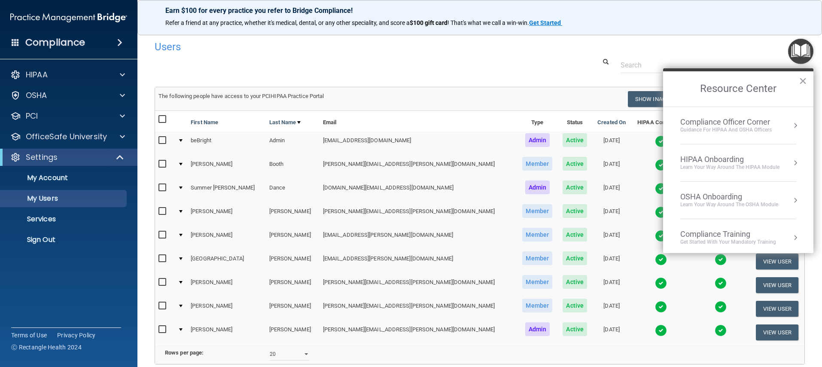
click at [734, 166] on div "Learn Your Way around the HIPAA module" at bounding box center [729, 167] width 99 height 7
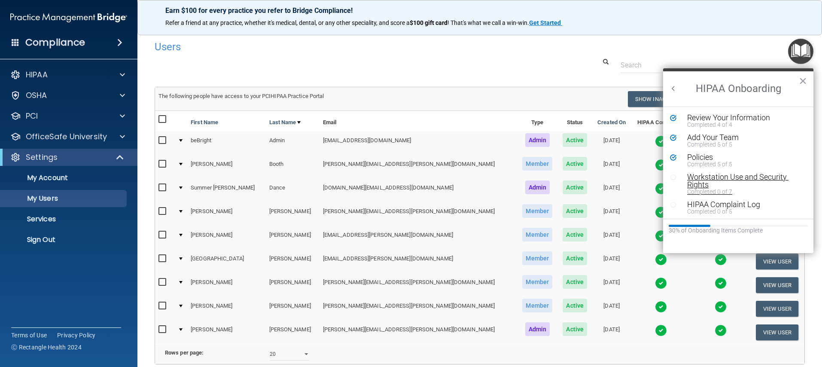
click at [706, 181] on div "Workstation Use and Security Rights" at bounding box center [741, 180] width 109 height 15
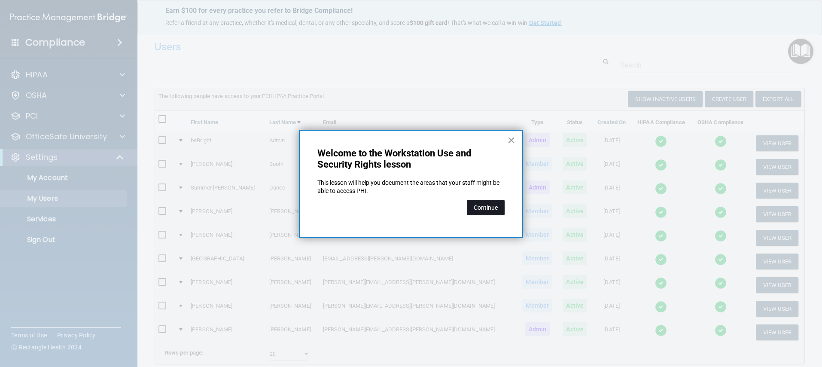
click at [497, 209] on button "Continue" at bounding box center [486, 207] width 38 height 15
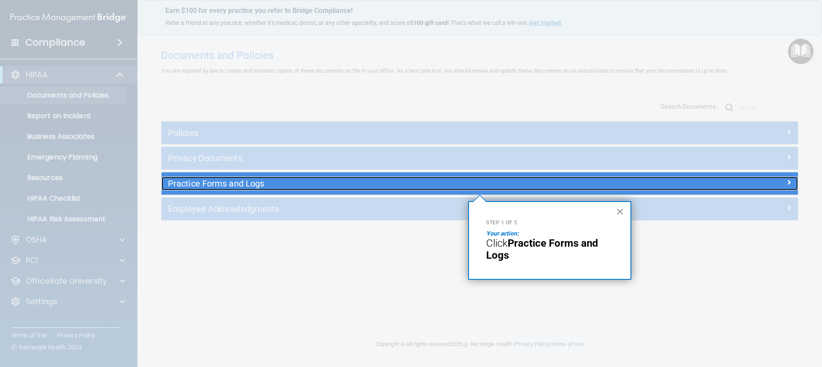
click at [217, 182] on h5 "Practice Forms and Logs" at bounding box center [400, 183] width 464 height 9
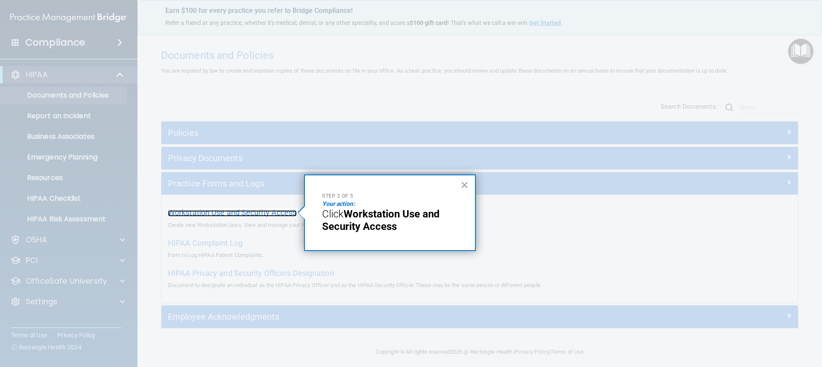
click at [254, 213] on span "Workstation Use and Security Access" at bounding box center [232, 212] width 129 height 9
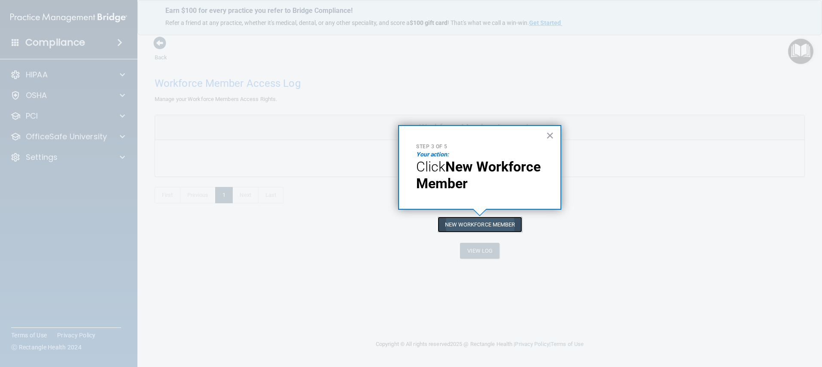
click at [458, 225] on button "New Workforce Member" at bounding box center [479, 224] width 85 height 16
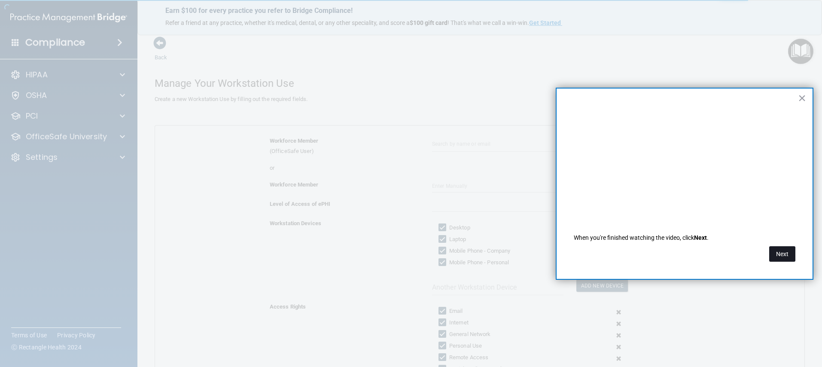
click at [757, 258] on button "Next" at bounding box center [782, 253] width 26 height 15
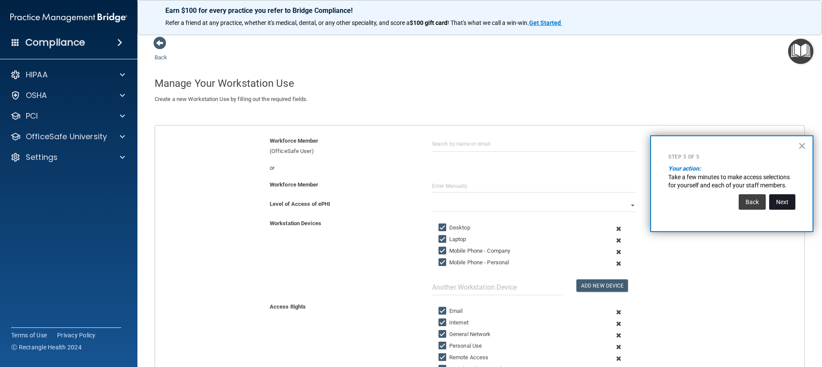
click at [757, 203] on button "Next" at bounding box center [782, 201] width 26 height 15
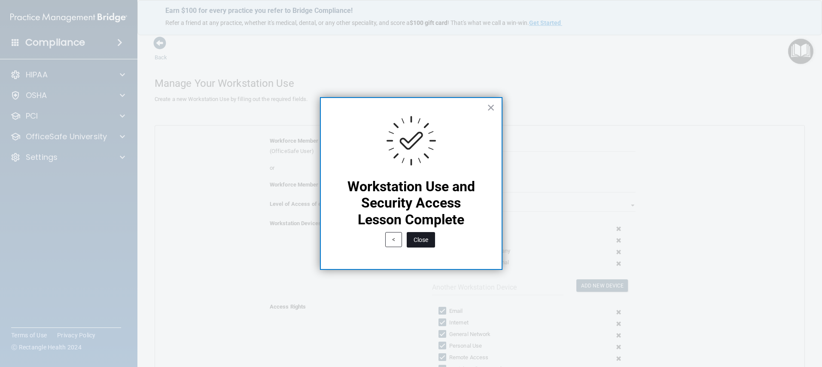
click at [421, 237] on button "Close" at bounding box center [421, 239] width 28 height 15
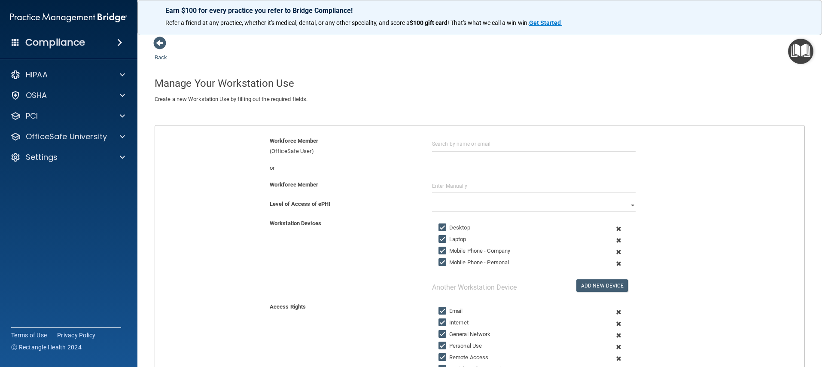
click at [757, 56] on img "Open Resource Center" at bounding box center [800, 51] width 25 height 25
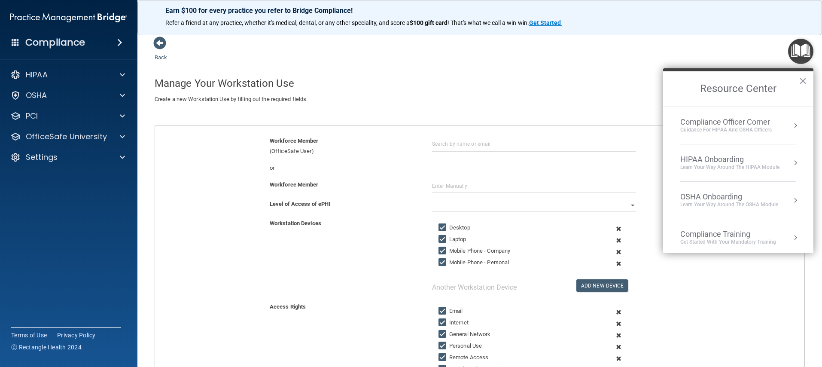
click at [719, 167] on div "Learn Your Way around the HIPAA module" at bounding box center [729, 167] width 99 height 7
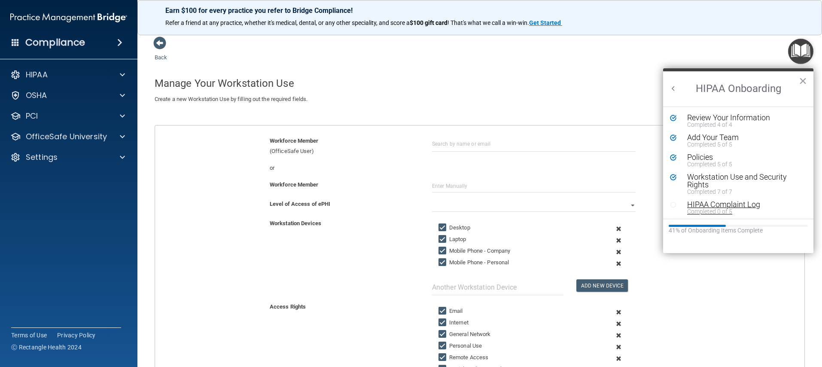
click at [708, 207] on div "HIPAA Complaint Log" at bounding box center [741, 204] width 109 height 8
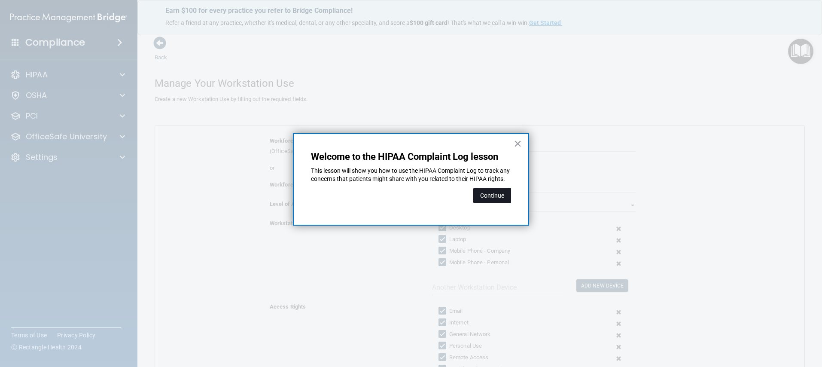
click at [502, 203] on button "Continue" at bounding box center [492, 195] width 38 height 15
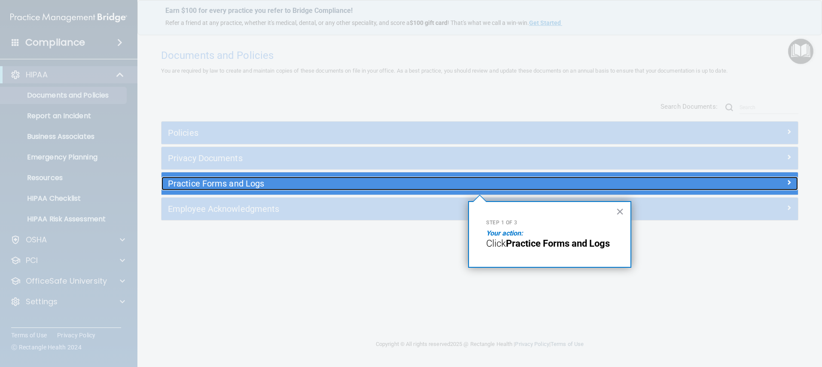
click at [215, 183] on h5 "Practice Forms and Logs" at bounding box center [400, 183] width 464 height 9
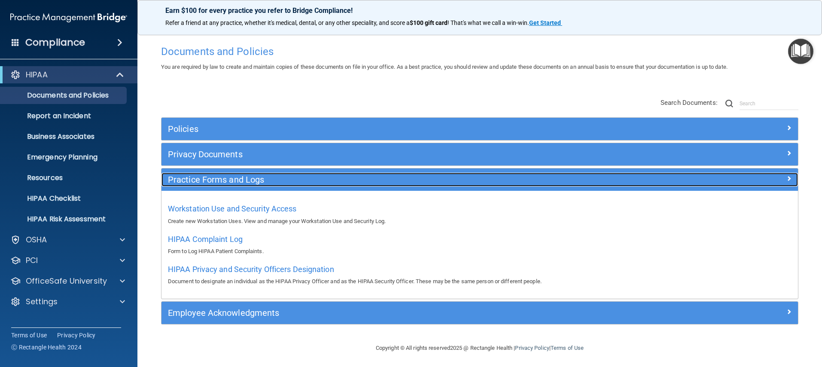
scroll to position [6, 0]
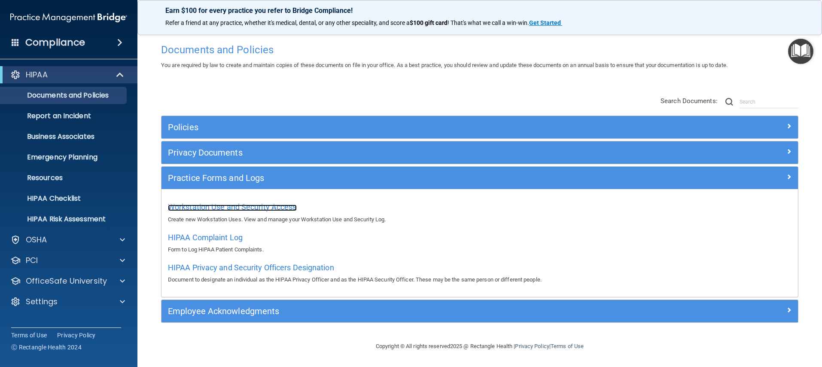
click at [225, 206] on span "Workstation Use and Security Access" at bounding box center [232, 206] width 129 height 9
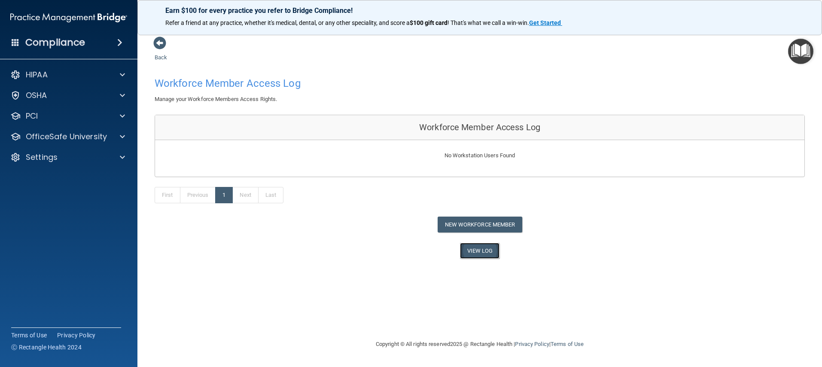
click at [479, 251] on link "View Log" at bounding box center [480, 251] width 40 height 16
click at [155, 42] on span at bounding box center [159, 42] width 13 height 13
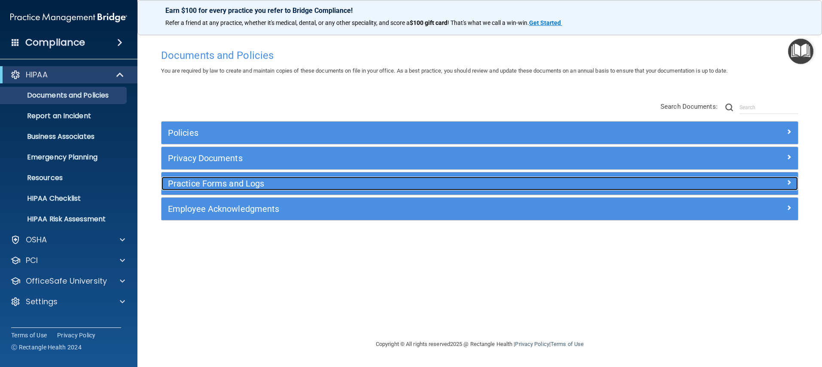
click at [304, 186] on h5 "Practice Forms and Logs" at bounding box center [400, 183] width 464 height 9
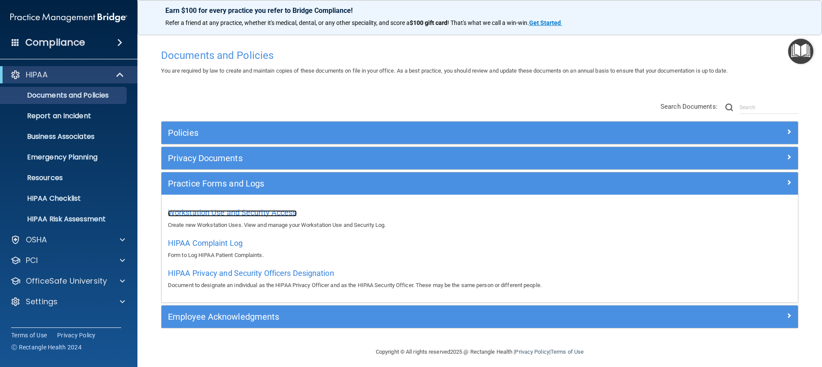
click at [229, 215] on span "Workstation Use and Security Access" at bounding box center [232, 212] width 129 height 9
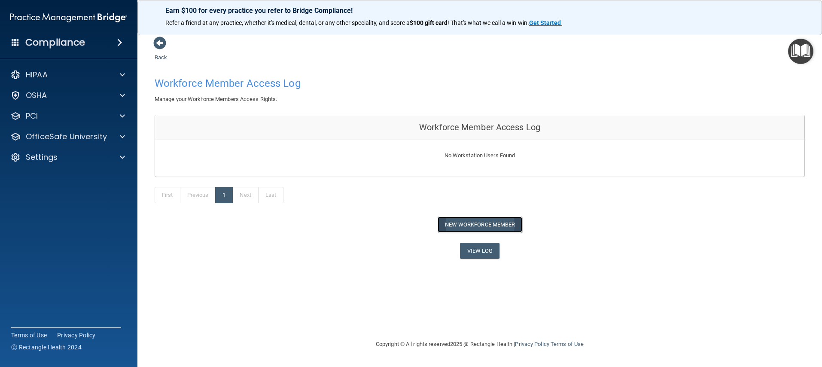
click at [474, 227] on button "New Workforce Member" at bounding box center [479, 224] width 85 height 16
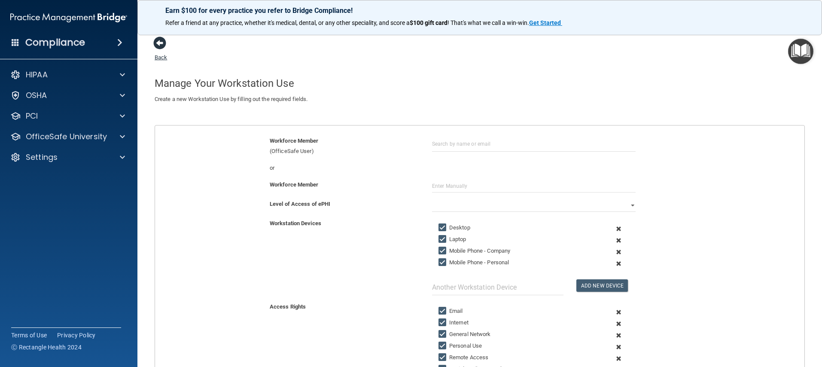
click at [161, 41] on span at bounding box center [159, 42] width 13 height 13
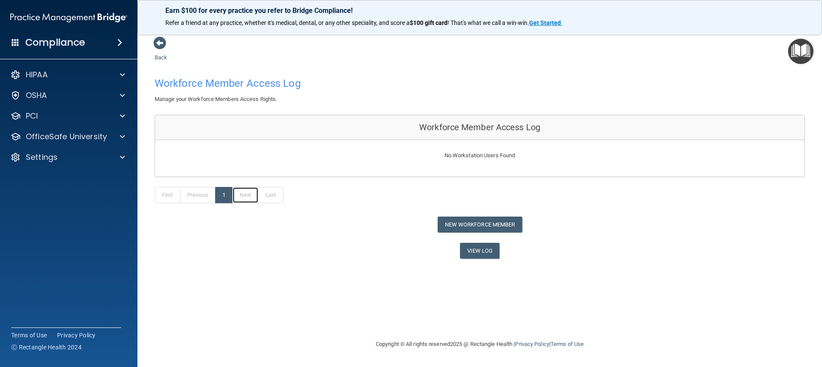
click at [248, 193] on link "Next" at bounding box center [245, 195] width 26 height 16
click at [160, 42] on span at bounding box center [159, 42] width 13 height 13
click at [158, 41] on span at bounding box center [159, 42] width 13 height 13
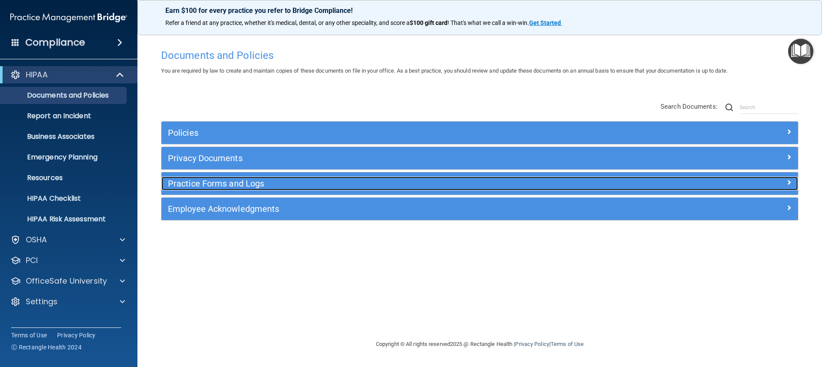
click at [205, 184] on h5 "Practice Forms and Logs" at bounding box center [400, 183] width 464 height 9
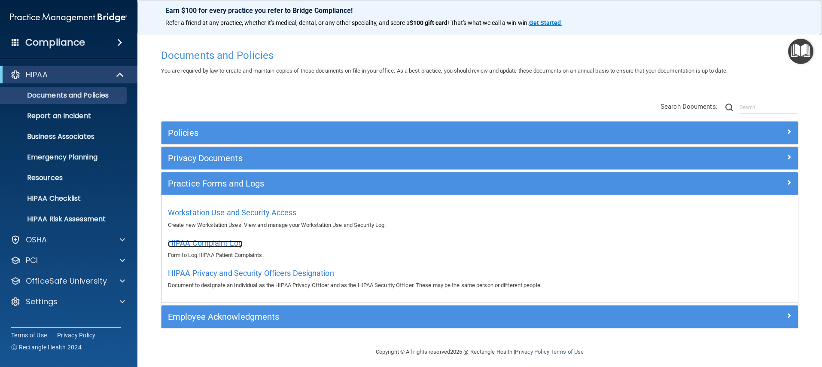
click at [227, 245] on span "HIPAA Complaint Log" at bounding box center [205, 242] width 75 height 9
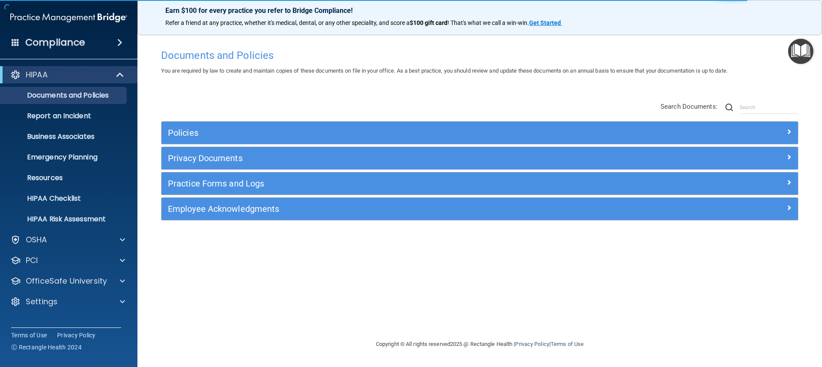
click at [803, 56] on img "Open Resource Center" at bounding box center [800, 51] width 25 height 25
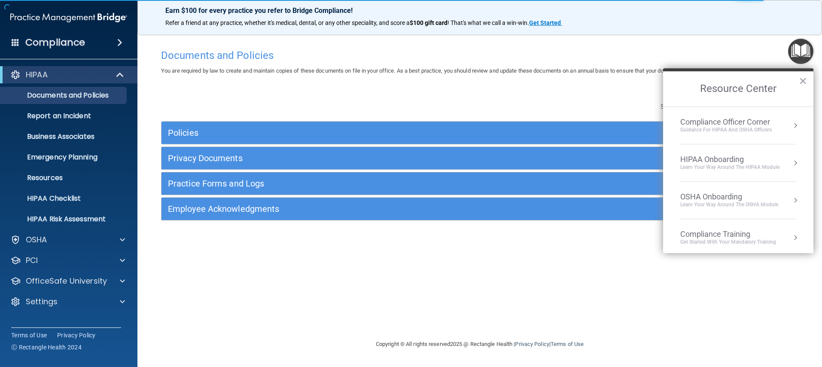
click at [749, 167] on div "Learn Your Way around the HIPAA module" at bounding box center [729, 167] width 99 height 7
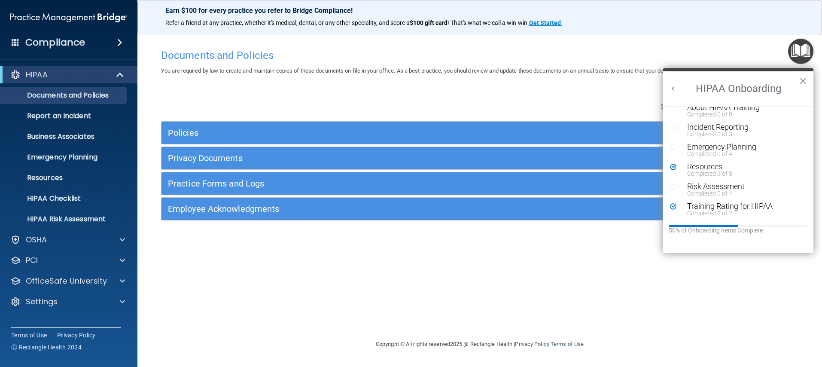
scroll to position [187, 0]
click at [722, 184] on div "Risk Assessment" at bounding box center [741, 183] width 109 height 8
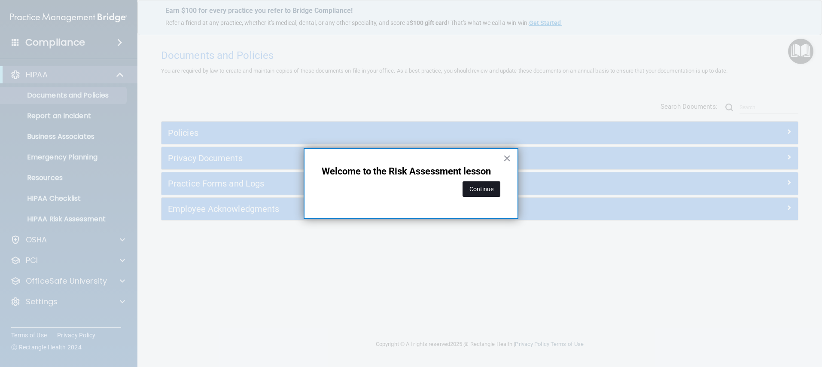
click at [482, 191] on button "Continue" at bounding box center [481, 188] width 38 height 15
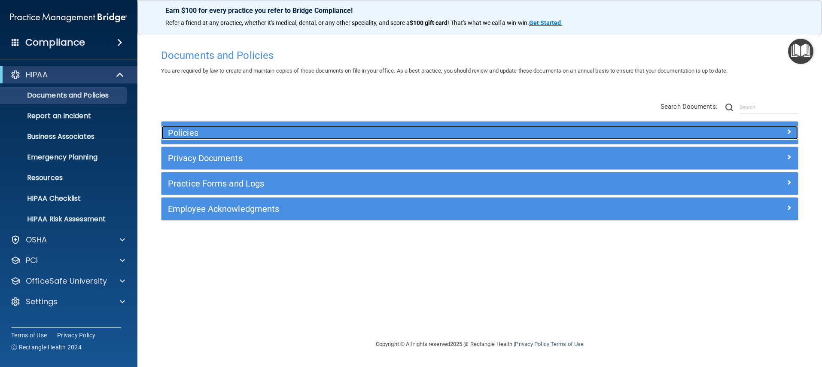
click at [181, 133] on h5 "Policies" at bounding box center [400, 132] width 464 height 9
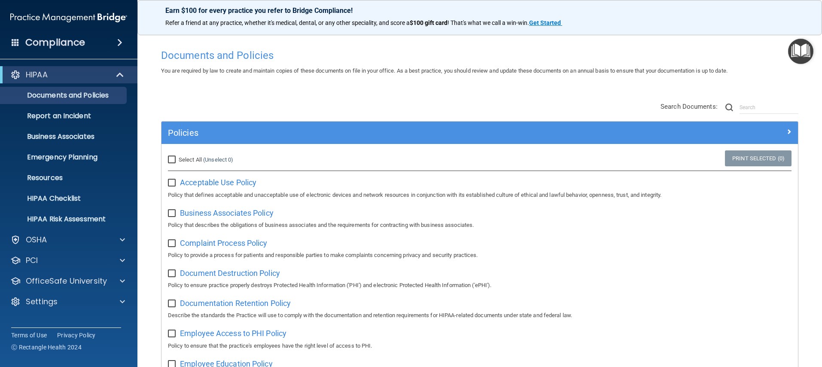
click at [172, 161] on input "Select All (Unselect 0) Unselect All" at bounding box center [173, 159] width 10 height 7
checkbox input "true"
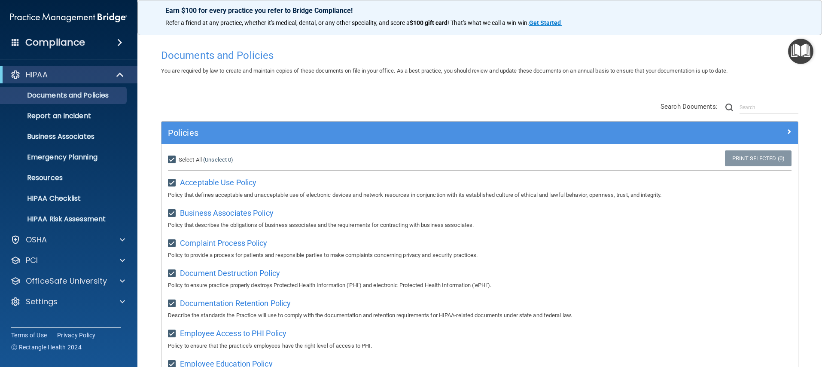
checkbox input "true"
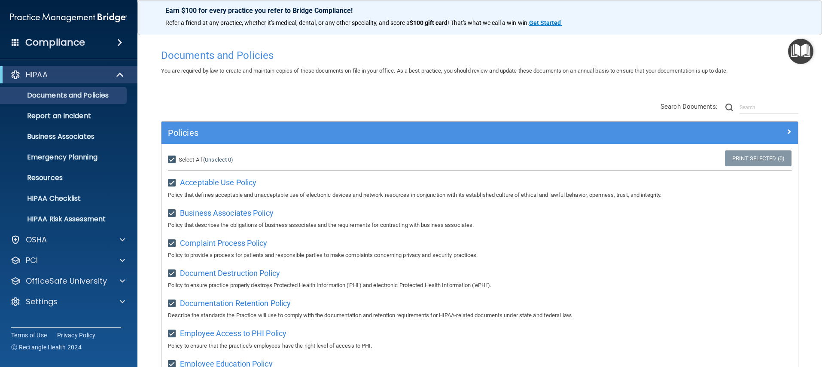
checkbox input "true"
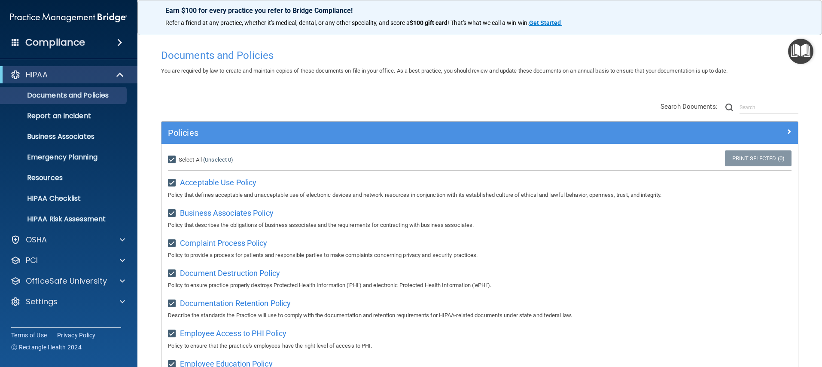
checkbox input "true"
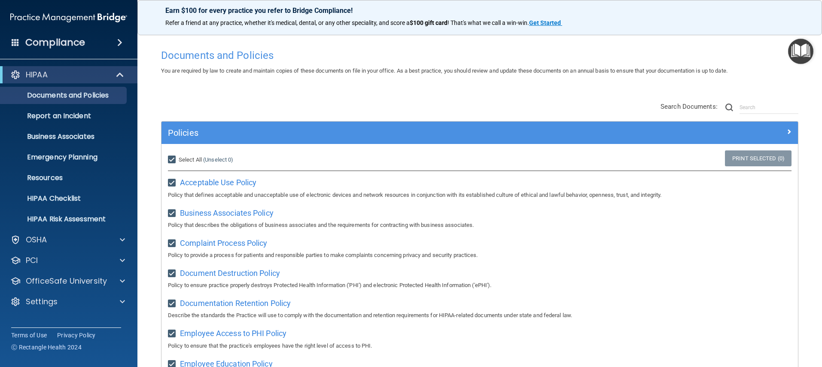
checkbox input "true"
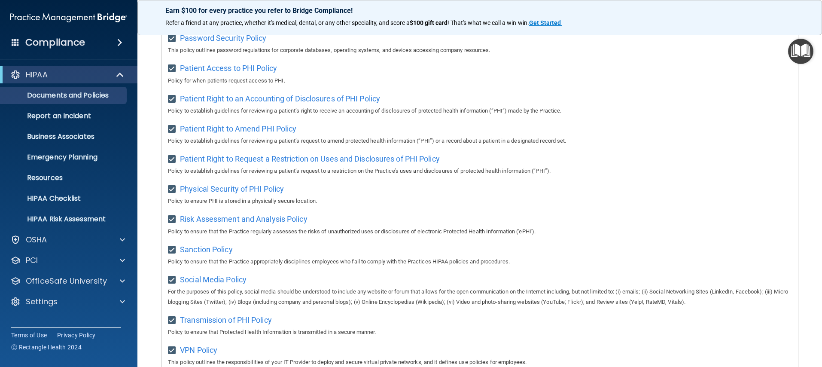
scroll to position [567, 0]
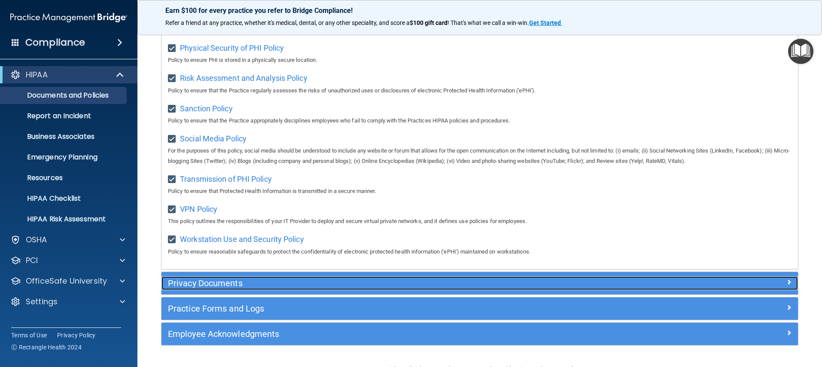
click at [231, 282] on h5 "Privacy Documents" at bounding box center [400, 282] width 464 height 9
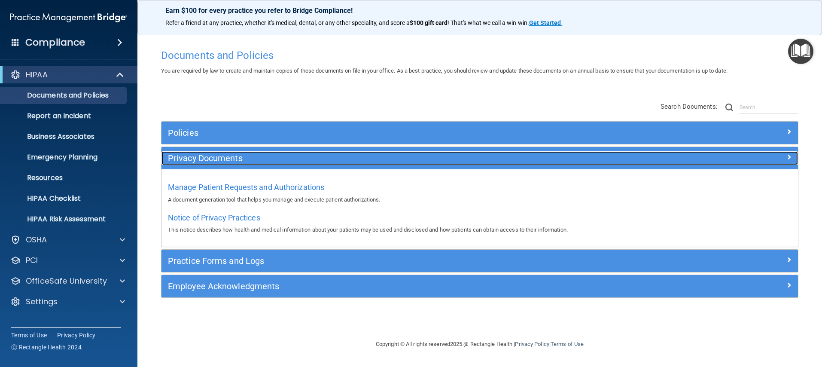
scroll to position [0, 0]
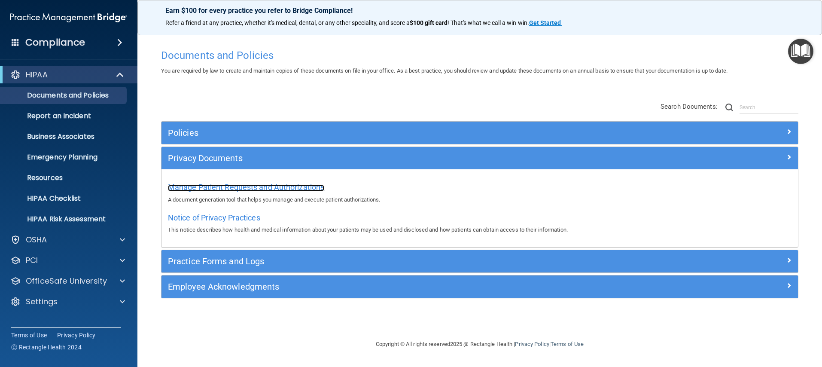
click at [226, 183] on span "Manage Patient Requests and Authorizations" at bounding box center [246, 186] width 156 height 9
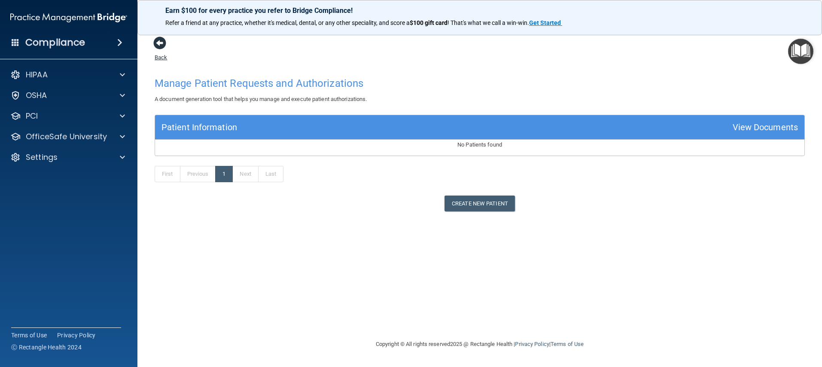
click at [158, 39] on span at bounding box center [159, 42] width 13 height 13
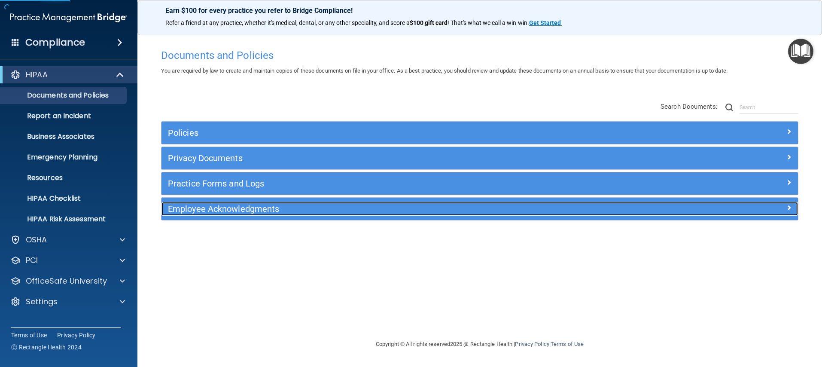
click at [225, 208] on h5 "Employee Acknowledgments" at bounding box center [400, 208] width 464 height 9
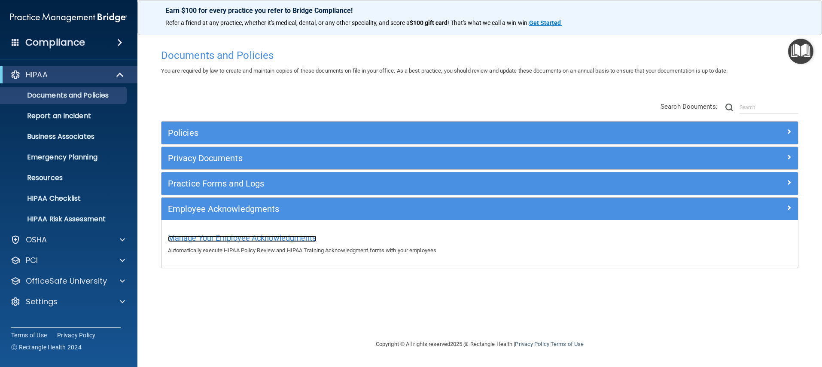
click at [244, 240] on span "Manage Your Employee Acknowledgments" at bounding box center [242, 237] width 149 height 9
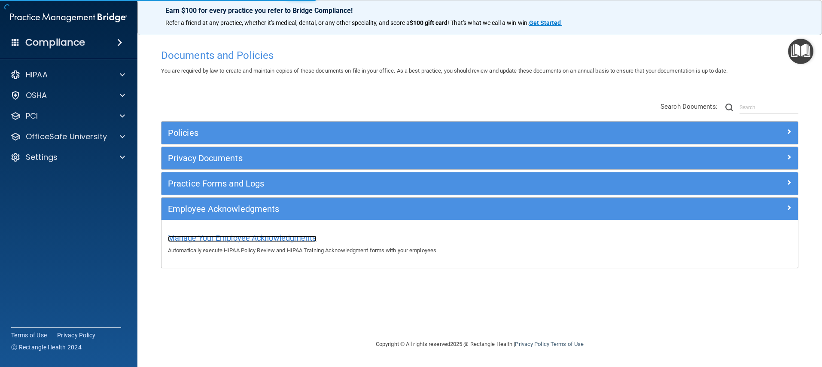
click at [249, 239] on span "Manage Your Employee Acknowledgments" at bounding box center [242, 237] width 149 height 9
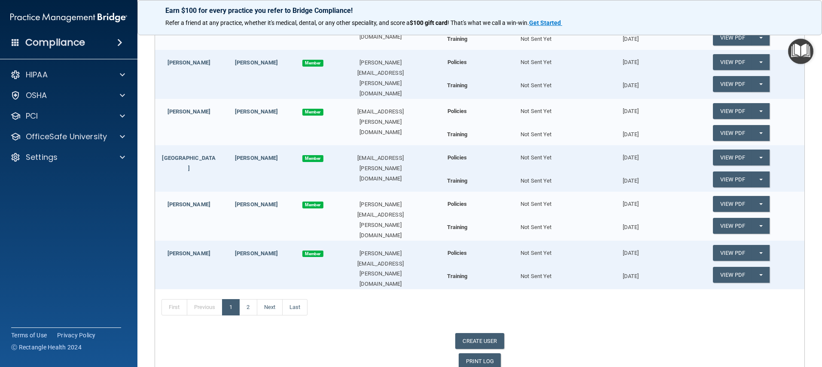
scroll to position [297, 0]
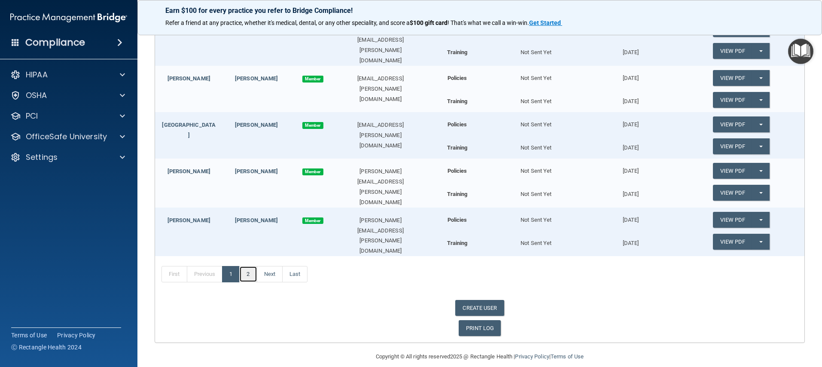
click at [255, 266] on link "2" at bounding box center [248, 274] width 18 height 16
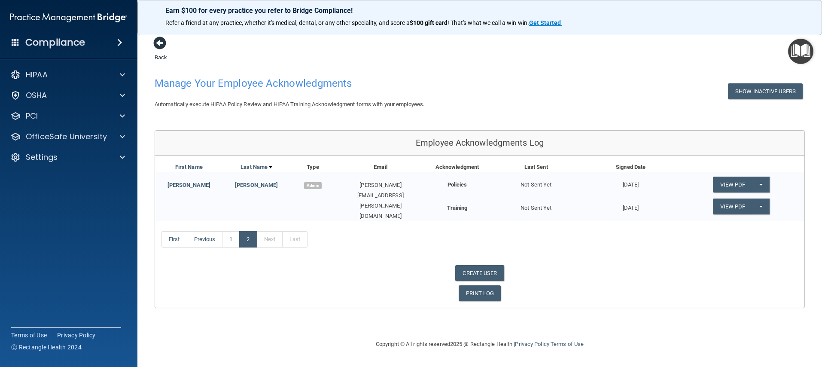
click at [158, 41] on span at bounding box center [159, 42] width 13 height 13
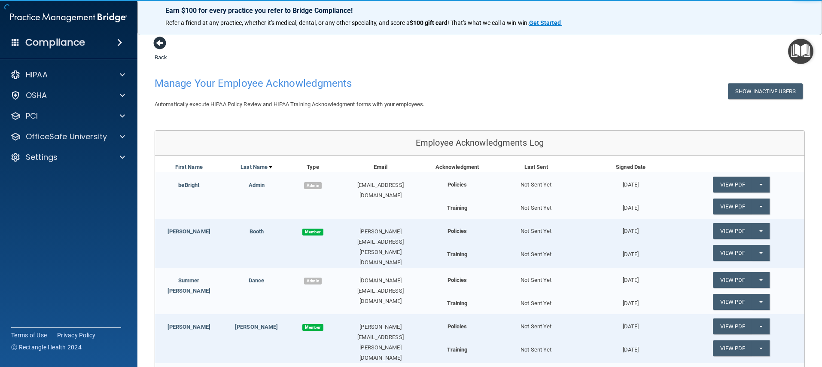
click at [158, 46] on span at bounding box center [159, 42] width 13 height 13
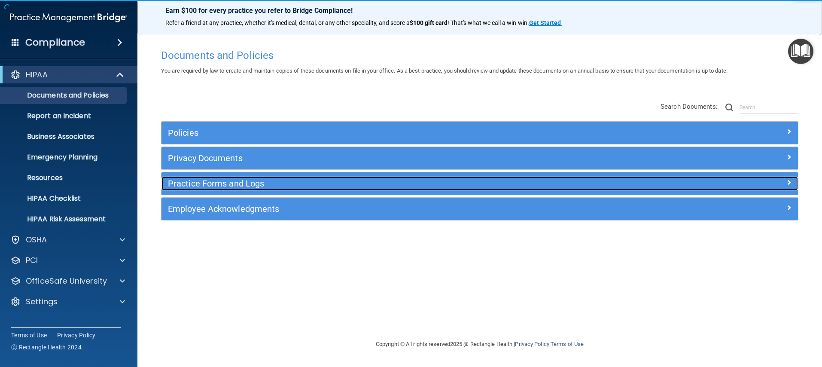
click at [317, 188] on div "Practice Forms and Logs" at bounding box center [399, 183] width 477 height 14
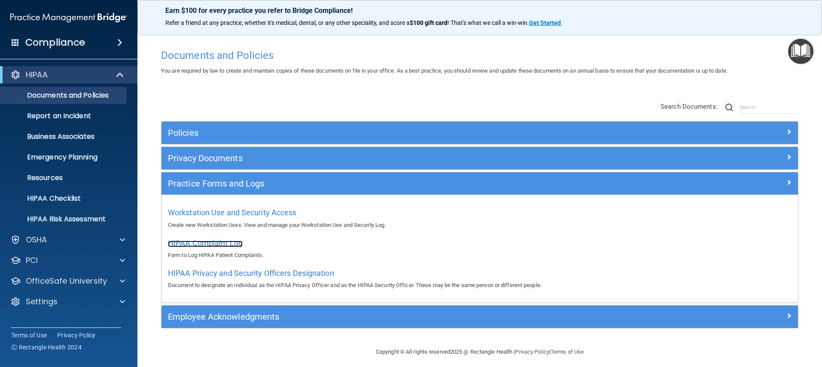
click at [219, 243] on span "HIPAA Complaint Log" at bounding box center [205, 242] width 75 height 9
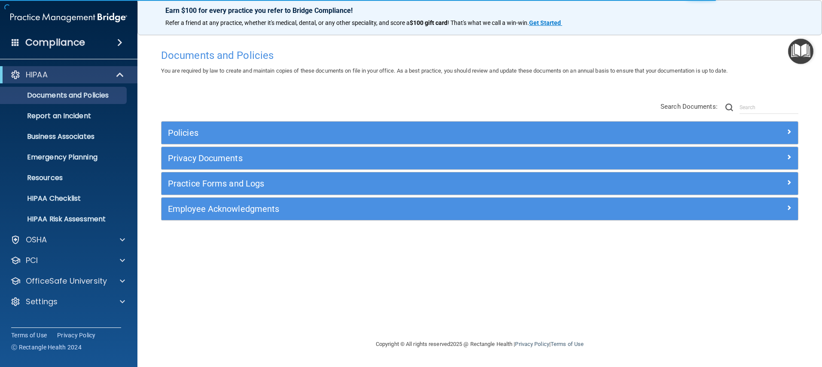
click at [795, 55] on img "Open Resource Center" at bounding box center [800, 51] width 25 height 25
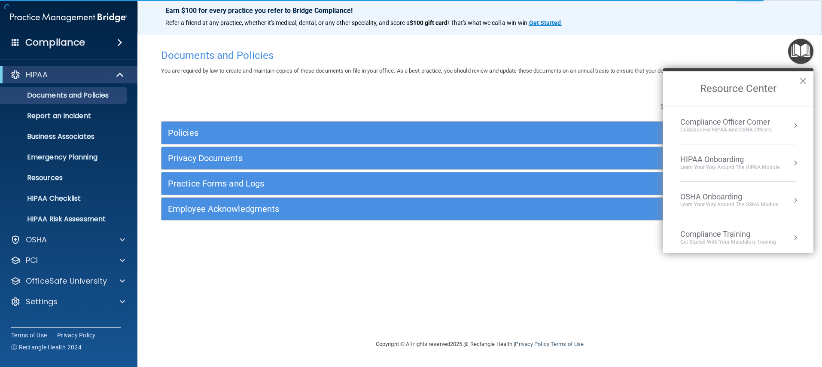
click at [728, 162] on div "HIPAA Onboarding" at bounding box center [729, 159] width 99 height 9
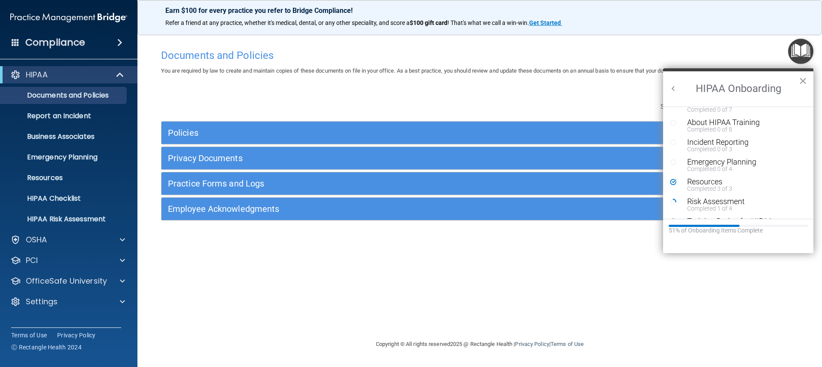
scroll to position [187, 0]
click at [712, 145] on div "Emergency Planning" at bounding box center [741, 144] width 109 height 8
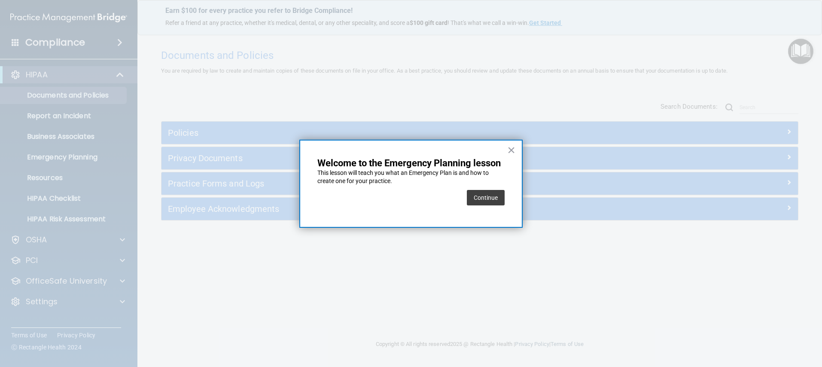
click at [478, 201] on button "Continue" at bounding box center [486, 197] width 38 height 15
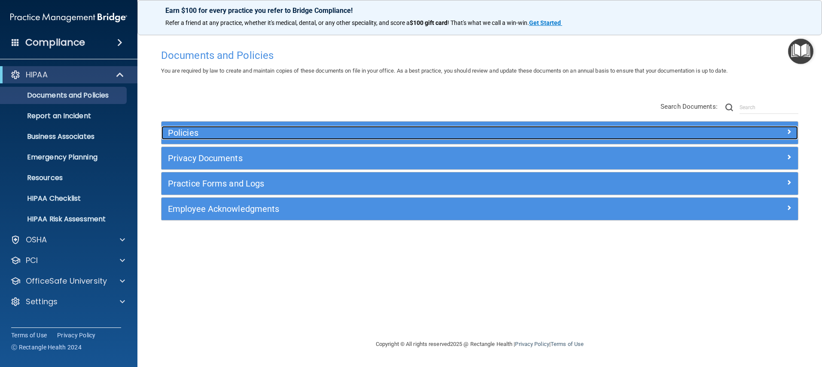
click at [769, 136] on div at bounding box center [718, 131] width 159 height 10
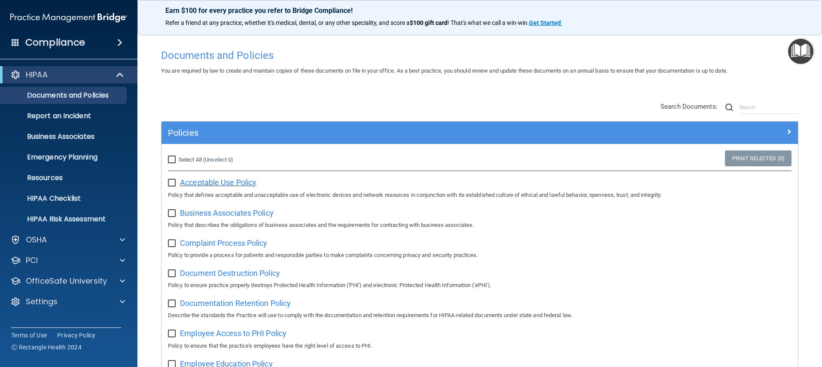
click at [210, 181] on span "Acceptable Use Policy" at bounding box center [218, 182] width 76 height 9
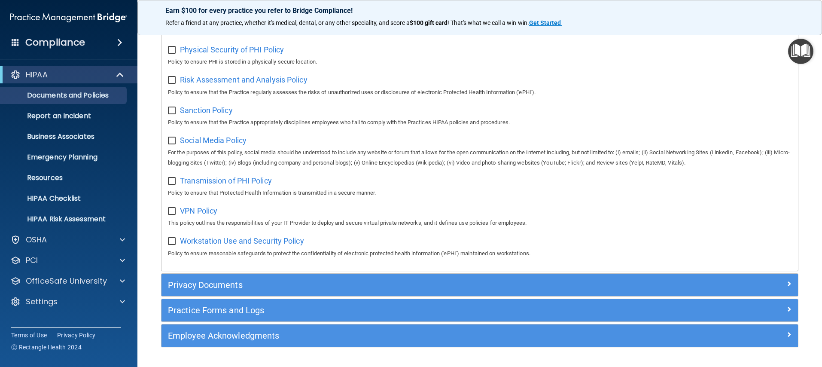
scroll to position [566, 0]
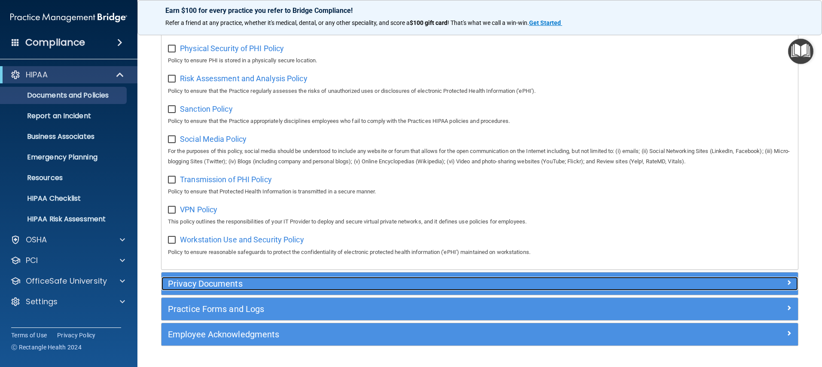
click at [215, 279] on h5 "Privacy Documents" at bounding box center [400, 283] width 464 height 9
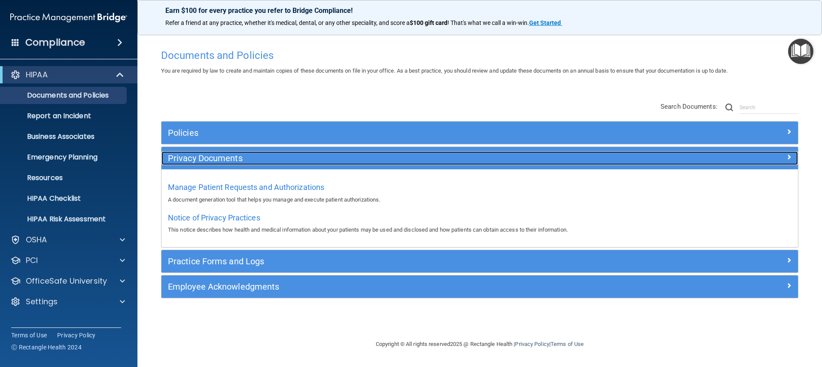
scroll to position [0, 0]
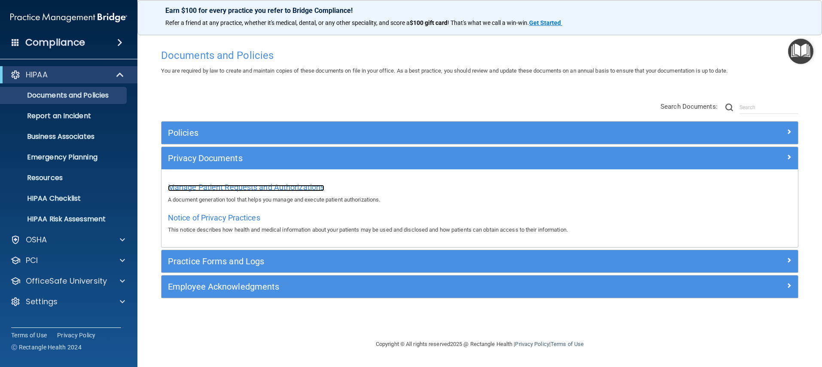
click at [252, 185] on span "Manage Patient Requests and Authorizations" at bounding box center [246, 186] width 156 height 9
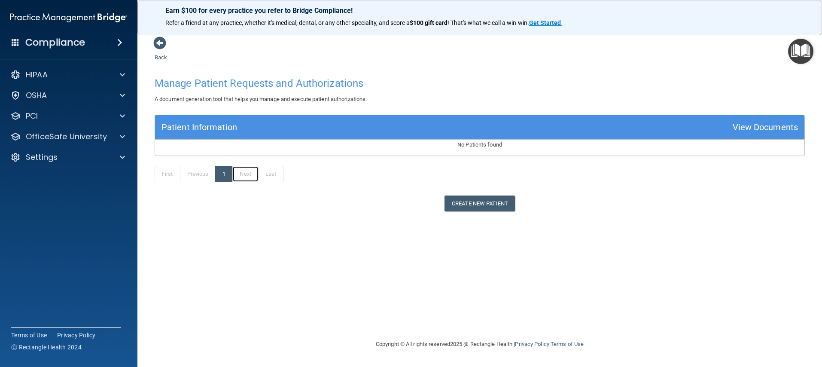
click at [256, 175] on link "Next" at bounding box center [245, 174] width 26 height 16
drag, startPoint x: 746, startPoint y: 127, endPoint x: 666, endPoint y: 150, distance: 83.0
click at [746, 127] on div "View Documents" at bounding box center [764, 127] width 65 height 16
click at [797, 57] on img "Open Resource Center" at bounding box center [800, 51] width 25 height 25
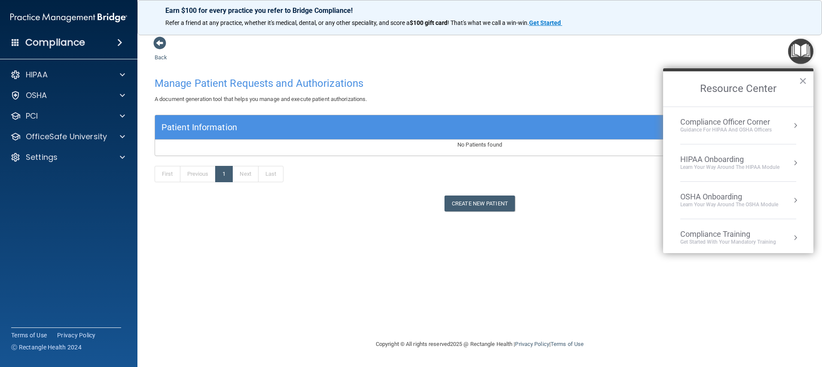
click at [733, 170] on div "Learn Your Way around the HIPAA module" at bounding box center [729, 167] width 99 height 7
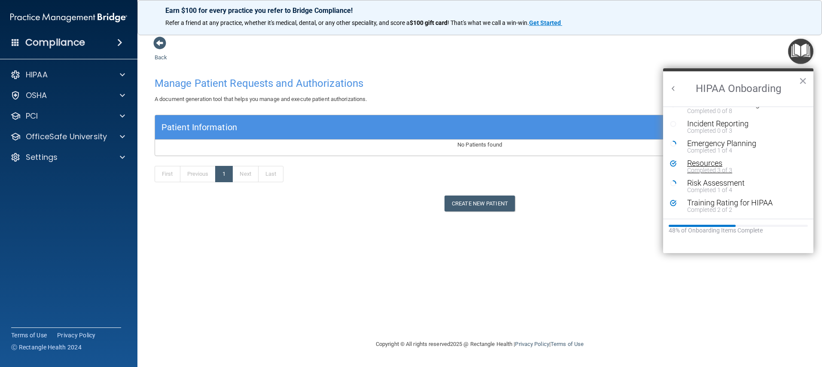
scroll to position [155, 0]
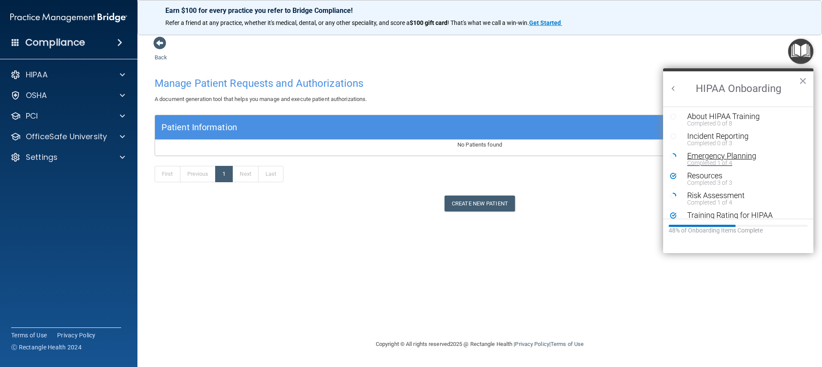
click at [717, 156] on div "Emergency Planning" at bounding box center [741, 156] width 109 height 8
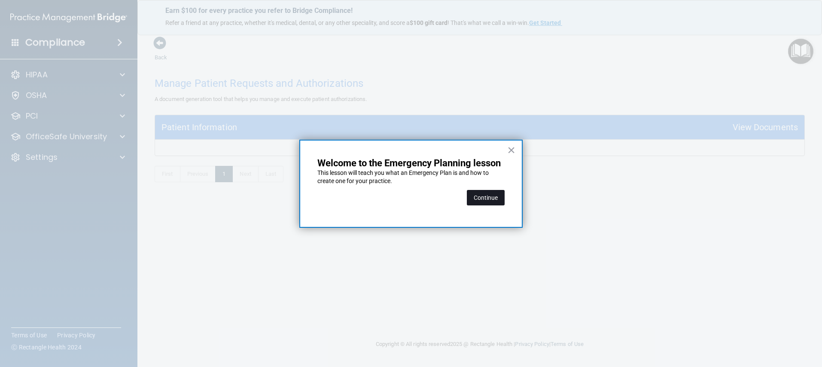
click at [494, 199] on button "Continue" at bounding box center [486, 197] width 38 height 15
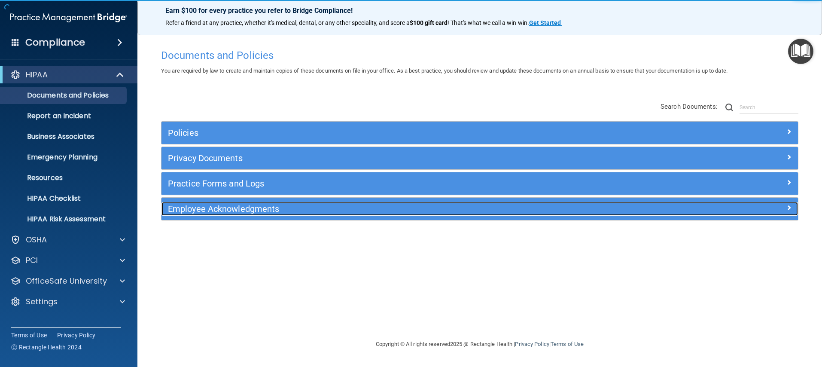
click at [247, 207] on h5 "Employee Acknowledgments" at bounding box center [400, 208] width 464 height 9
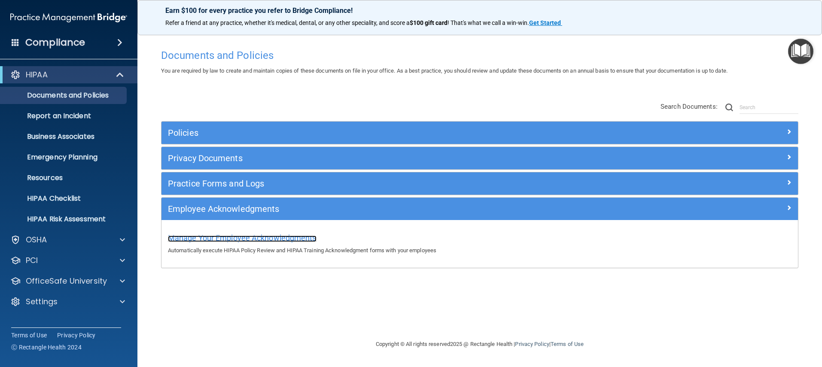
click at [243, 239] on span "Manage Your Employee Acknowledgments" at bounding box center [242, 237] width 149 height 9
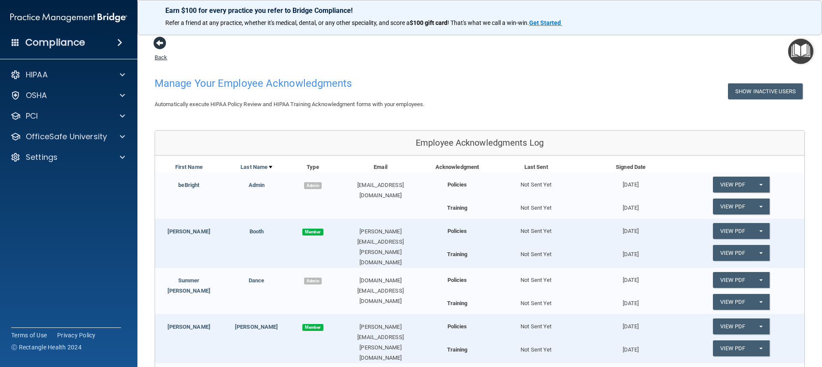
click at [164, 43] on span at bounding box center [159, 42] width 13 height 13
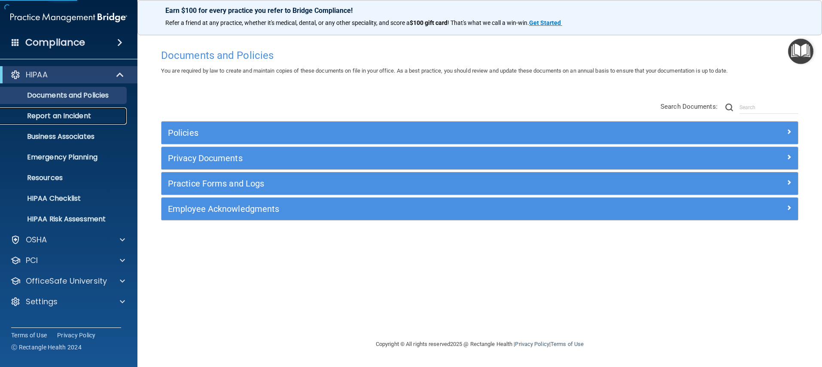
click at [58, 119] on p "Report an Incident" at bounding box center [64, 116] width 117 height 9
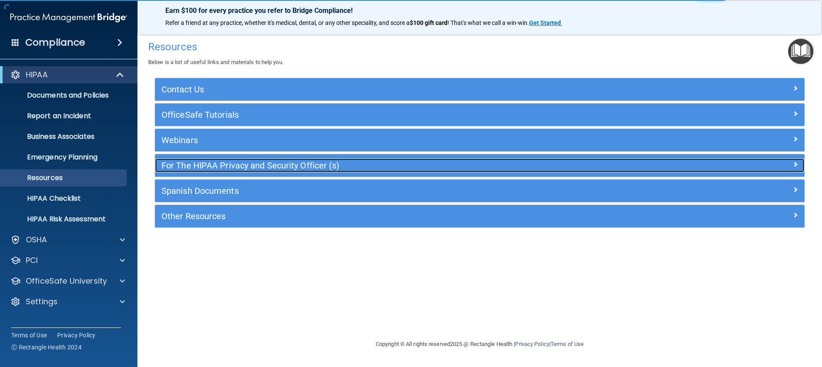
click at [200, 162] on h5 "For The HIPAA Privacy and Security Officer (s)" at bounding box center [398, 165] width 474 height 9
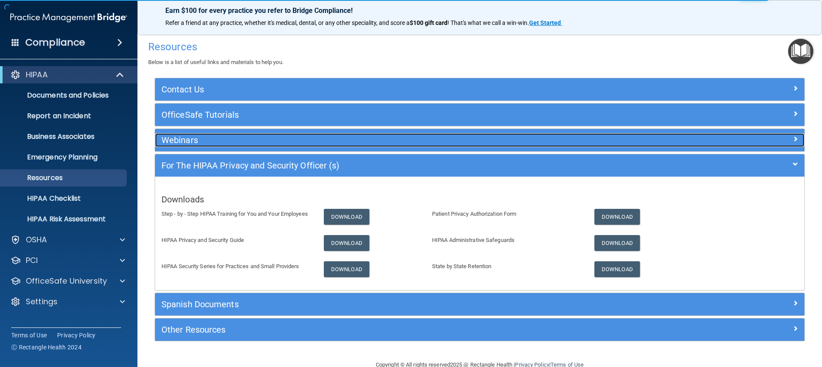
click at [212, 138] on h5 "Webinars" at bounding box center [398, 139] width 474 height 9
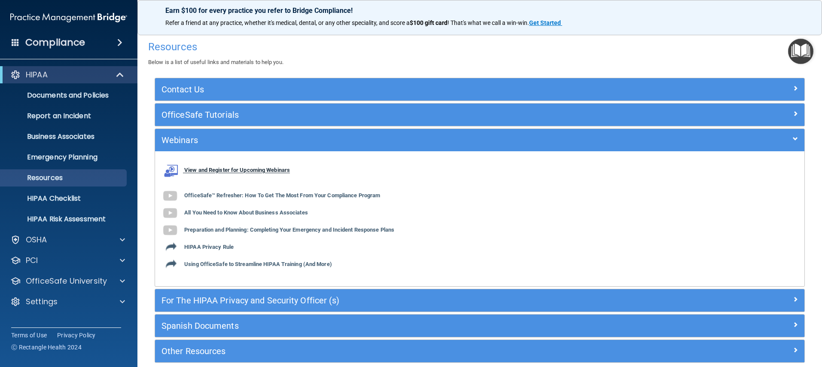
click at [216, 170] on b "View and Register for Upcoming Webinars" at bounding box center [237, 170] width 106 height 6
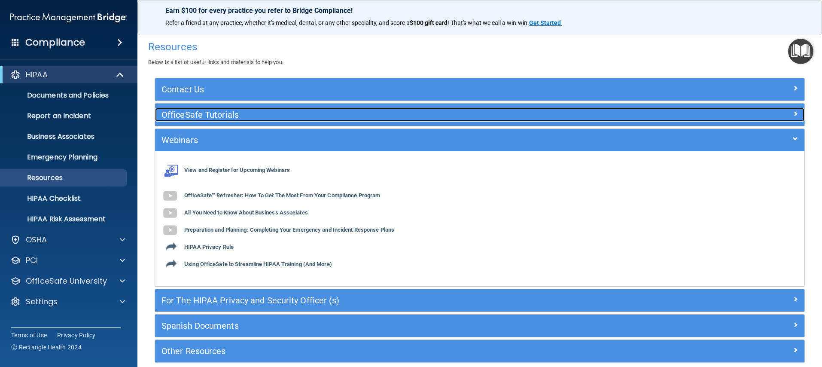
click at [194, 116] on h5 "OfficeSafe Tutorials" at bounding box center [398, 114] width 474 height 9
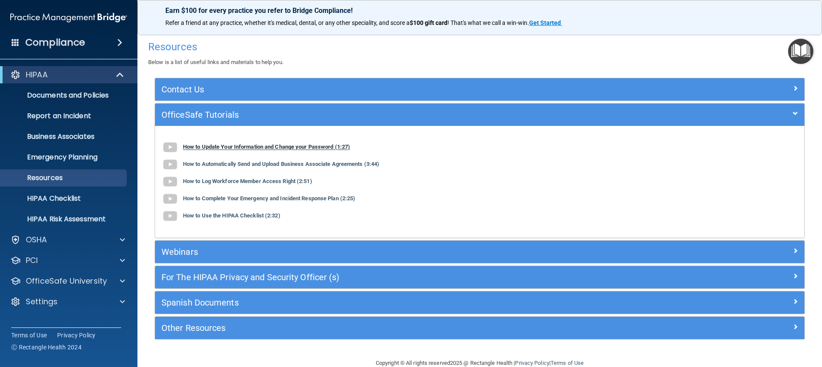
click at [238, 146] on b "How to Update Your Information and Change your Password (1:27)" at bounding box center [266, 147] width 167 height 6
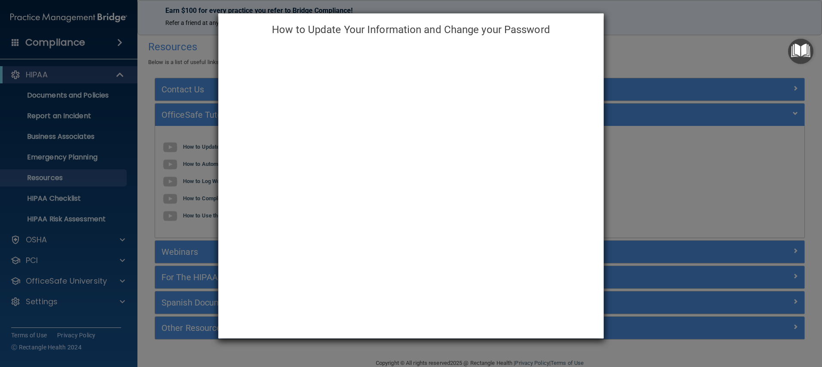
click at [731, 50] on div "How to Update Your Information and Change your Password" at bounding box center [411, 183] width 822 height 367
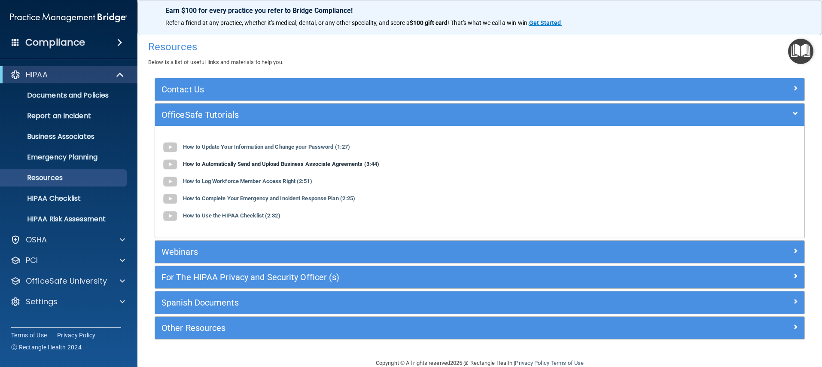
click at [170, 162] on img at bounding box center [169, 164] width 17 height 17
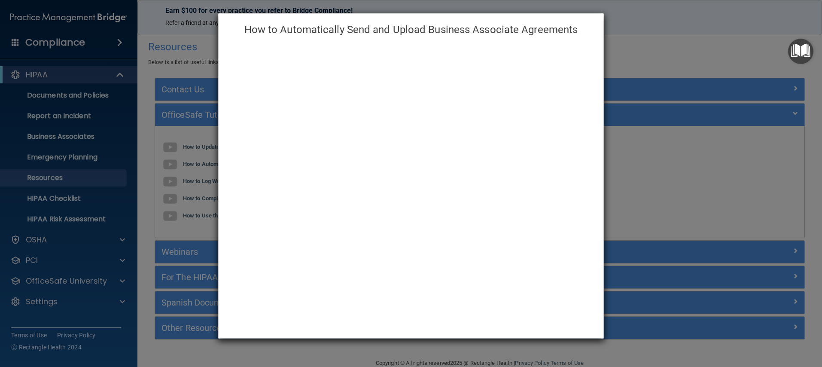
click at [646, 50] on div "How to Automatically Send and Upload Business Associate Agreements" at bounding box center [411, 183] width 822 height 367
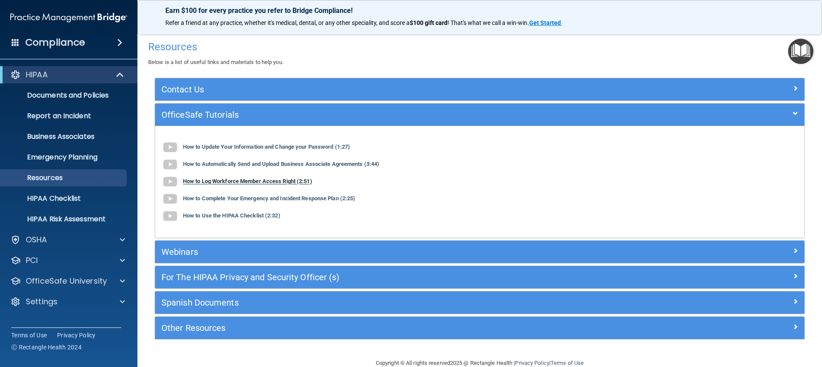
click at [238, 183] on b "How to Log Workforce Member Access Right (2:51)" at bounding box center [247, 181] width 129 height 6
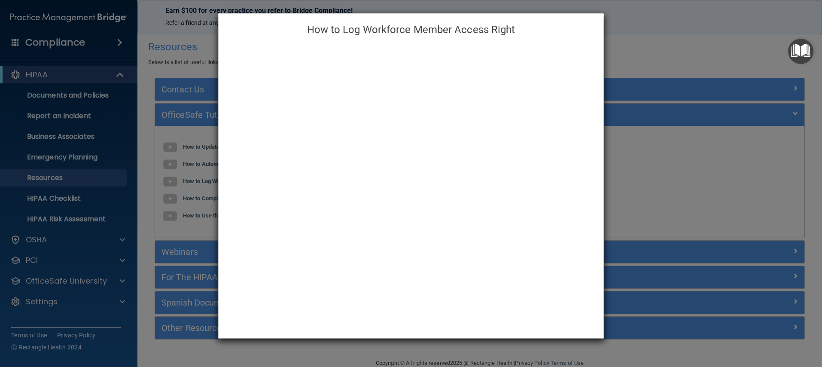
click at [656, 67] on div "How to Log Workforce Member Access Right" at bounding box center [411, 183] width 822 height 367
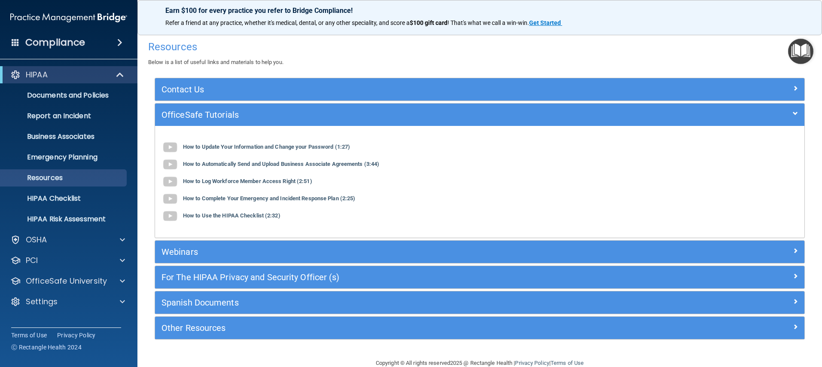
click at [289, 194] on div "How to Complete Your Emergency and Incident Response Plan (2:25)" at bounding box center [479, 198] width 636 height 17
click at [315, 198] on b "How to Complete Your Emergency and Incident Response Plan (2:25)" at bounding box center [269, 198] width 172 height 6
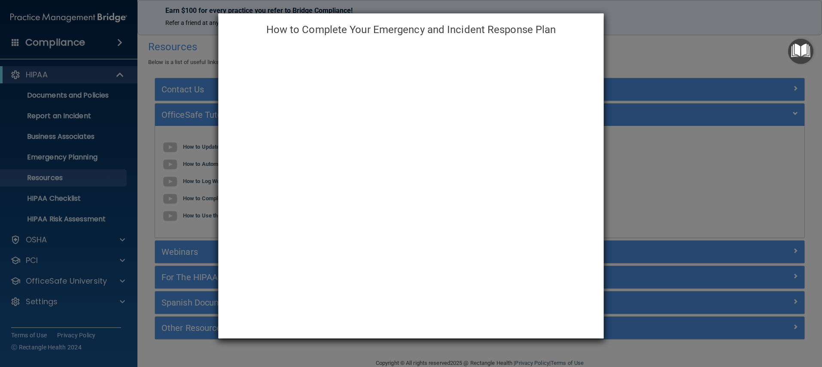
click at [630, 64] on div "How to Complete Your Emergency and Incident Response Plan" at bounding box center [411, 183] width 822 height 367
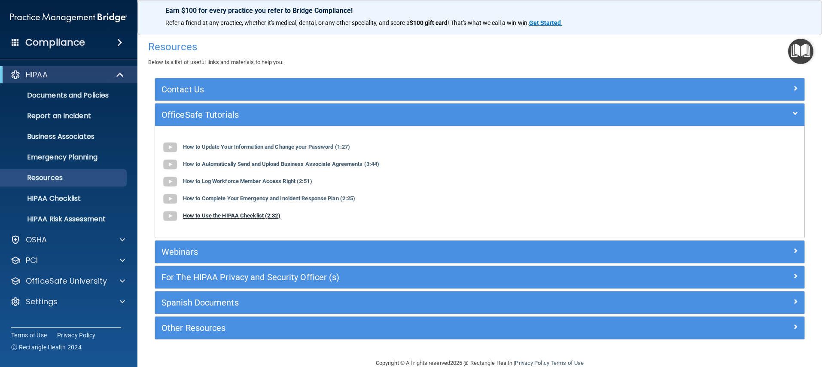
click at [255, 215] on b "How to Use the HIPAA Checklist (2:32)" at bounding box center [231, 215] width 97 height 6
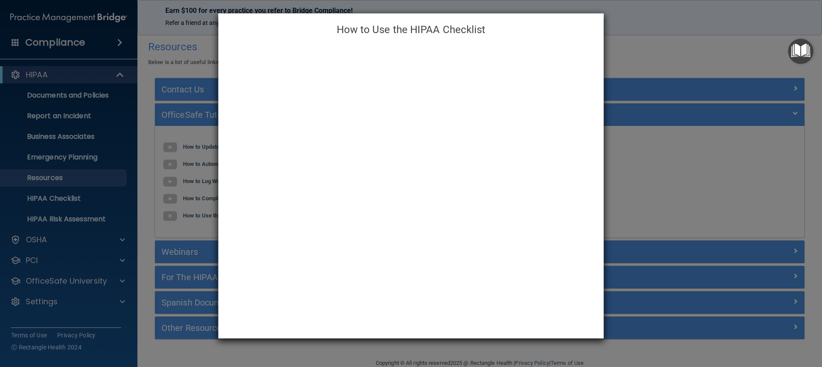
click at [626, 75] on div "How to Use the HIPAA Checklist" at bounding box center [411, 183] width 822 height 367
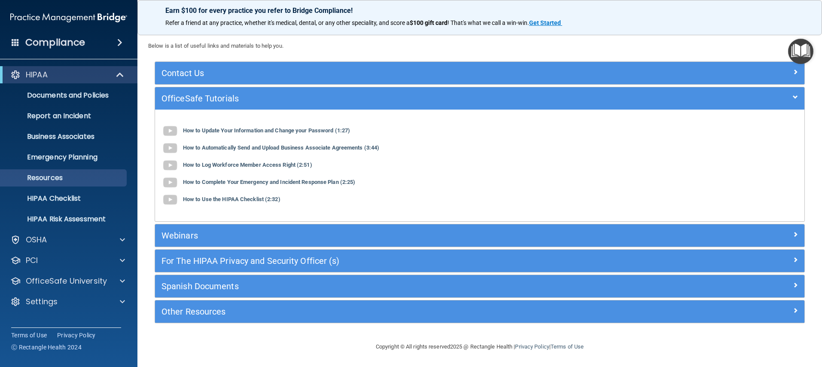
scroll to position [17, 0]
click at [230, 267] on div "For The HIPAA Privacy and Security Officer (s)" at bounding box center [479, 260] width 649 height 22
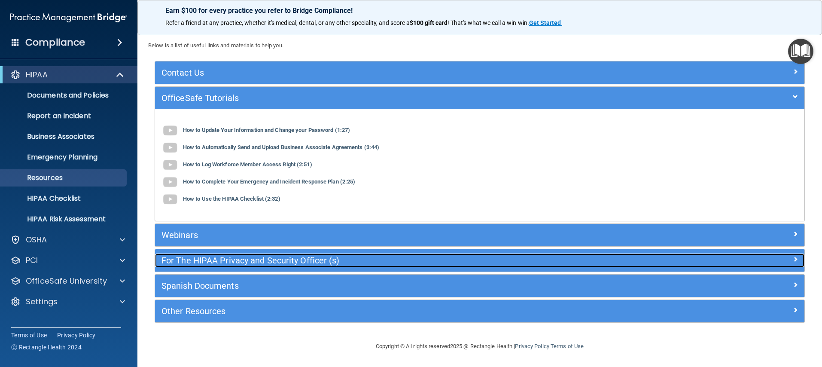
click at [246, 254] on div "For The HIPAA Privacy and Security Officer (s)" at bounding box center [398, 260] width 487 height 14
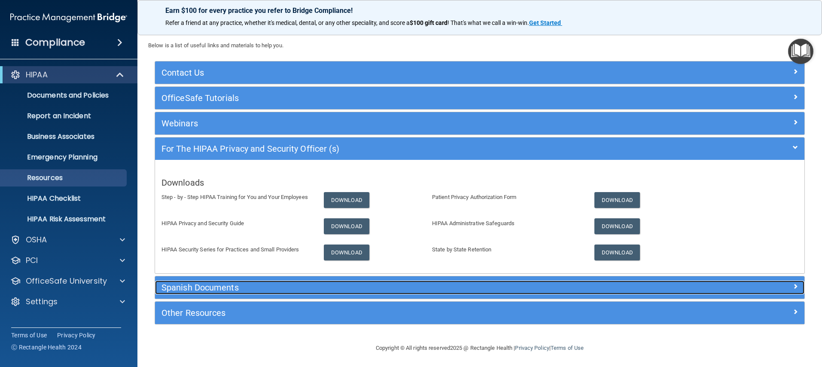
click at [224, 292] on h5 "Spanish Documents" at bounding box center [398, 286] width 474 height 9
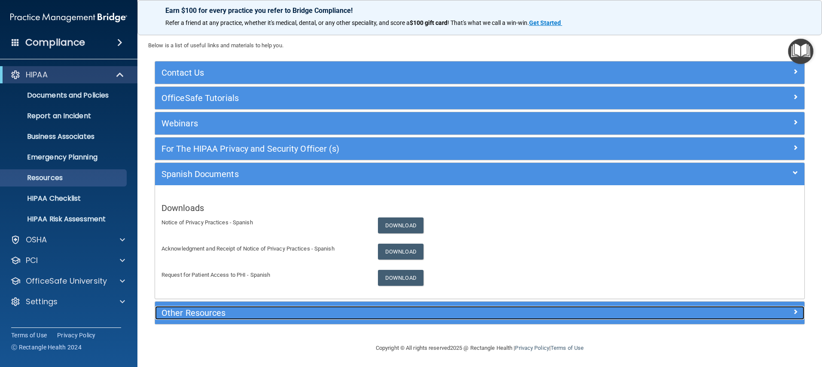
click at [225, 314] on h5 "Other Resources" at bounding box center [398, 312] width 474 height 9
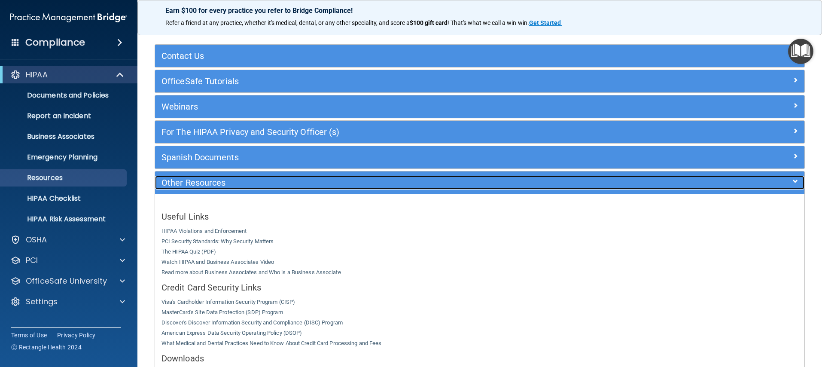
scroll to position [0, 0]
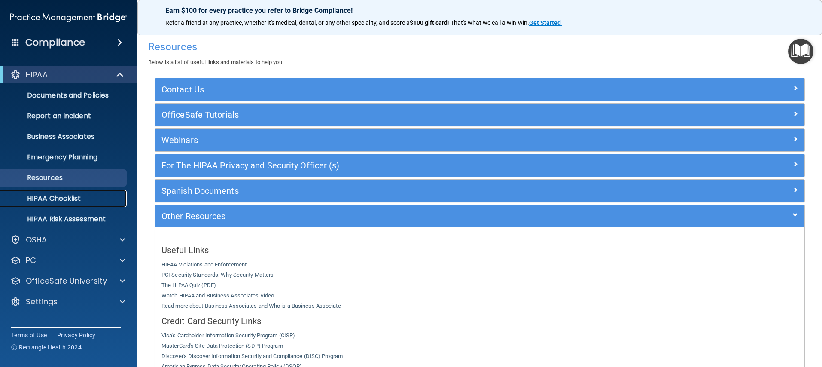
click at [60, 200] on p "HIPAA Checklist" at bounding box center [64, 198] width 117 height 9
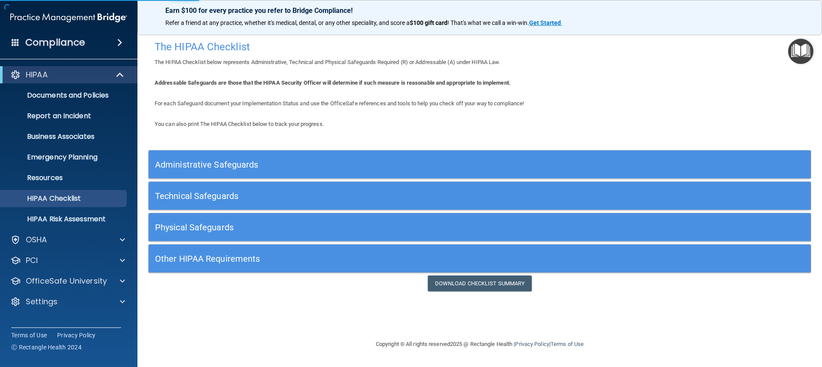
click at [200, 167] on h5 "Administrative Safeguards" at bounding box center [397, 164] width 484 height 9
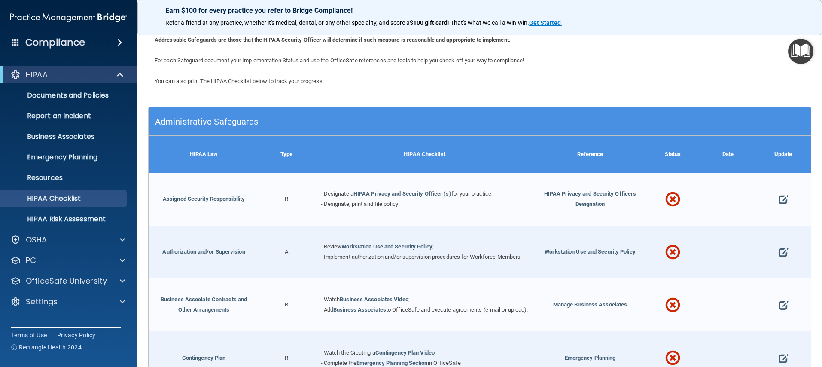
scroll to position [45, 0]
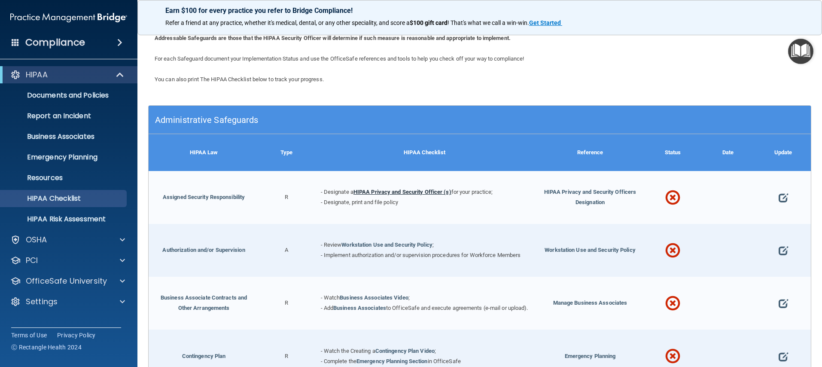
click at [375, 194] on link "HIPAA Privacy and Security Officer (s)" at bounding box center [402, 191] width 98 height 6
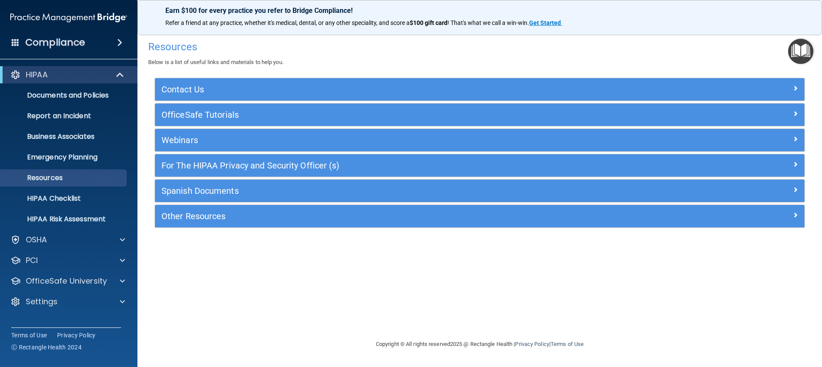
click at [251, 100] on div "Contact Us" at bounding box center [479, 89] width 649 height 22
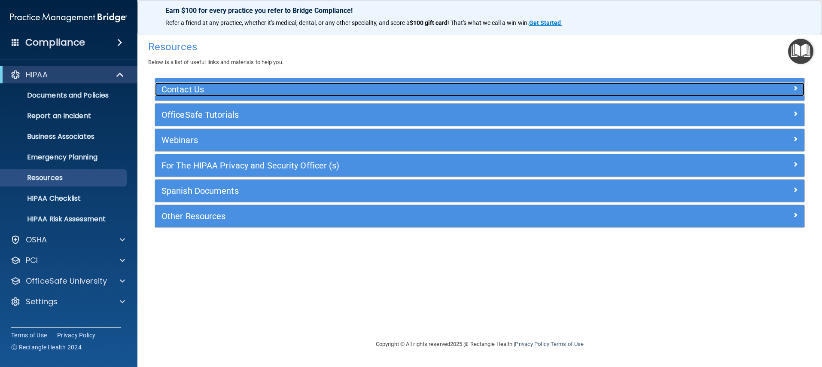
click at [788, 88] on div at bounding box center [723, 87] width 162 height 10
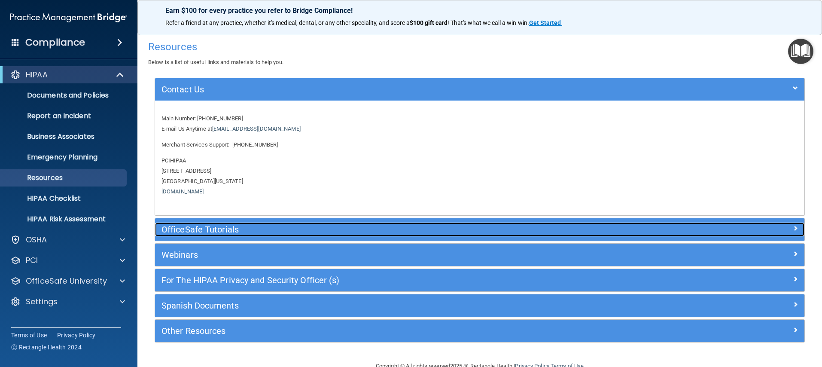
click at [792, 233] on span at bounding box center [794, 228] width 5 height 10
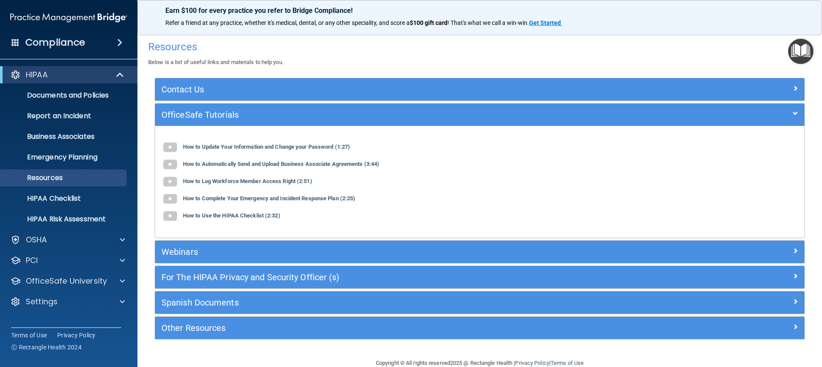
click at [206, 150] on div "How to Update Your Information and Change your Password (1:27)" at bounding box center [479, 147] width 636 height 17
click at [208, 147] on b "How to Update Your Information and Change your Password (1:27)" at bounding box center [266, 147] width 167 height 6
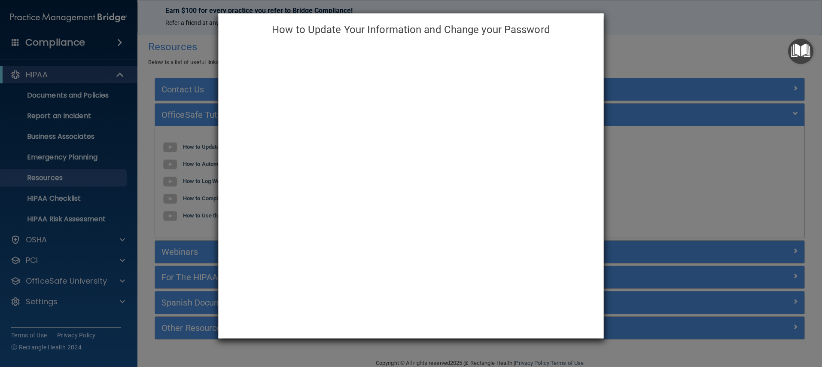
drag, startPoint x: 649, startPoint y: 55, endPoint x: 664, endPoint y: 83, distance: 32.1
click at [648, 55] on div "How to Update Your Information and Change your Password" at bounding box center [411, 183] width 822 height 367
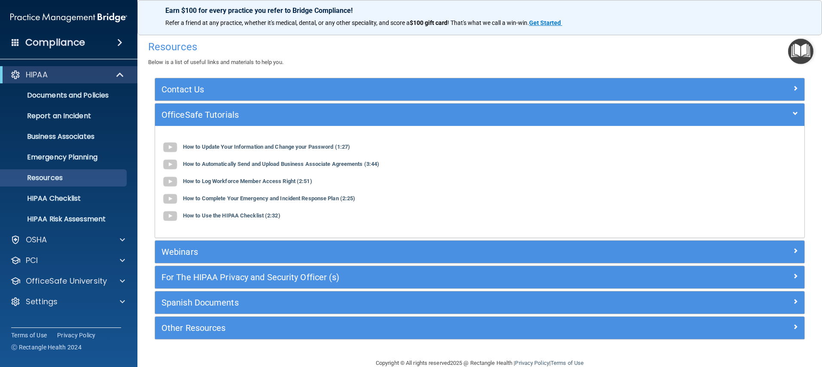
click at [794, 58] on img "Open Resource Center" at bounding box center [800, 51] width 25 height 25
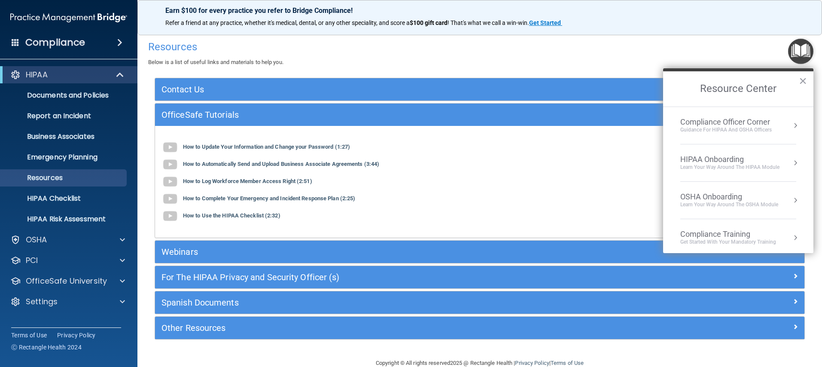
click at [770, 158] on div "HIPAA Onboarding" at bounding box center [729, 159] width 99 height 9
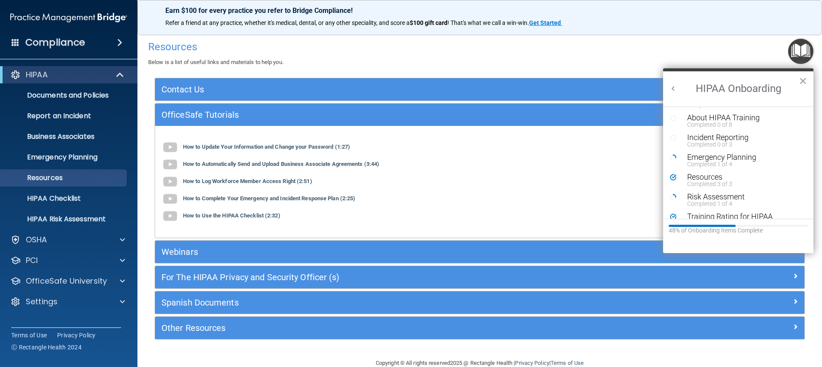
scroll to position [139, 0]
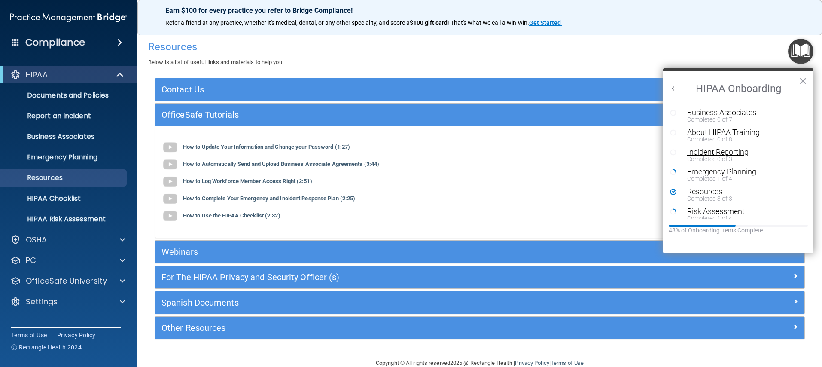
click at [710, 157] on div "Completed 0 of 3" at bounding box center [741, 159] width 109 height 6
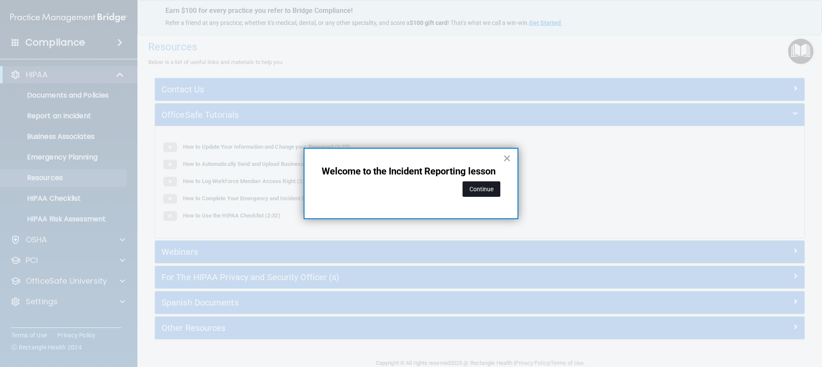
click at [472, 191] on button "Continue" at bounding box center [481, 188] width 38 height 15
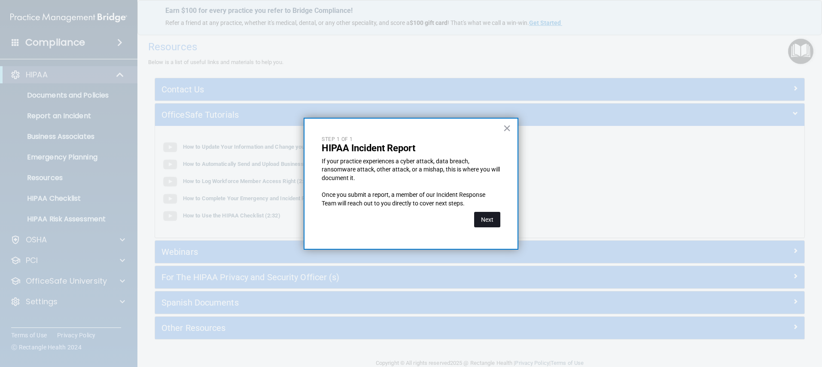
click at [482, 216] on button "Next" at bounding box center [487, 219] width 26 height 15
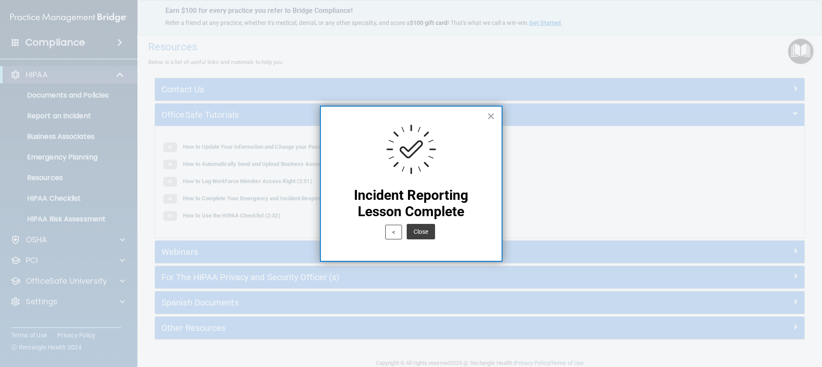
click at [415, 230] on button "Close" at bounding box center [421, 231] width 28 height 15
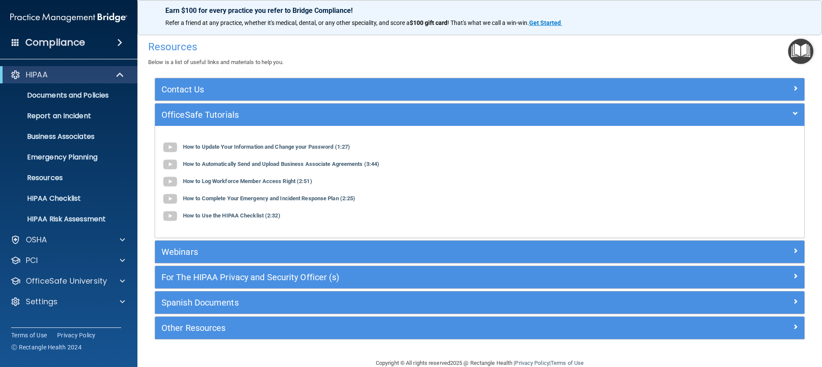
click at [792, 54] on img "Open Resource Center" at bounding box center [800, 51] width 25 height 25
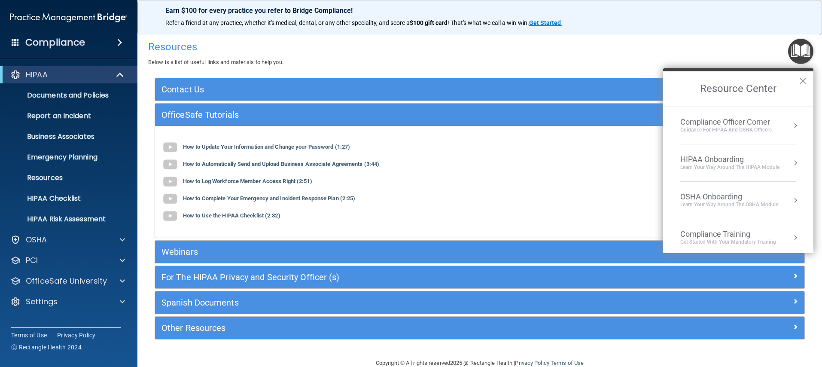
click at [717, 159] on div "HIPAA Onboarding" at bounding box center [729, 159] width 99 height 9
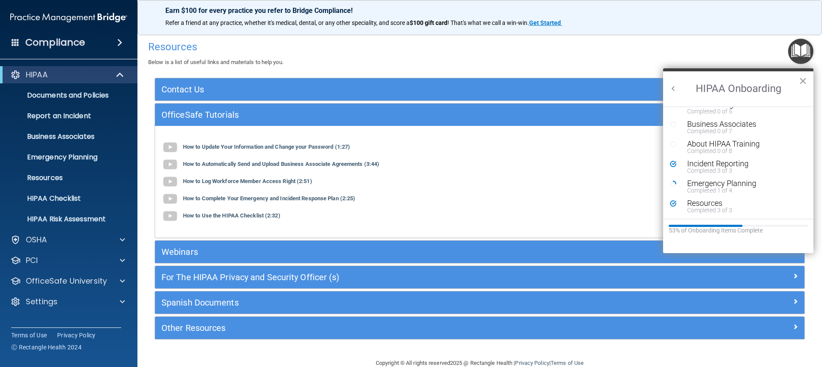
scroll to position [126, 0]
click at [714, 149] on div "Completed 0 of 8" at bounding box center [741, 152] width 109 height 6
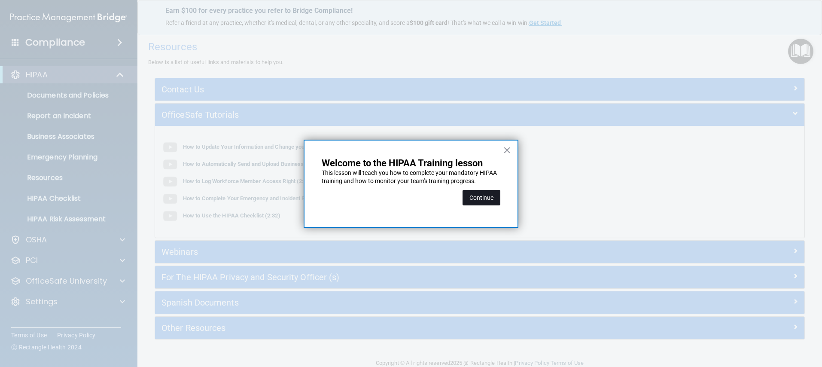
click at [487, 199] on button "Continue" at bounding box center [481, 197] width 38 height 15
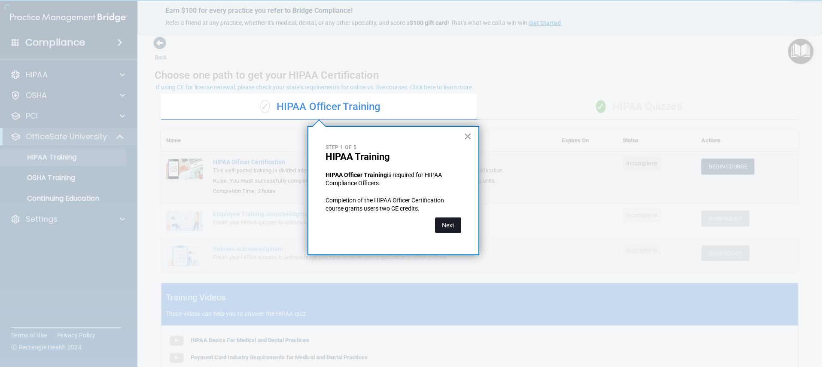
click at [452, 225] on button "Next" at bounding box center [448, 224] width 26 height 15
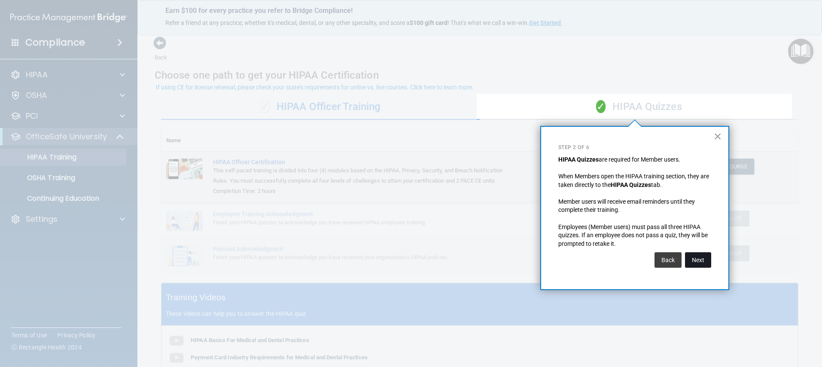
click at [700, 265] on button "Next" at bounding box center [698, 259] width 26 height 15
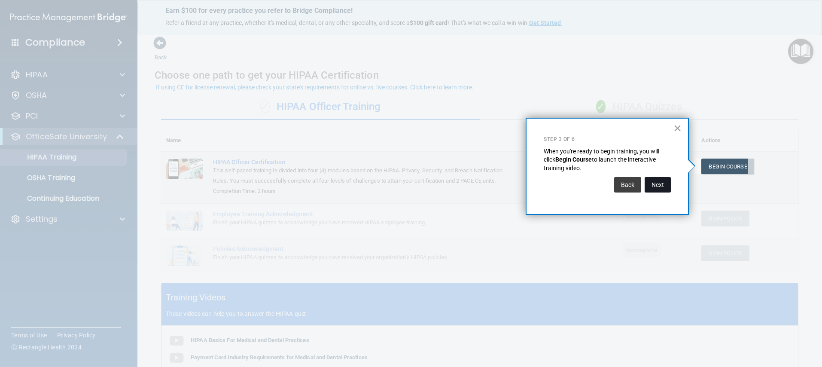
click at [663, 189] on button "Next" at bounding box center [657, 184] width 26 height 15
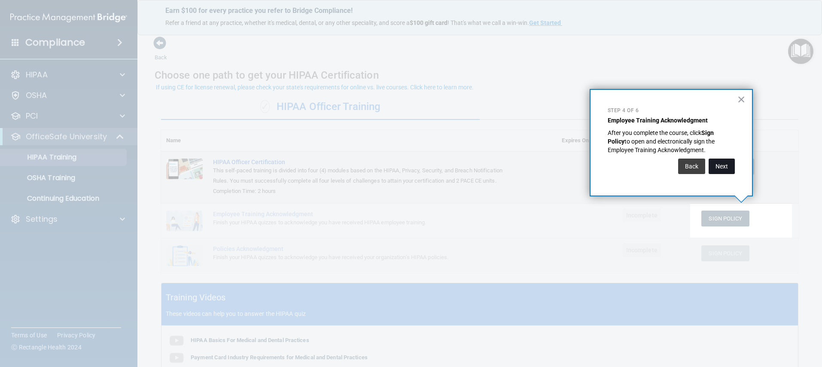
click at [719, 165] on button "Next" at bounding box center [721, 165] width 26 height 15
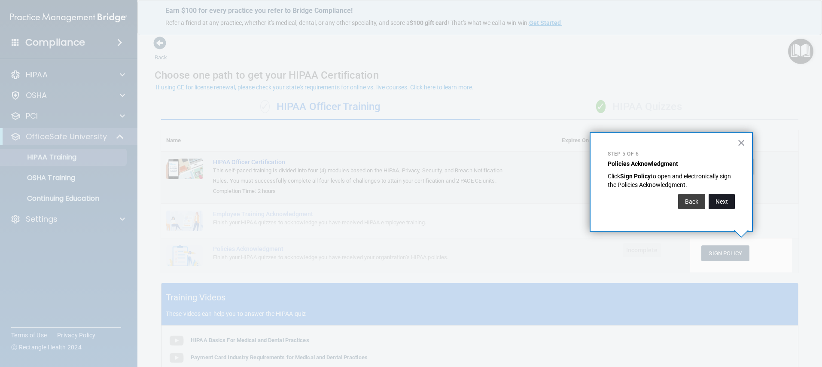
click at [721, 201] on button "Next" at bounding box center [721, 201] width 26 height 15
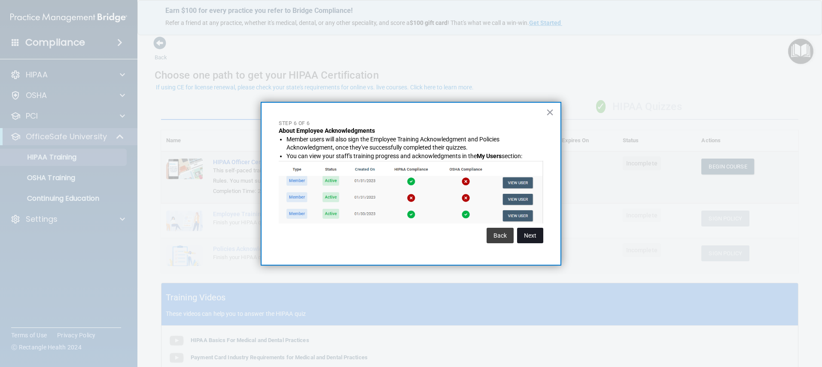
click at [539, 235] on button "Next" at bounding box center [530, 235] width 26 height 15
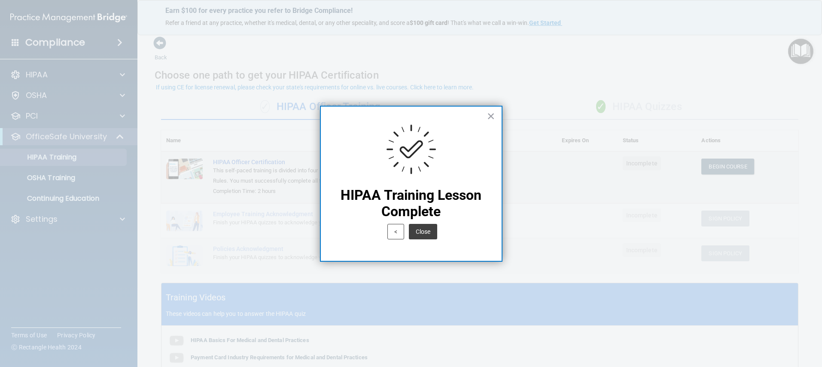
drag, startPoint x: 427, startPoint y: 235, endPoint x: 450, endPoint y: 228, distance: 24.3
click at [427, 234] on button "Close" at bounding box center [423, 231] width 28 height 15
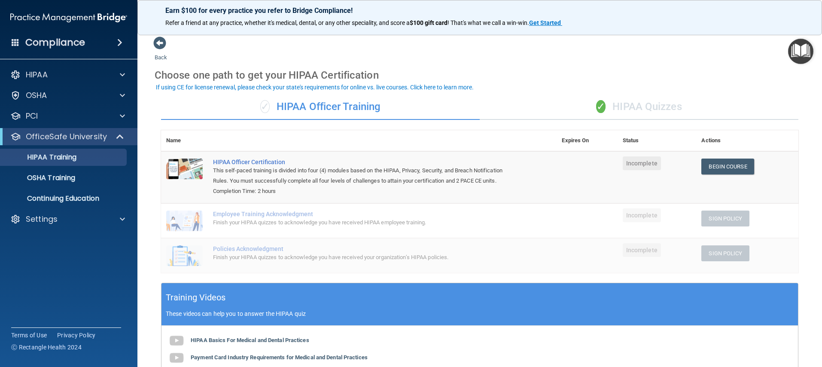
click at [803, 61] on img "Open Resource Center" at bounding box center [800, 51] width 25 height 25
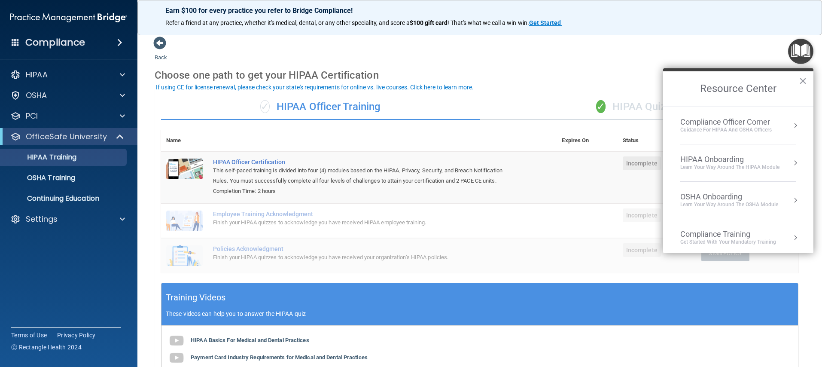
click at [725, 156] on div "HIPAA Onboarding" at bounding box center [729, 159] width 99 height 9
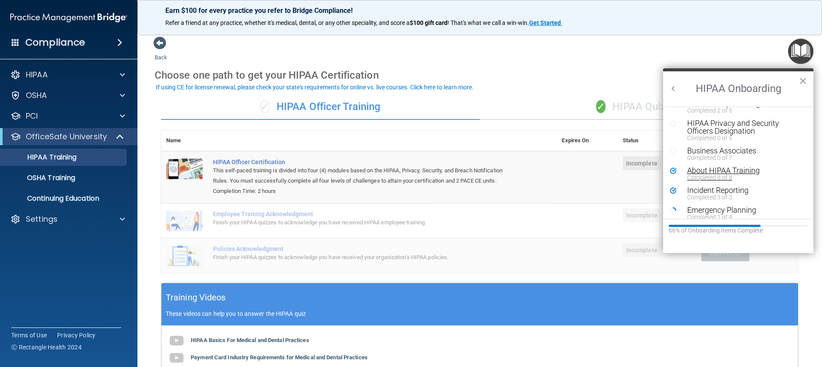
scroll to position [94, 0]
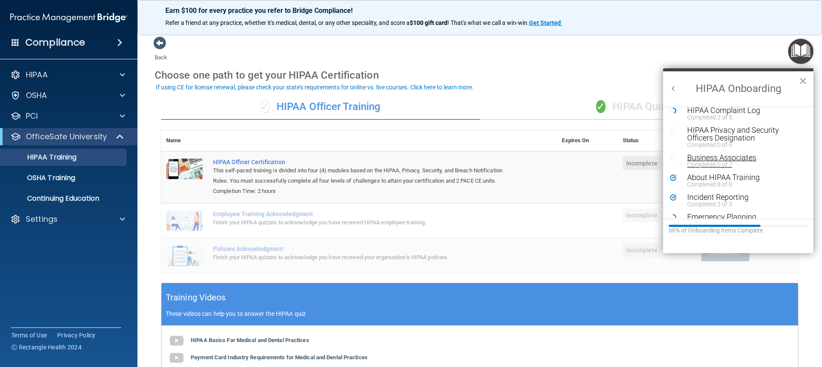
click at [712, 164] on div "Completed 0 of 7" at bounding box center [741, 164] width 109 height 6
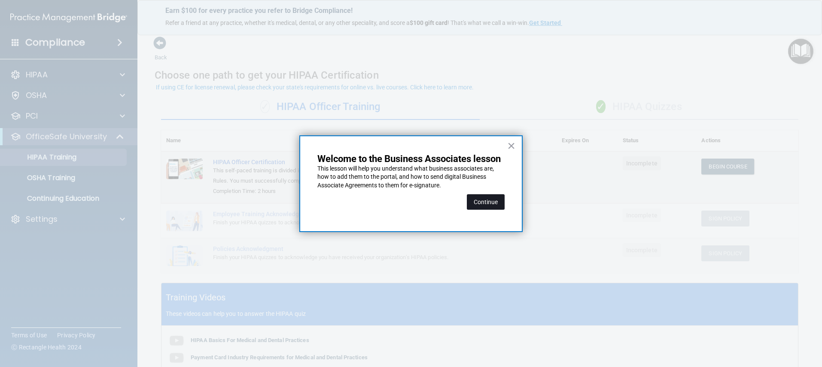
click at [483, 200] on button "Continue" at bounding box center [486, 201] width 38 height 15
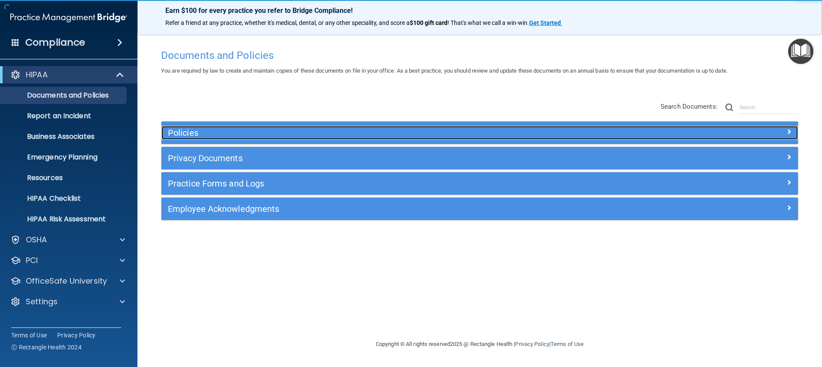
click at [750, 127] on div at bounding box center [718, 131] width 159 height 10
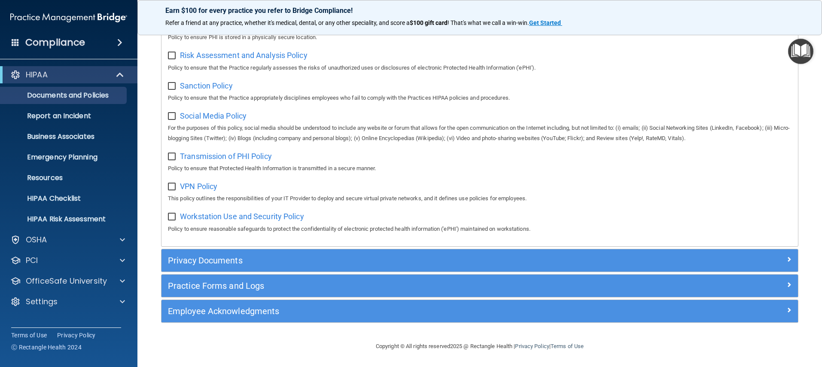
scroll to position [588, 0]
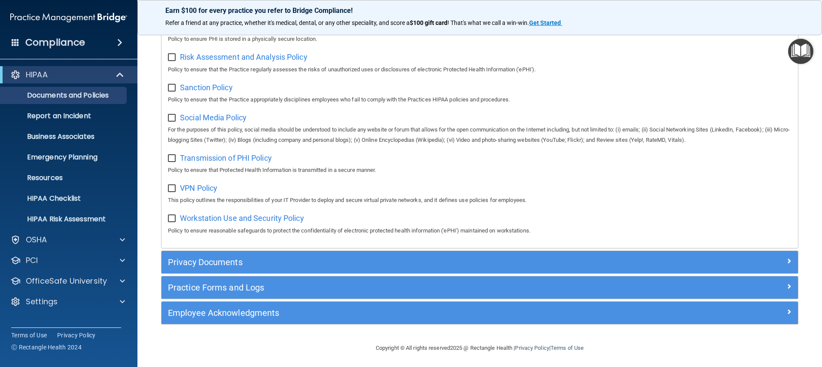
click at [176, 224] on div "Workstation Use and Security Policy Policy to ensure reasonable safeguards to p…" at bounding box center [479, 223] width 623 height 24
drag, startPoint x: 174, startPoint y: 219, endPoint x: 170, endPoint y: 206, distance: 14.4
click at [174, 219] on input "checkbox" at bounding box center [173, 218] width 10 height 7
checkbox input "true"
click at [171, 189] on input "checkbox" at bounding box center [173, 188] width 10 height 7
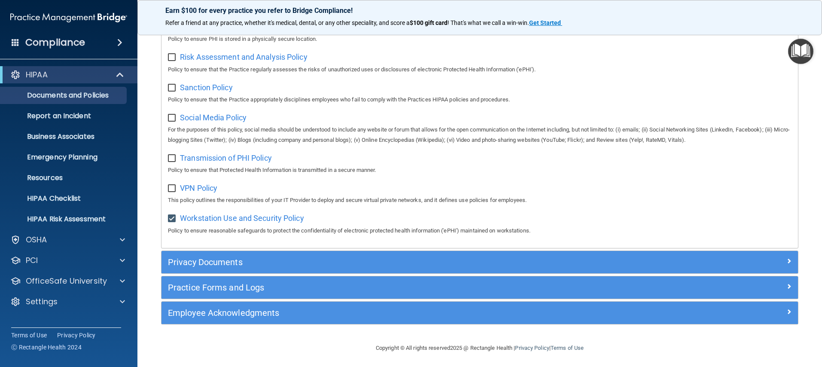
checkbox input "true"
click at [172, 160] on input "checkbox" at bounding box center [173, 158] width 10 height 7
checkbox input "true"
click at [227, 219] on span "Workstation Use and Security Policy" at bounding box center [242, 217] width 124 height 9
click at [173, 115] on input "checkbox" at bounding box center [173, 118] width 10 height 7
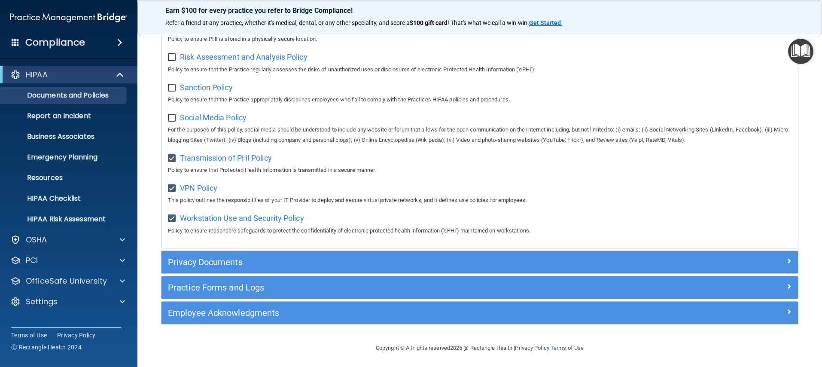
checkbox input "true"
click at [178, 86] on label at bounding box center [173, 85] width 11 height 10
click at [178, 86] on input "checkbox" at bounding box center [173, 88] width 10 height 7
checkbox input "true"
click at [190, 86] on span "Sanction Policy" at bounding box center [206, 87] width 53 height 9
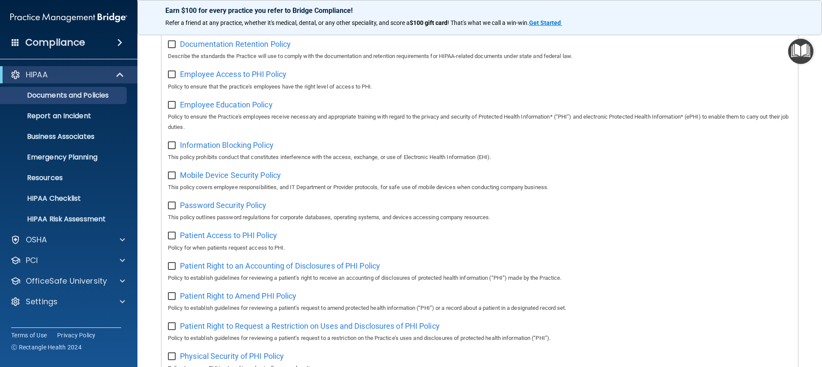
scroll to position [589, 0]
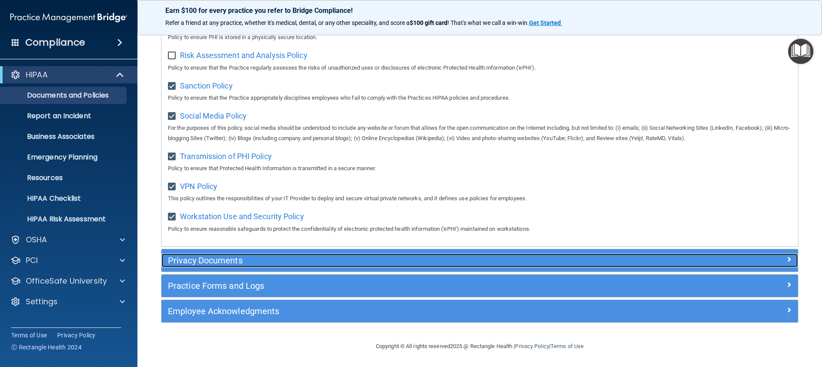
click at [786, 261] on span at bounding box center [788, 259] width 5 height 10
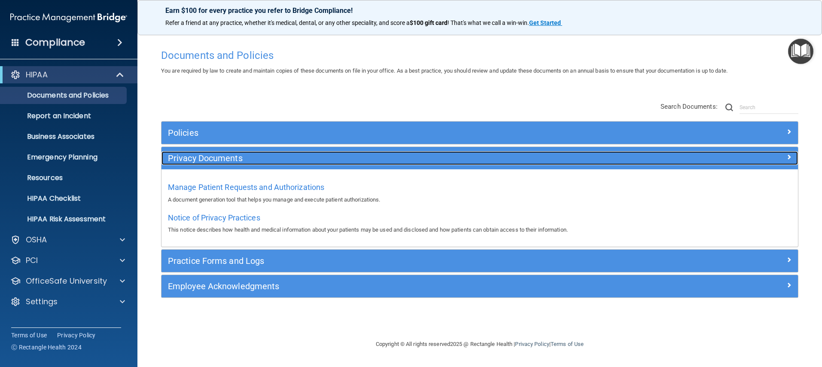
scroll to position [0, 0]
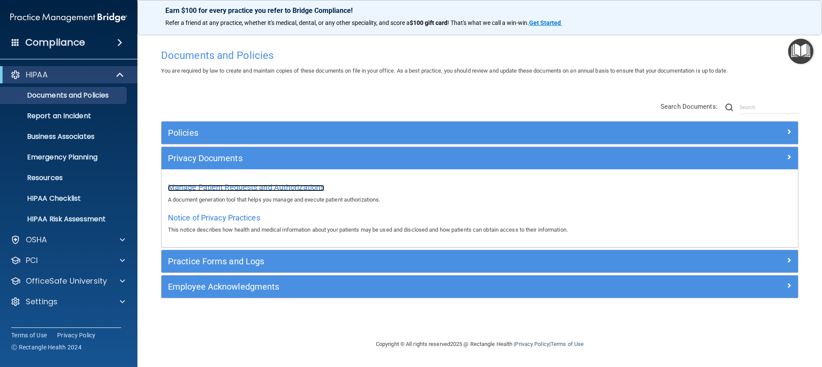
click at [262, 189] on span "Manage Patient Requests and Authorizations" at bounding box center [246, 186] width 156 height 9
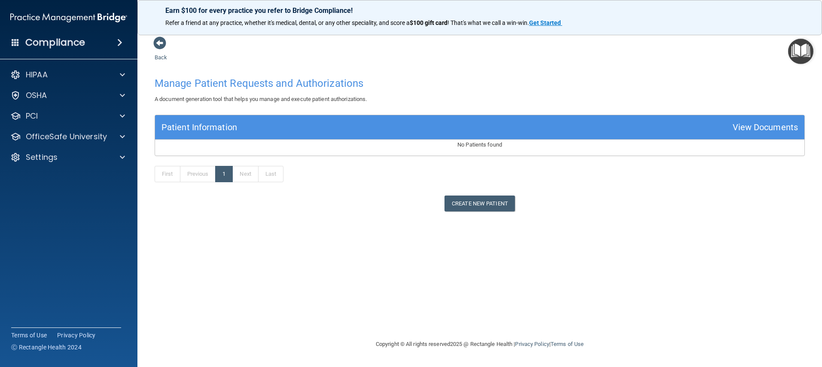
click at [798, 58] on img "Open Resource Center" at bounding box center [800, 51] width 25 height 25
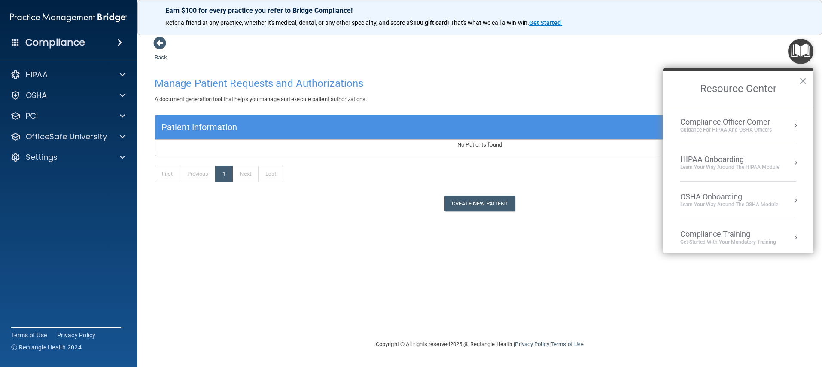
click at [753, 167] on div "Learn Your Way around the HIPAA module" at bounding box center [729, 167] width 99 height 7
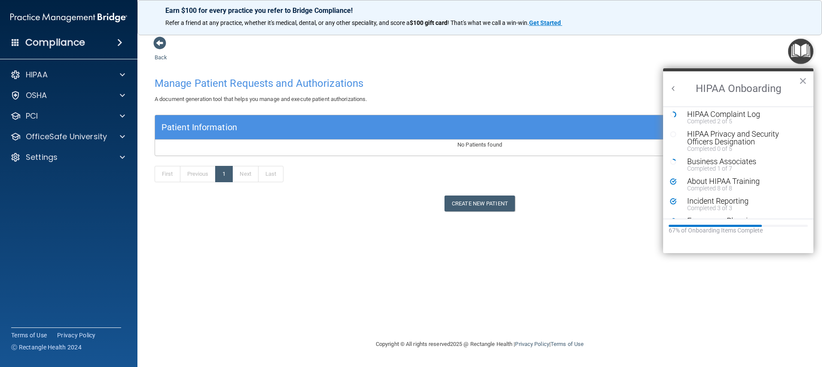
scroll to position [46, 0]
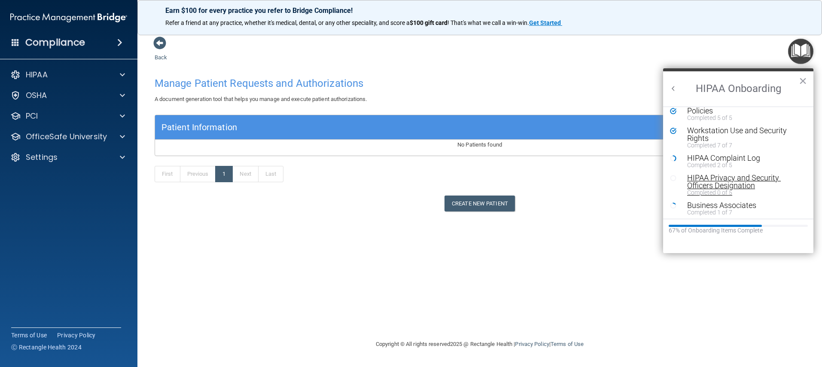
click at [713, 176] on div "HIPAA Privacy and Security Officers Designation" at bounding box center [741, 181] width 109 height 15
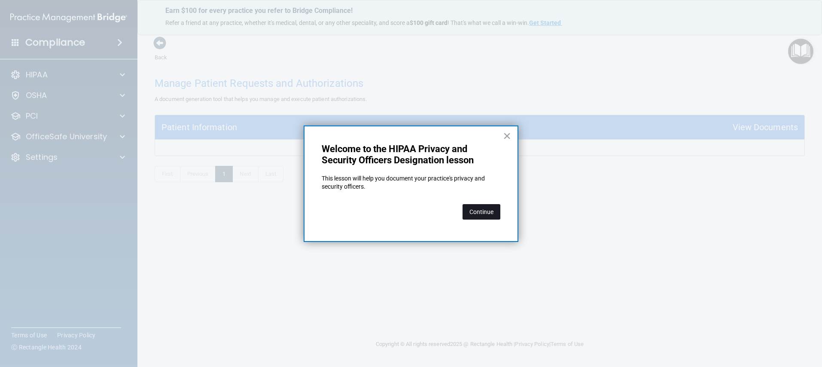
click at [476, 210] on button "Continue" at bounding box center [481, 211] width 38 height 15
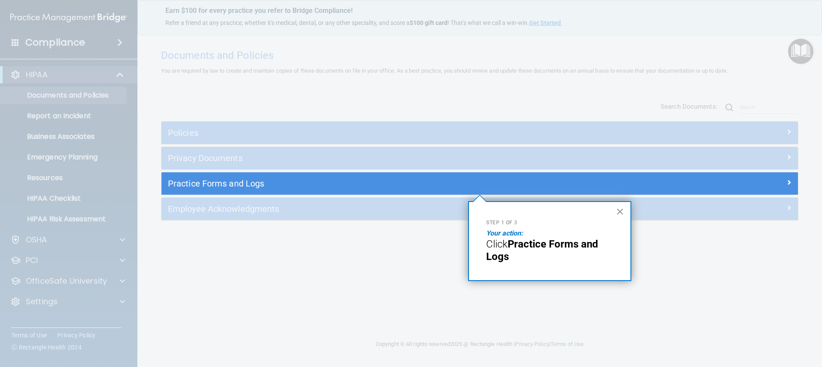
click at [619, 215] on button "×" at bounding box center [620, 211] width 8 height 14
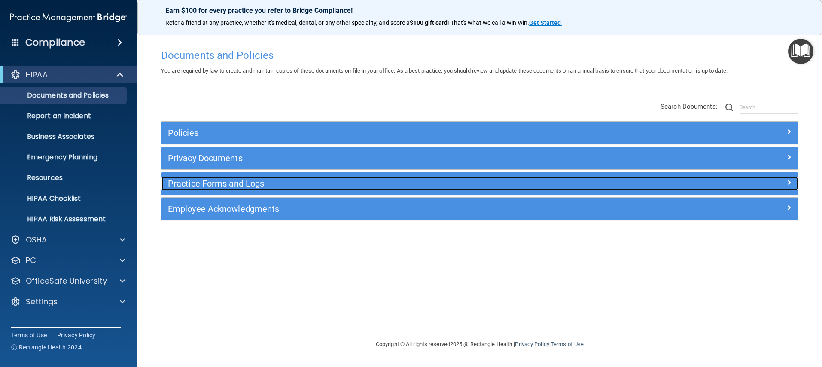
click at [787, 180] on span at bounding box center [788, 182] width 5 height 10
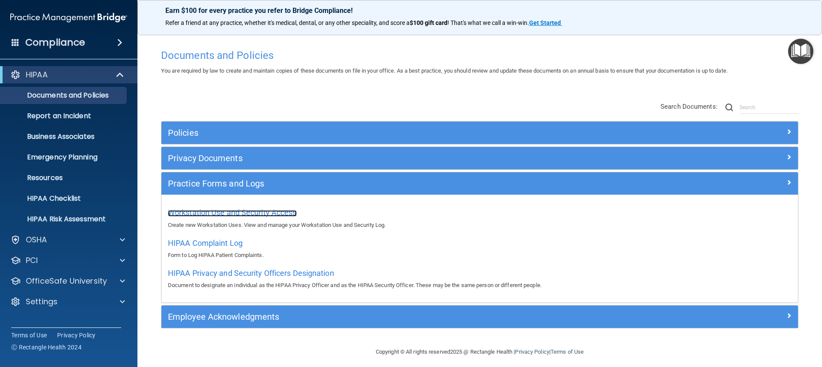
click at [282, 211] on span "Workstation Use and Security Access" at bounding box center [232, 212] width 129 height 9
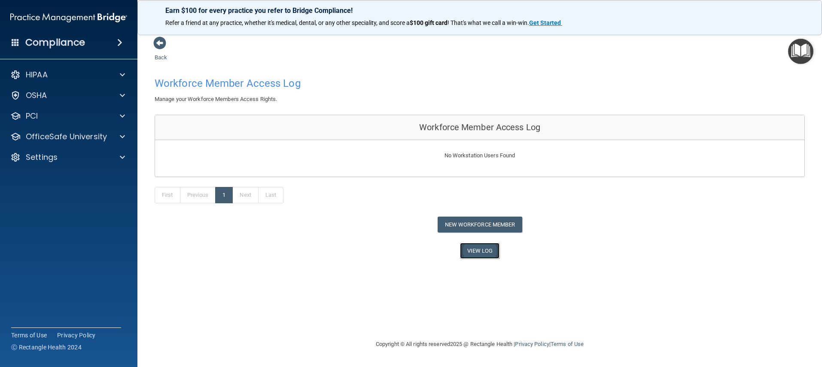
click at [479, 251] on link "View Log" at bounding box center [480, 251] width 40 height 16
drag, startPoint x: 792, startPoint y: 47, endPoint x: 794, endPoint y: 56, distance: 9.5
click at [792, 47] on img "Open Resource Center" at bounding box center [800, 51] width 25 height 25
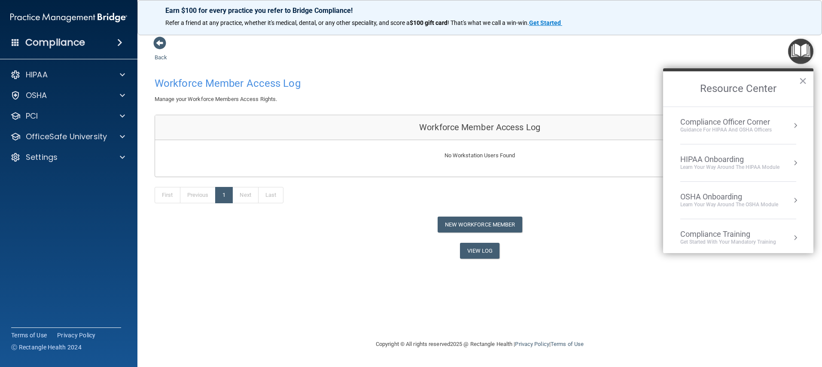
click at [721, 163] on div "HIPAA Onboarding" at bounding box center [729, 159] width 99 height 9
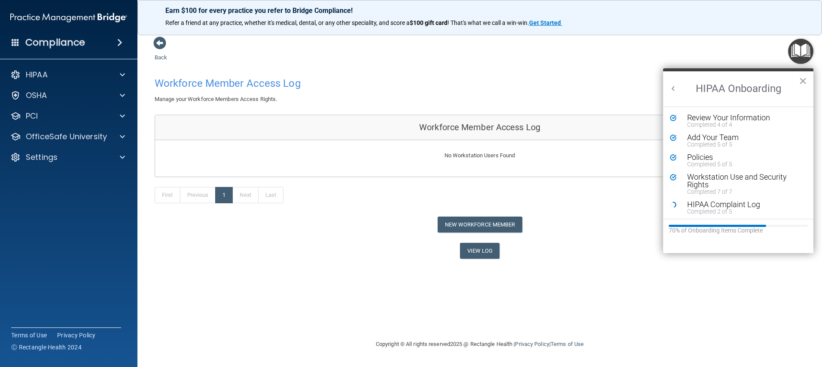
click at [707, 201] on div "HIPAA Complaint Log" at bounding box center [741, 204] width 109 height 8
